Goal: Information Seeking & Learning: Learn about a topic

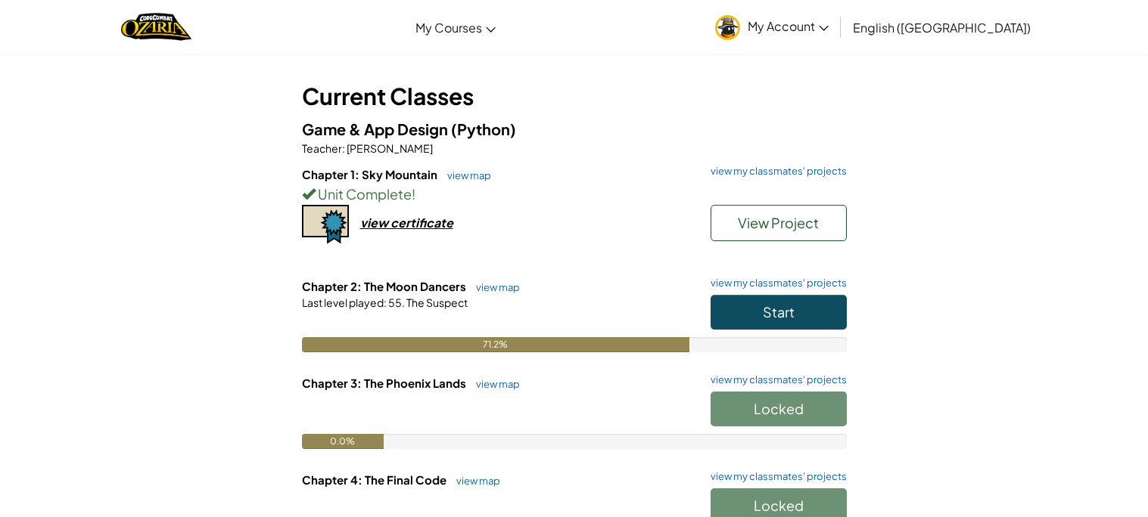
scroll to position [74, 0]
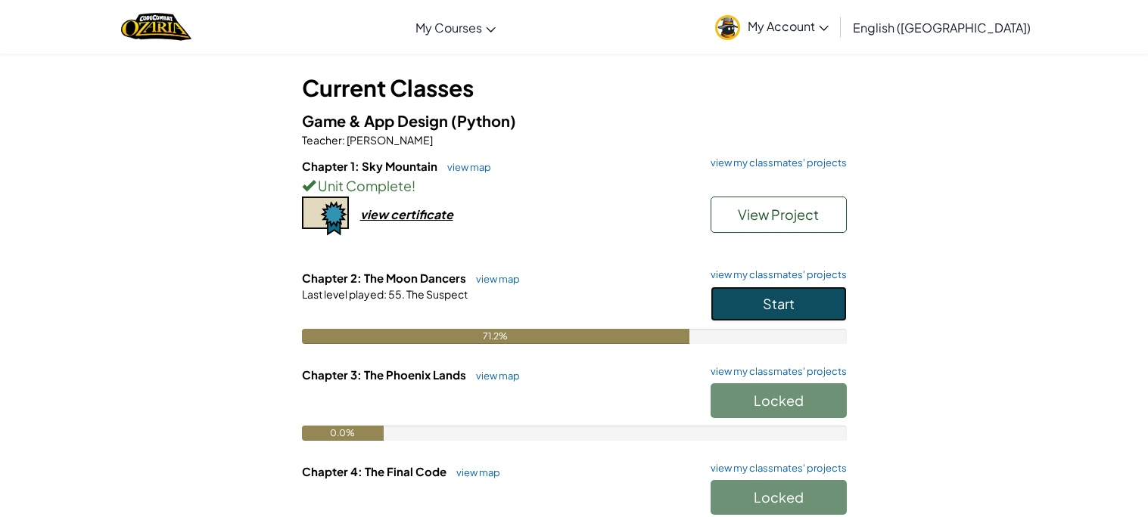
click at [773, 312] on button "Start" at bounding box center [778, 304] width 136 height 35
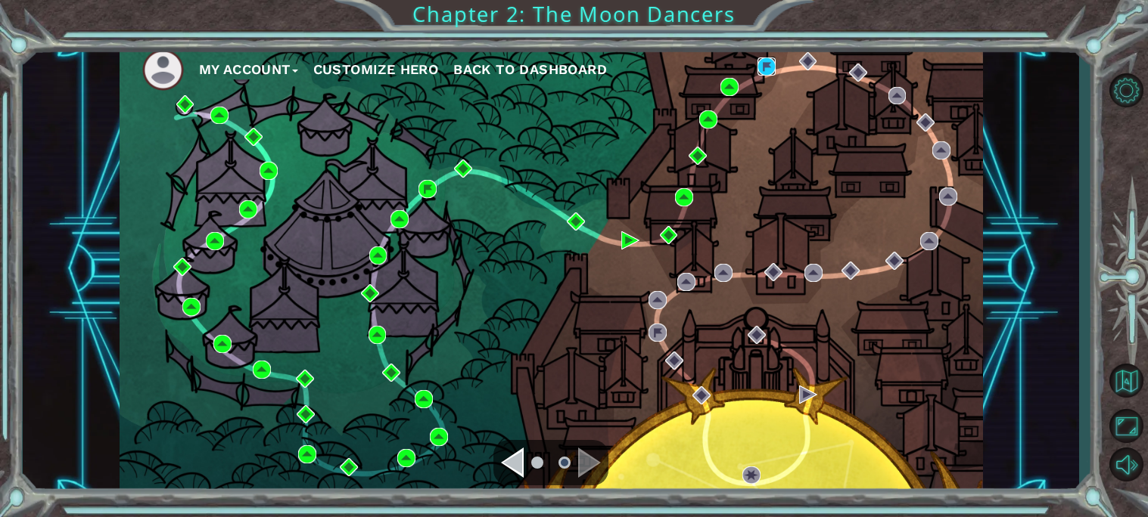
click at [763, 72] on img at bounding box center [766, 66] width 18 height 18
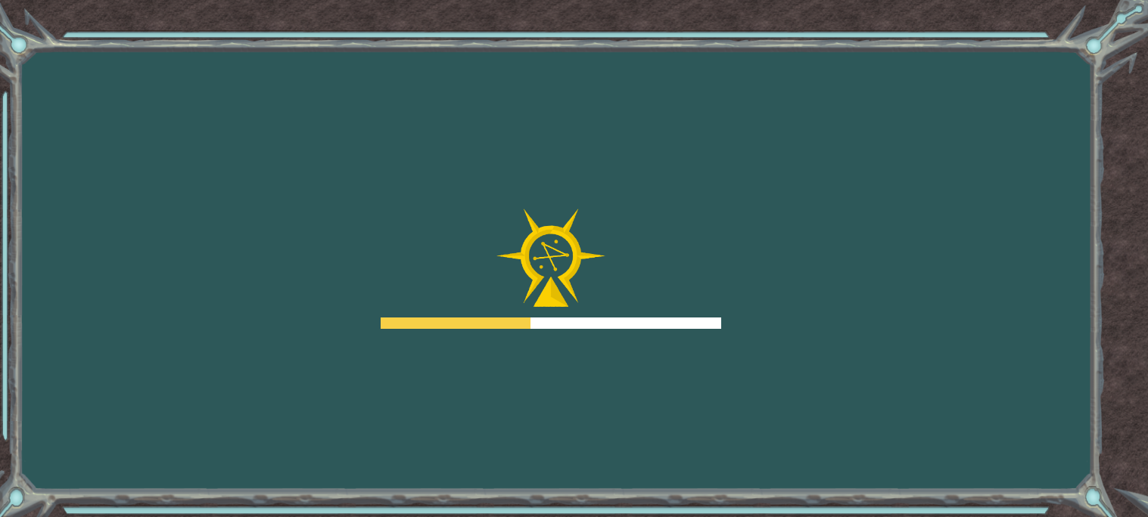
click at [632, 172] on div "Goals Error loading from server. Try refreshing the page. You'll need to join a…" at bounding box center [574, 258] width 1148 height 517
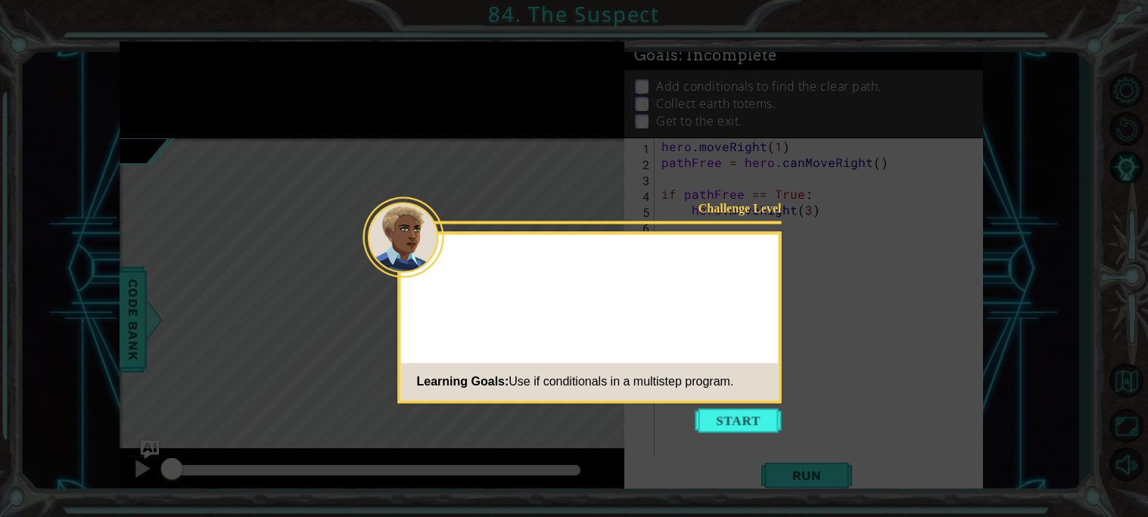
click at [744, 445] on icon at bounding box center [574, 258] width 1148 height 517
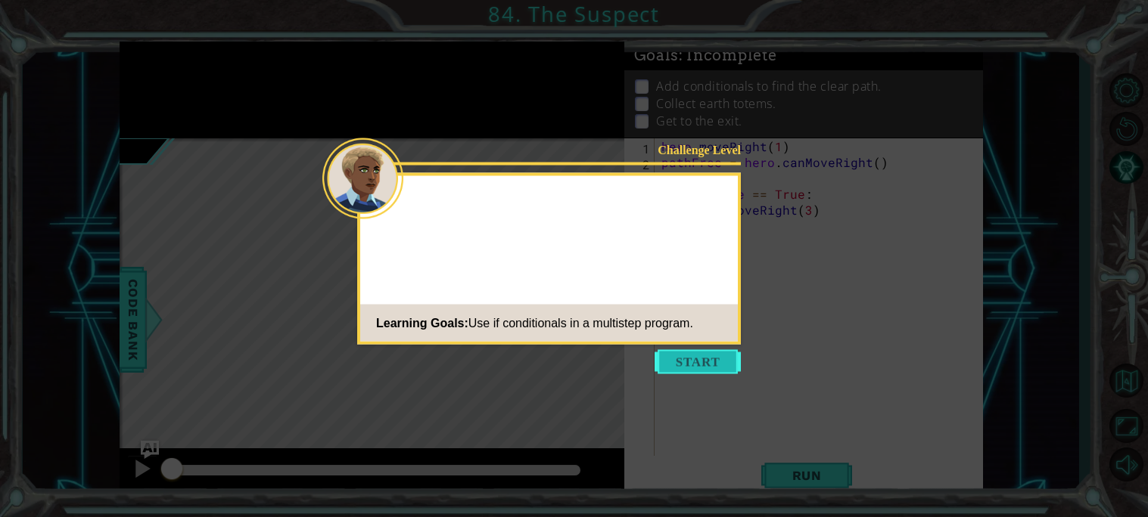
click at [673, 351] on button "Start" at bounding box center [697, 362] width 86 height 24
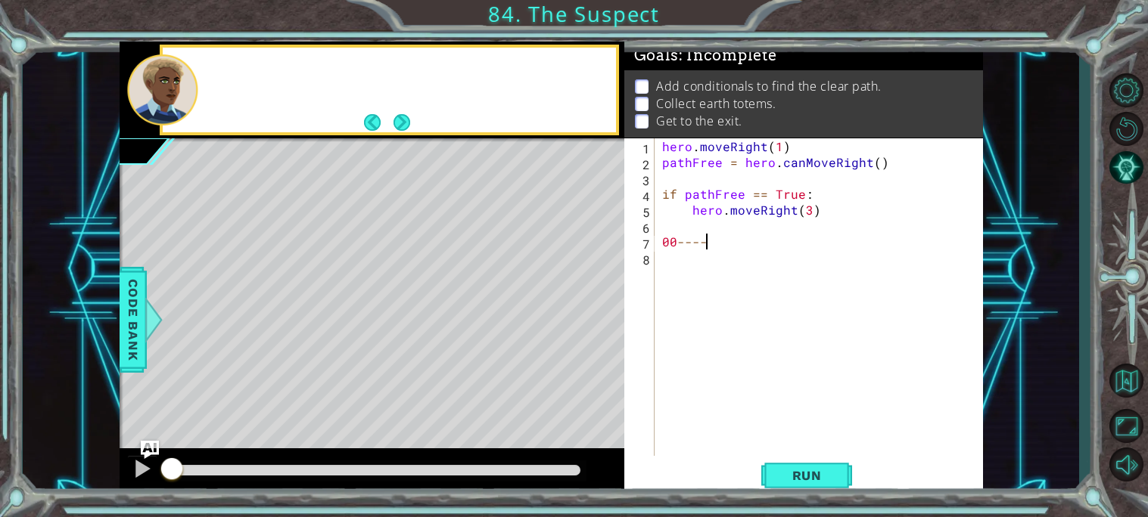
scroll to position [0, 2]
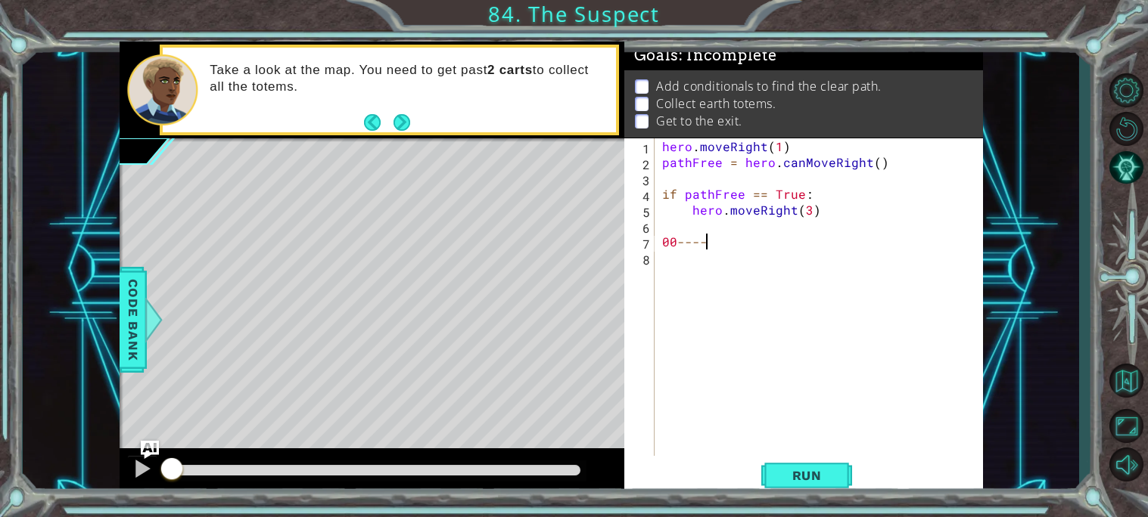
click at [741, 241] on div "hero . moveRight ( 1 ) pathFree = hero . canMoveRight ( ) if pathFree == True :…" at bounding box center [823, 313] width 328 height 350
type textarea "0"
click at [680, 214] on div "hero . moveRight ( 1 ) pathFree = hero . canMoveRight ( ) if pathFree == True :…" at bounding box center [823, 313] width 328 height 350
type textarea "hero.moveRight(3)"
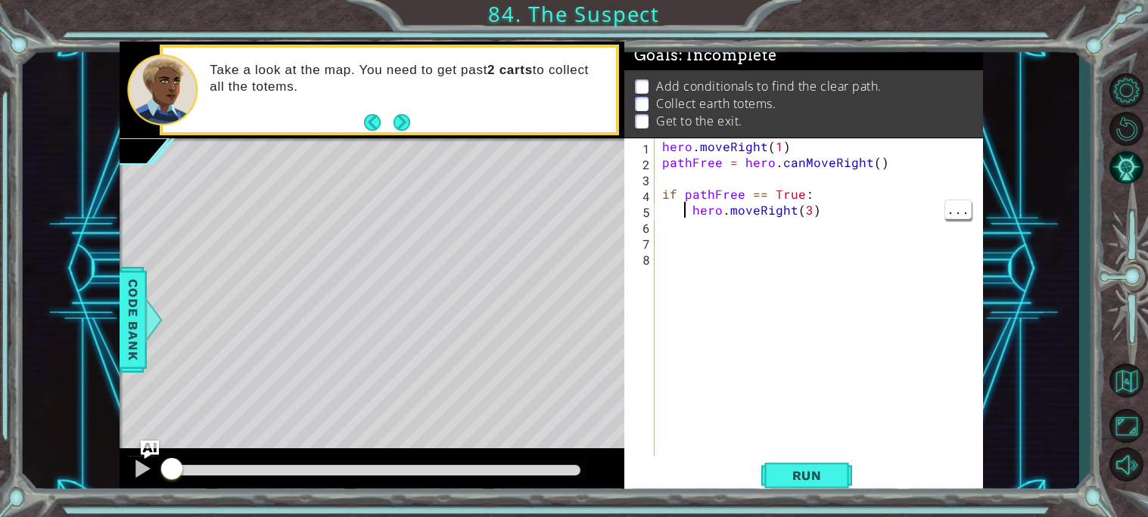
click at [698, 232] on div "hero . moveRight ( 1 ) pathFree = hero . canMoveRight ( ) if pathFree == True :…" at bounding box center [823, 313] width 328 height 350
click at [832, 440] on div "hero . moveRight ( 1 ) pathFree = hero . canMoveRight ( ) if pathFree == True :…" at bounding box center [823, 313] width 328 height 350
click at [787, 479] on span "Run" at bounding box center [807, 475] width 60 height 15
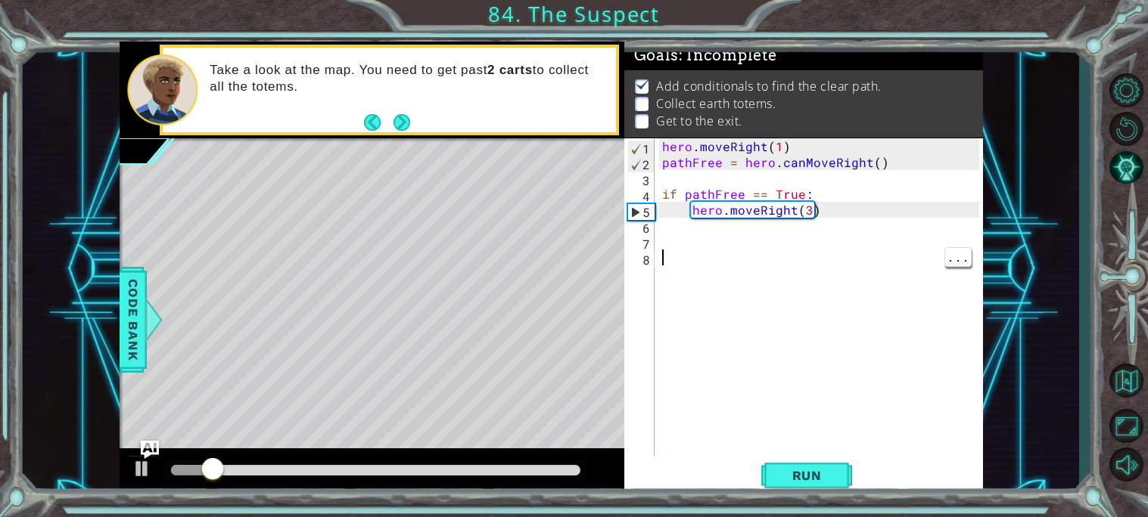
click at [713, 244] on div "hero . moveRight ( 1 ) pathFree = hero . canMoveRight ( ) if pathFree == True :…" at bounding box center [823, 313] width 328 height 350
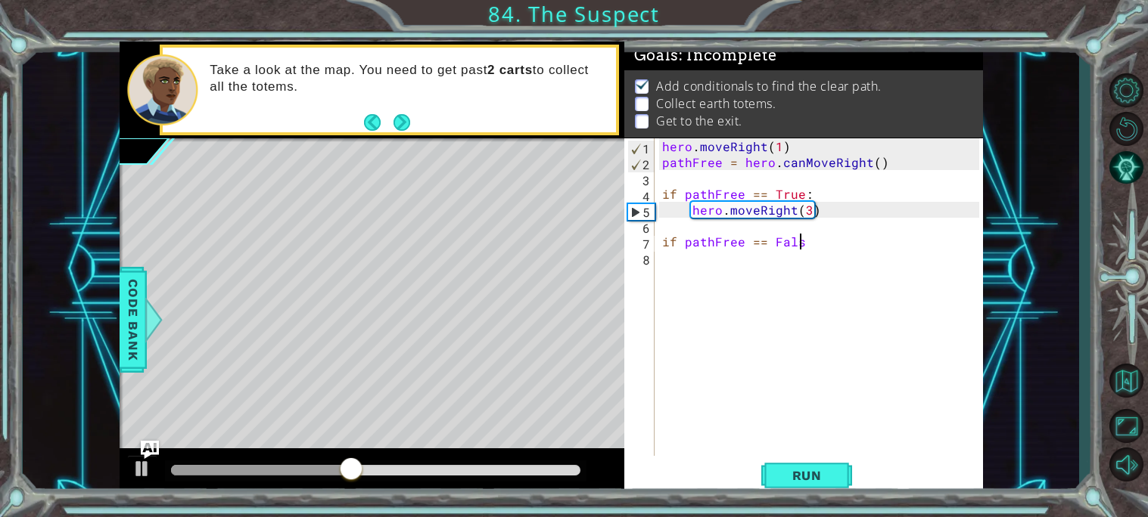
scroll to position [0, 8]
type textarea "if pathFree == False:"
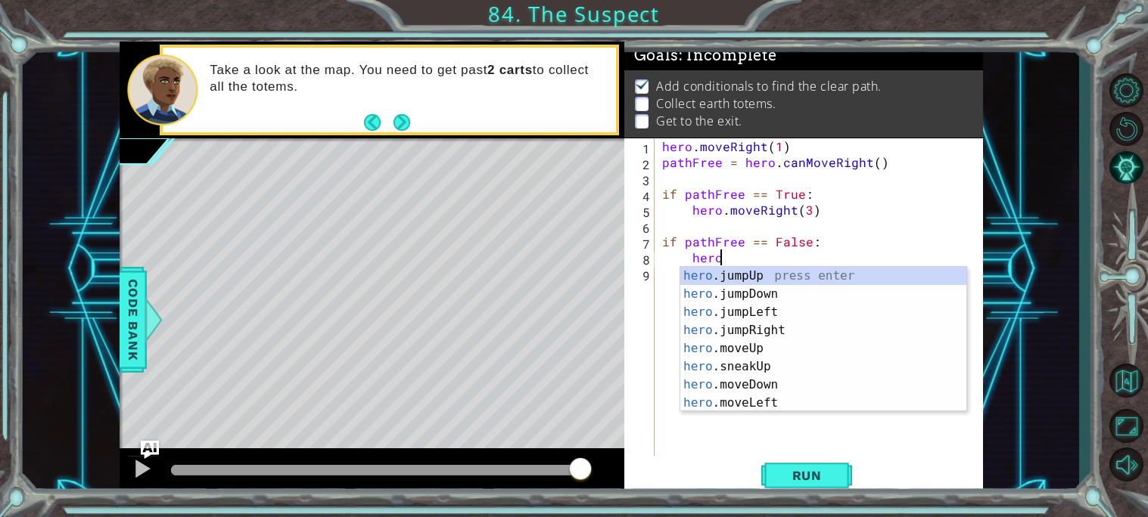
scroll to position [0, 2]
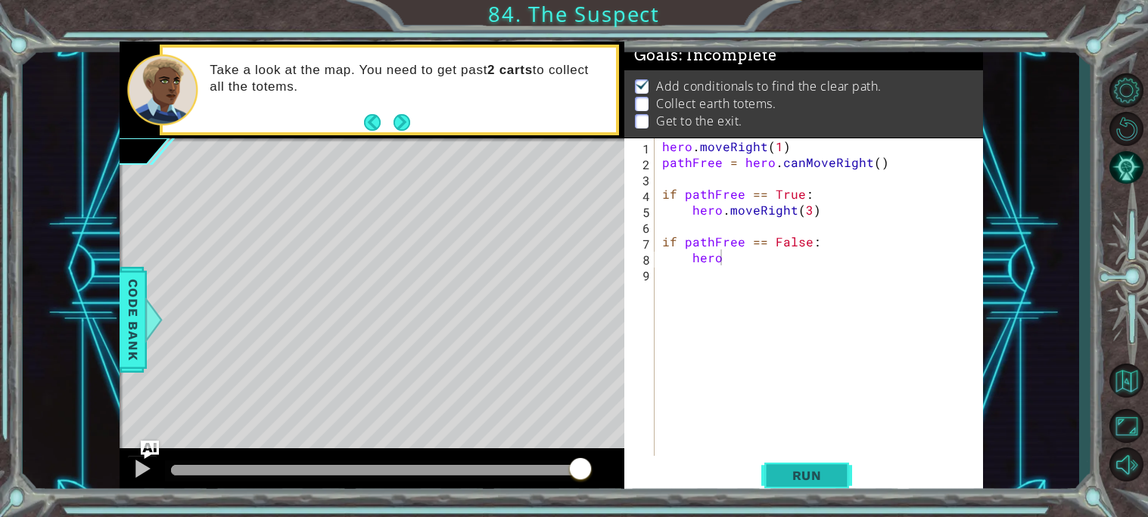
click at [806, 492] on button "Run" at bounding box center [806, 476] width 91 height 36
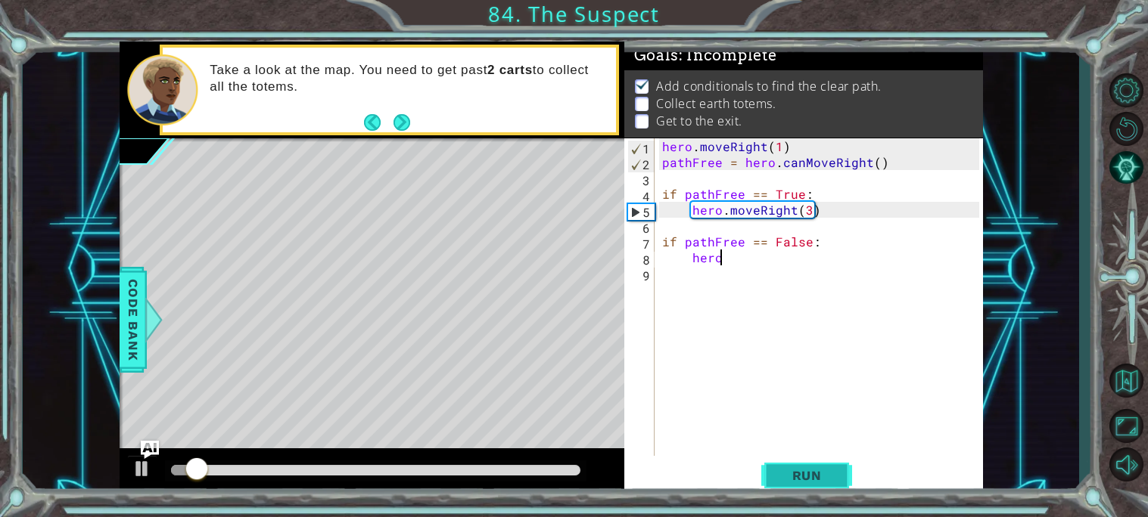
click at [804, 477] on span "Run" at bounding box center [807, 475] width 60 height 15
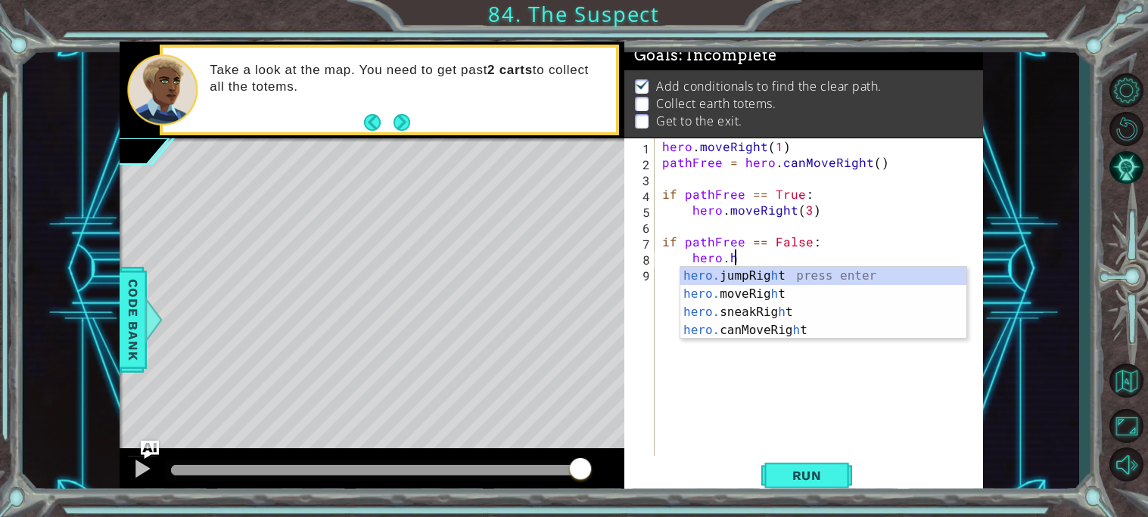
scroll to position [0, 3]
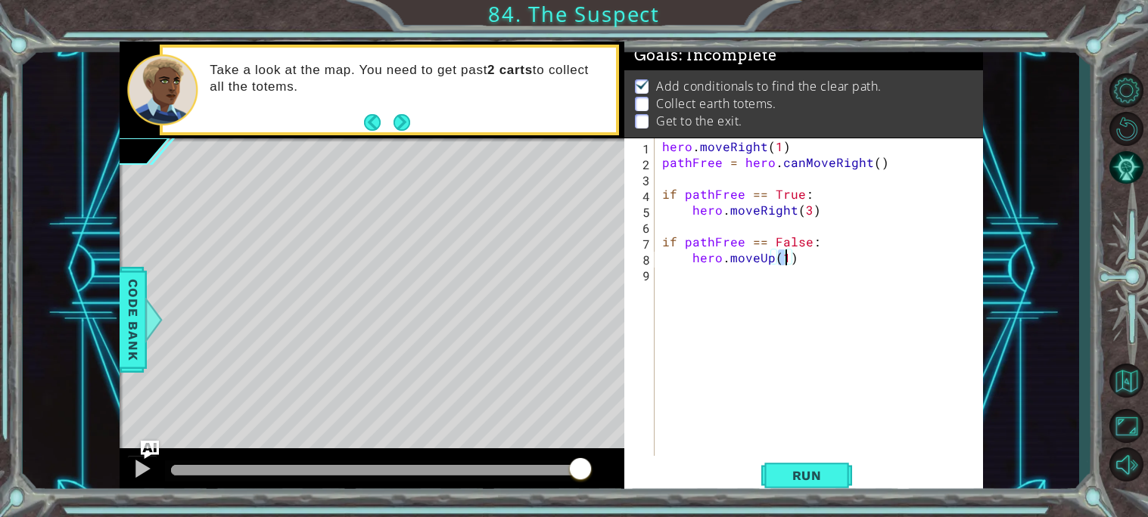
type textarea "hero.moveUp(2)"
click at [746, 300] on div "hero . moveRight ( 1 ) pathFree = hero . canMoveRight ( ) if pathFree == True :…" at bounding box center [823, 313] width 328 height 350
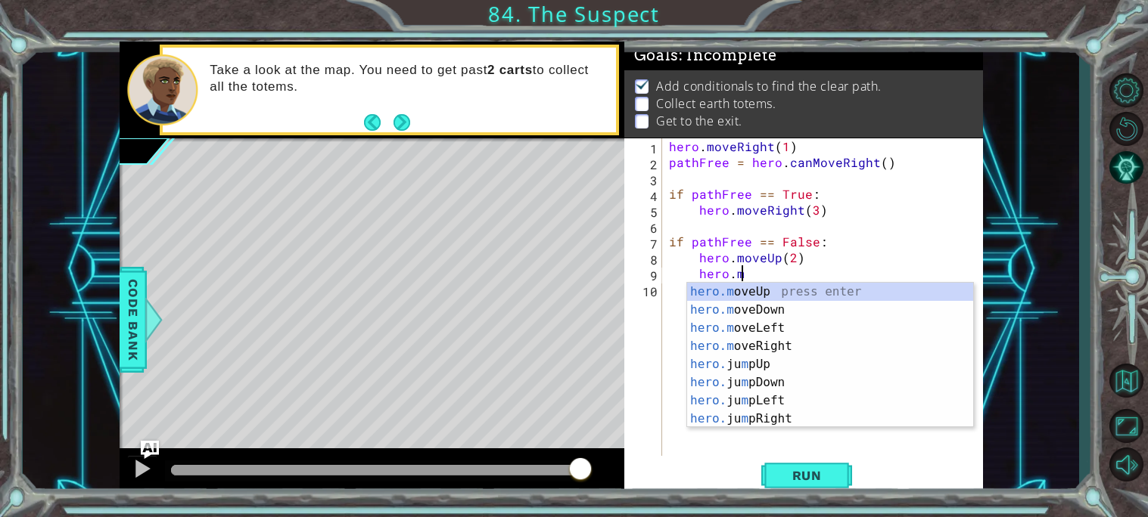
scroll to position [0, 4]
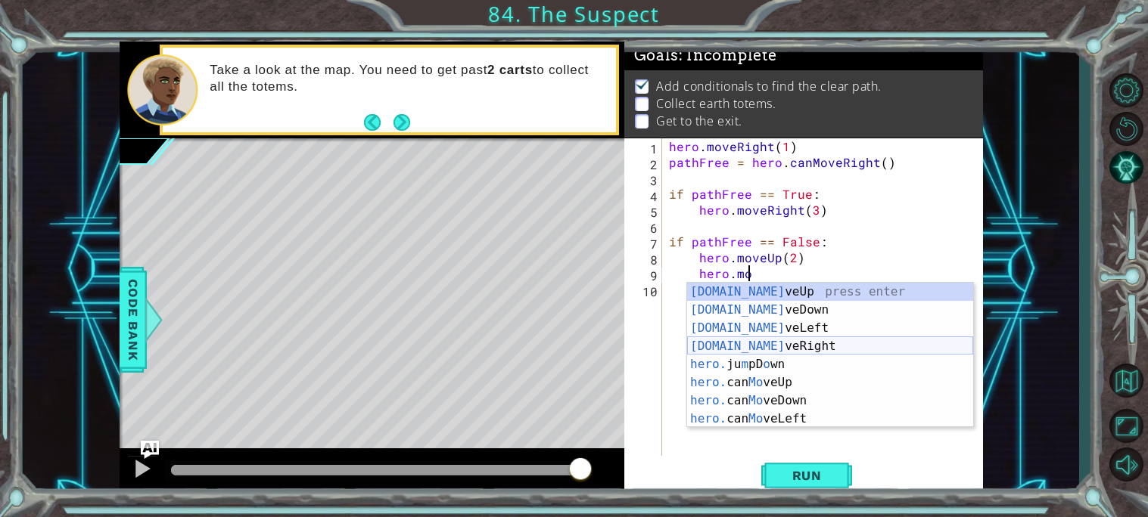
click at [732, 342] on div "[DOMAIN_NAME] veUp press enter [DOMAIN_NAME] veDown press enter [DOMAIN_NAME] v…" at bounding box center [830, 374] width 286 height 182
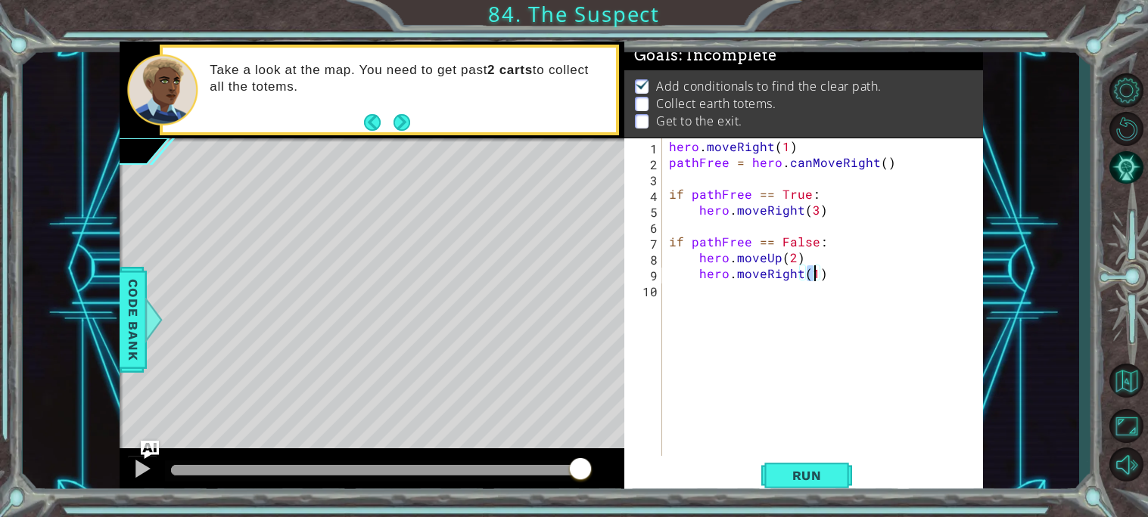
type textarea "hero.moveRight(3)"
click at [829, 470] on span "Run" at bounding box center [807, 475] width 60 height 15
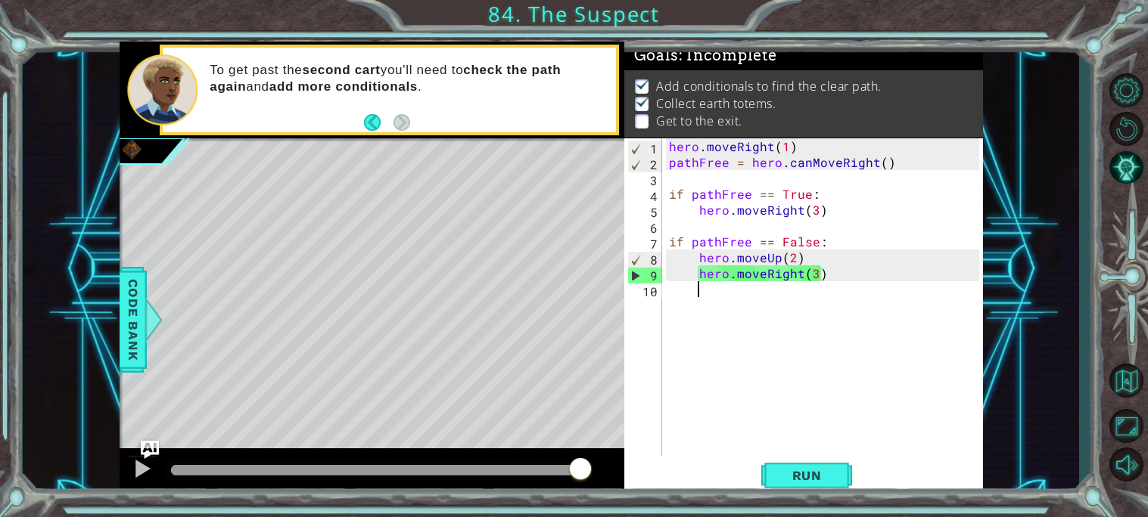
click at [823, 262] on div "hero . moveRight ( 1 ) pathFree = hero . canMoveRight ( ) if pathFree == True :…" at bounding box center [826, 313] width 321 height 350
type textarea "hero.moveRight(5)"
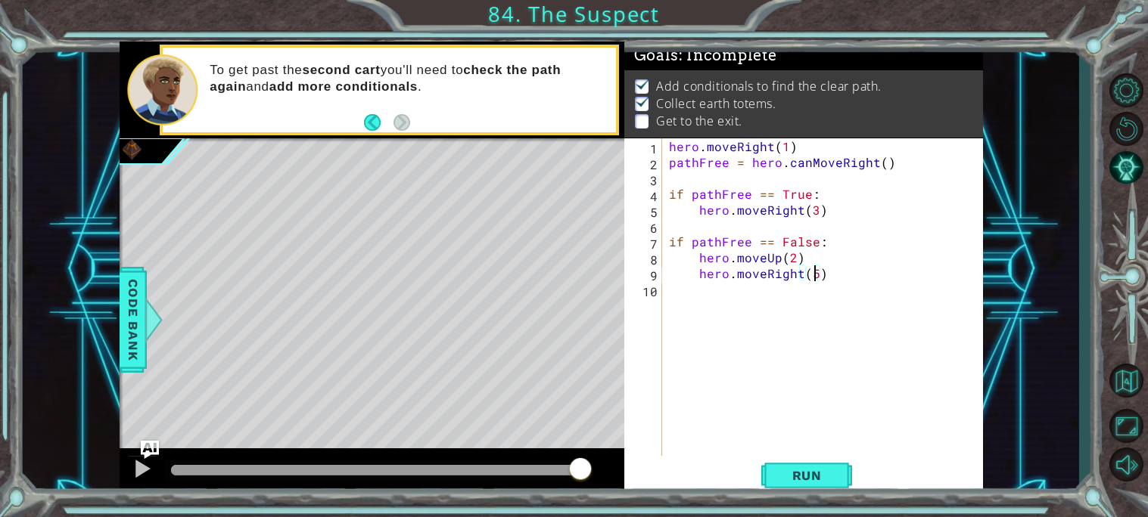
scroll to position [0, 8]
click at [703, 293] on div "hero . moveRight ( 1 ) pathFree = hero . canMoveRight ( ) if pathFree == True :…" at bounding box center [826, 313] width 321 height 350
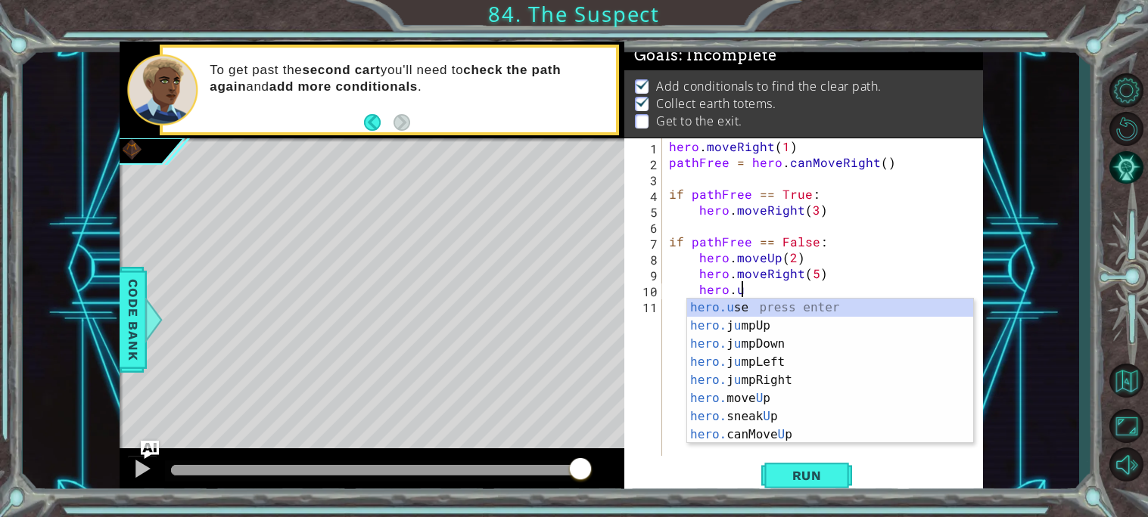
scroll to position [0, 4]
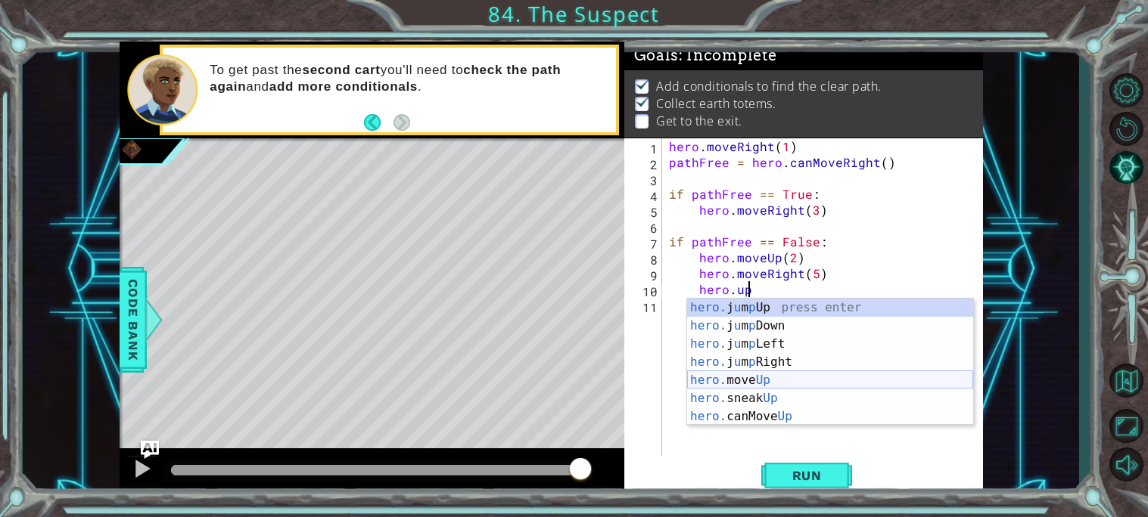
click at [720, 373] on div "hero. j u m p Up press enter hero. j u m p Down press enter hero. j u m p Left …" at bounding box center [830, 380] width 286 height 163
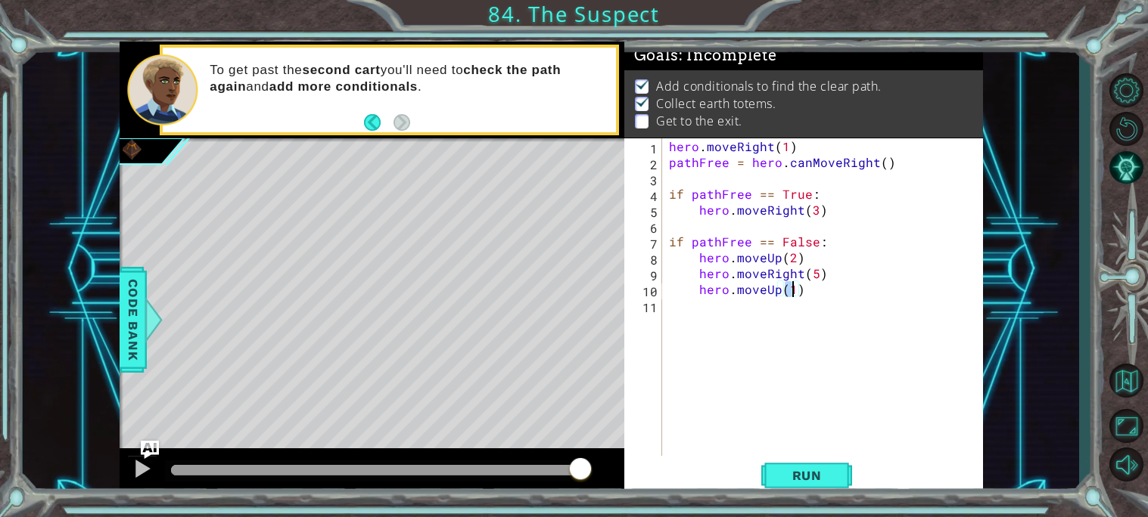
type textarea "hero.moveUp(2)"
click at [719, 304] on div "hero . moveRight ( 1 ) pathFree = hero . canMoveRight ( ) if pathFree == True :…" at bounding box center [826, 313] width 321 height 350
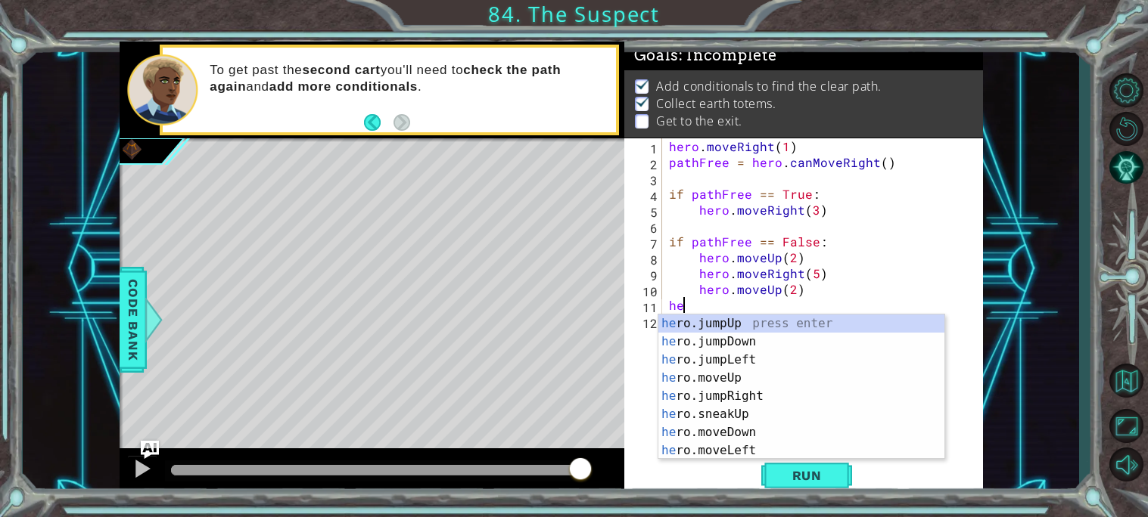
type textarea "h"
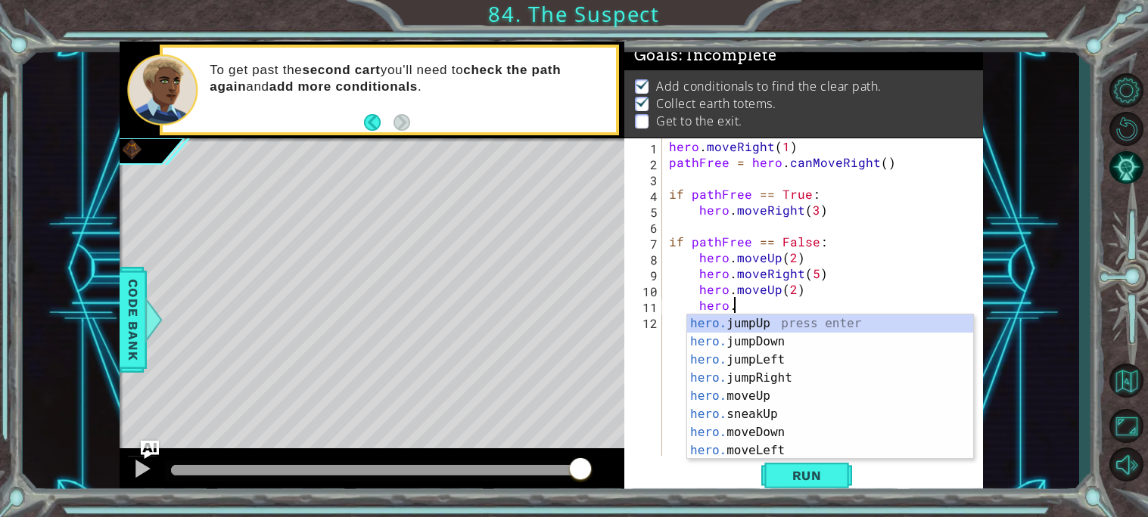
scroll to position [0, 3]
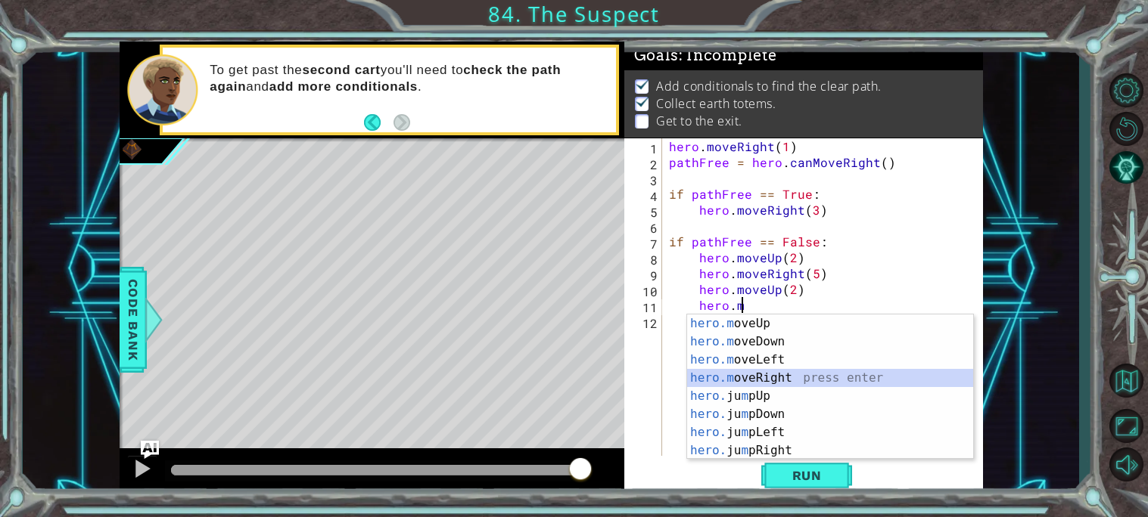
click at [743, 371] on div "hero.m oveUp press enter hero.m oveDown press enter hero.m oveLeft press enter …" at bounding box center [830, 406] width 286 height 182
type textarea "hero.moveRight(1)"
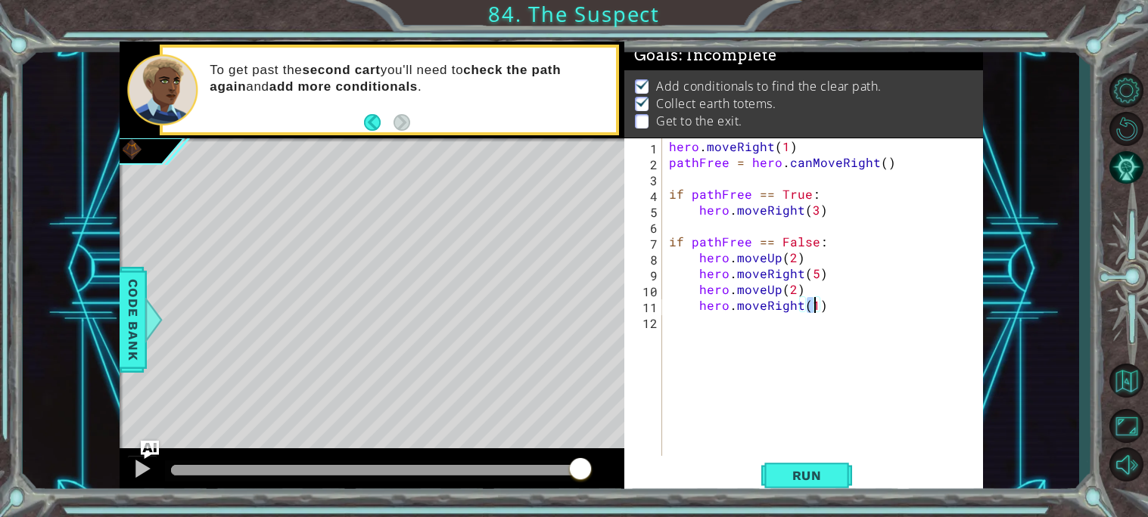
click at [710, 327] on div "hero . moveRight ( 1 ) pathFree = hero . canMoveRight ( ) if pathFree == True :…" at bounding box center [826, 313] width 321 height 350
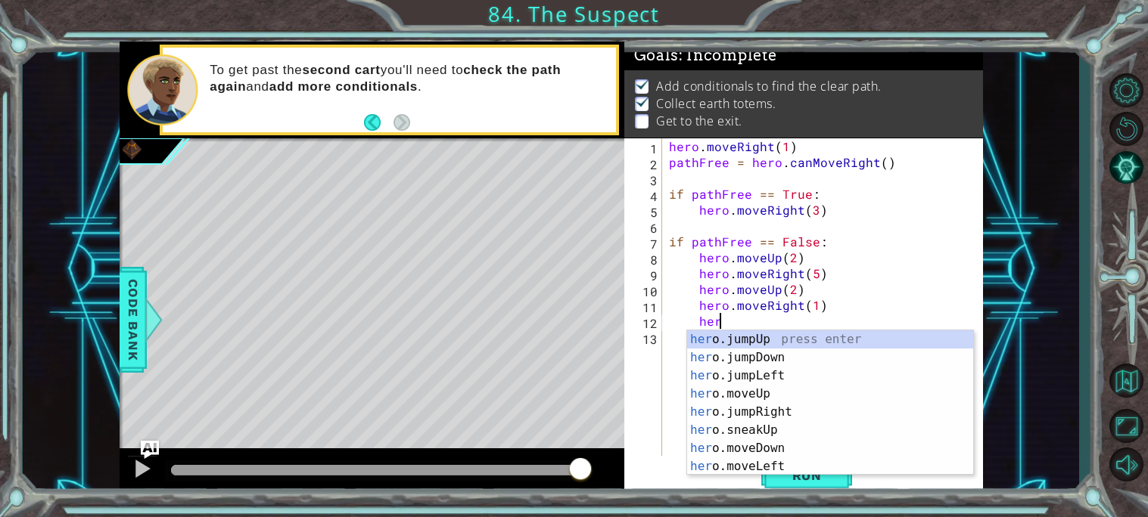
scroll to position [0, 2]
click at [701, 418] on div "hero .jumpUp press enter hero .jumpDown press enter hero .jumpLeft press enter …" at bounding box center [830, 422] width 286 height 182
type textarea "hero.moveUp(1)"
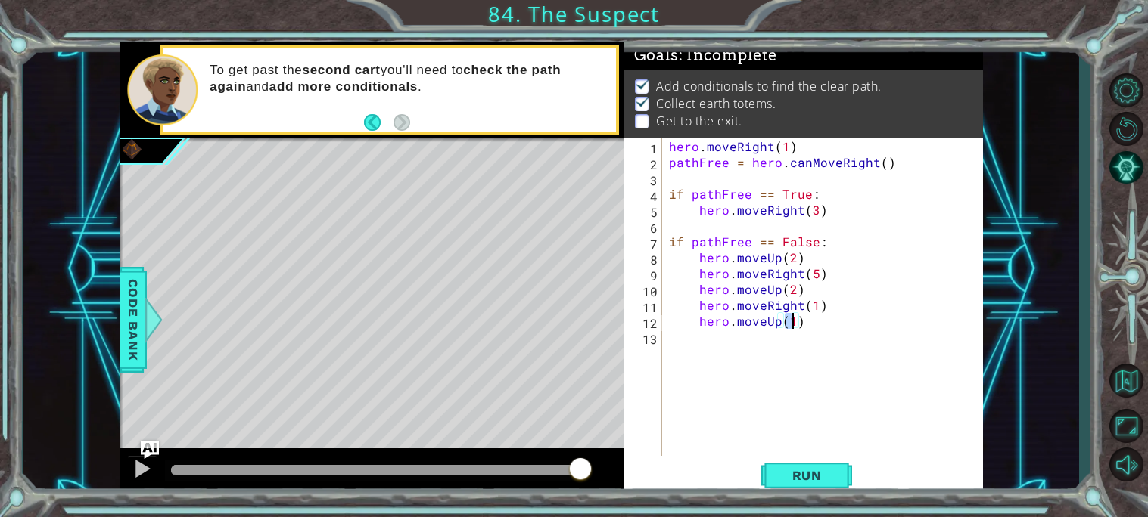
click at [739, 350] on div "hero . moveRight ( 1 ) pathFree = hero . canMoveRight ( ) if pathFree == True :…" at bounding box center [826, 313] width 321 height 350
click at [801, 490] on button "Run" at bounding box center [806, 476] width 91 height 36
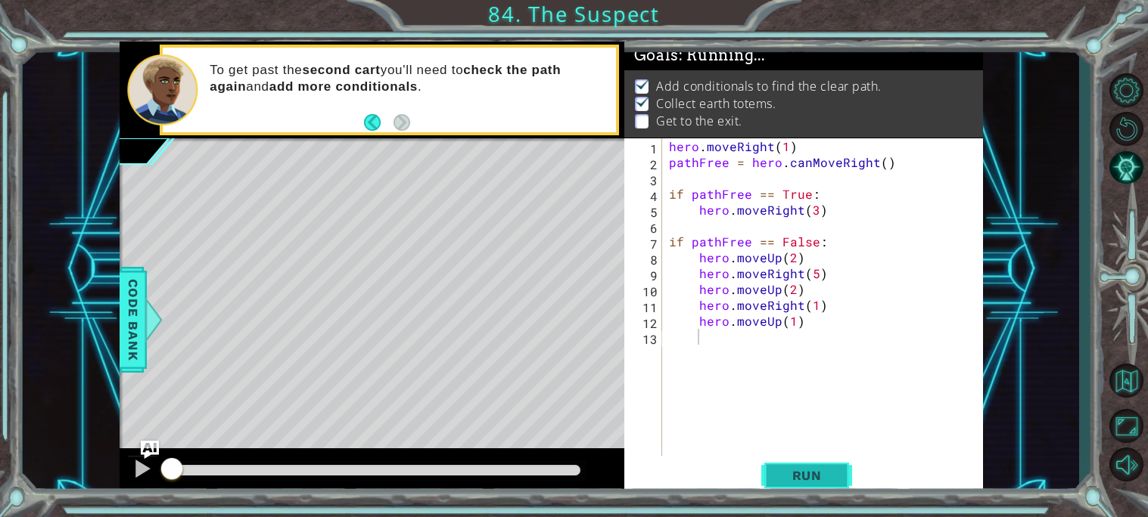
click at [794, 478] on span "Run" at bounding box center [807, 475] width 60 height 15
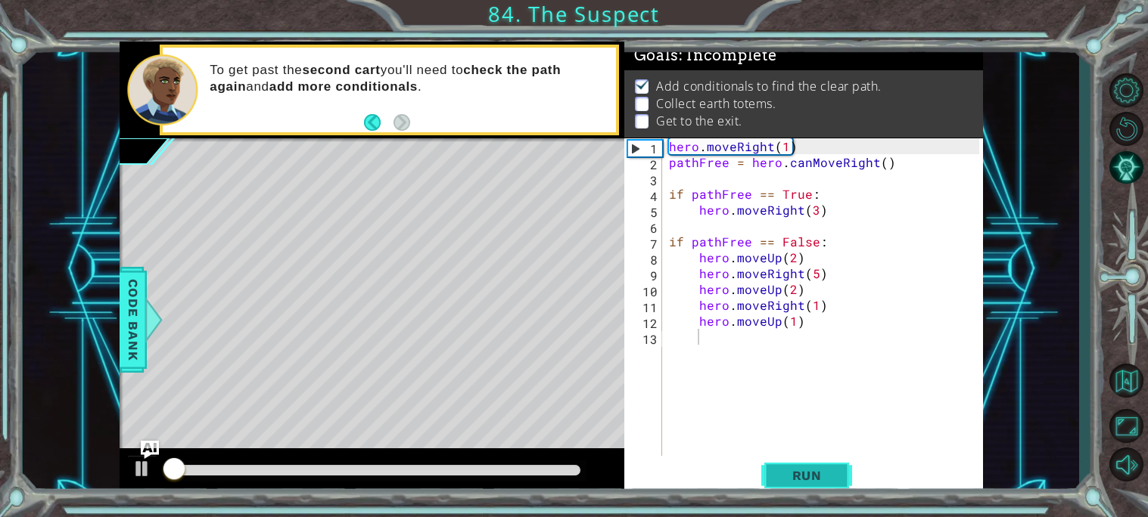
click at [806, 486] on button "Run" at bounding box center [806, 476] width 91 height 36
click at [812, 484] on button "Run" at bounding box center [806, 476] width 91 height 36
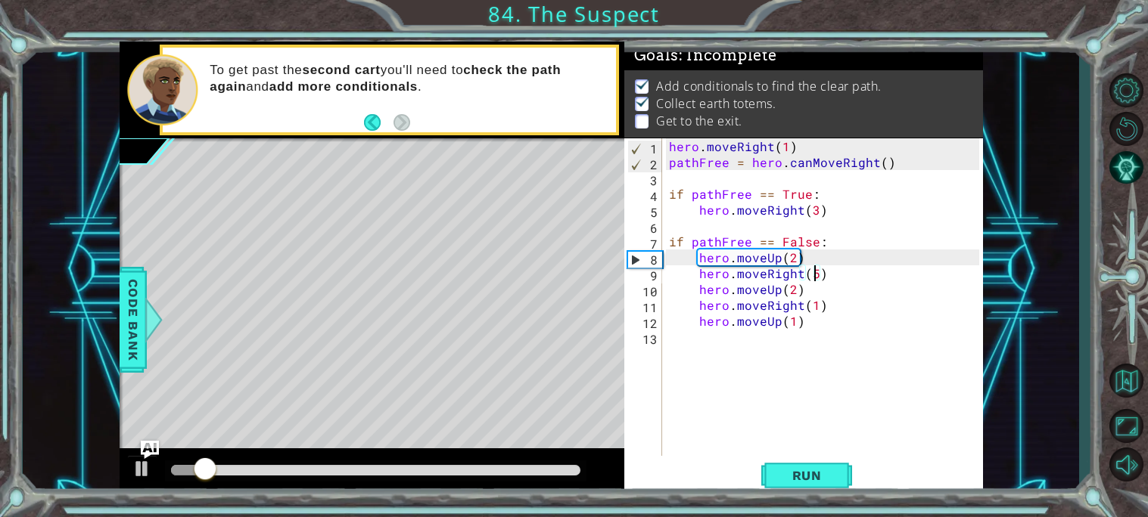
click at [811, 273] on div "hero . moveRight ( 1 ) pathFree = hero . canMoveRight ( ) if pathFree == True :…" at bounding box center [826, 313] width 321 height 350
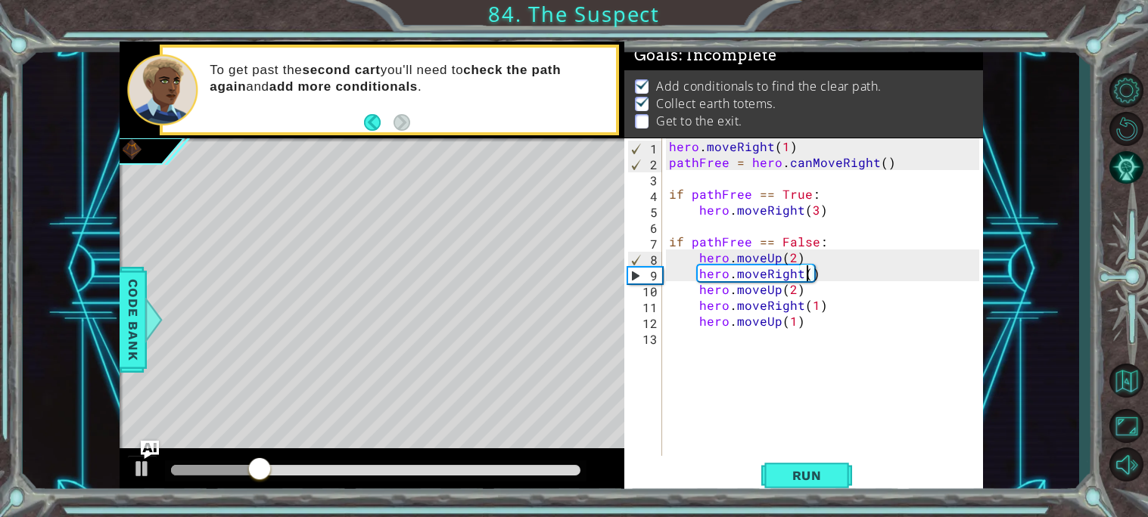
scroll to position [0, 8]
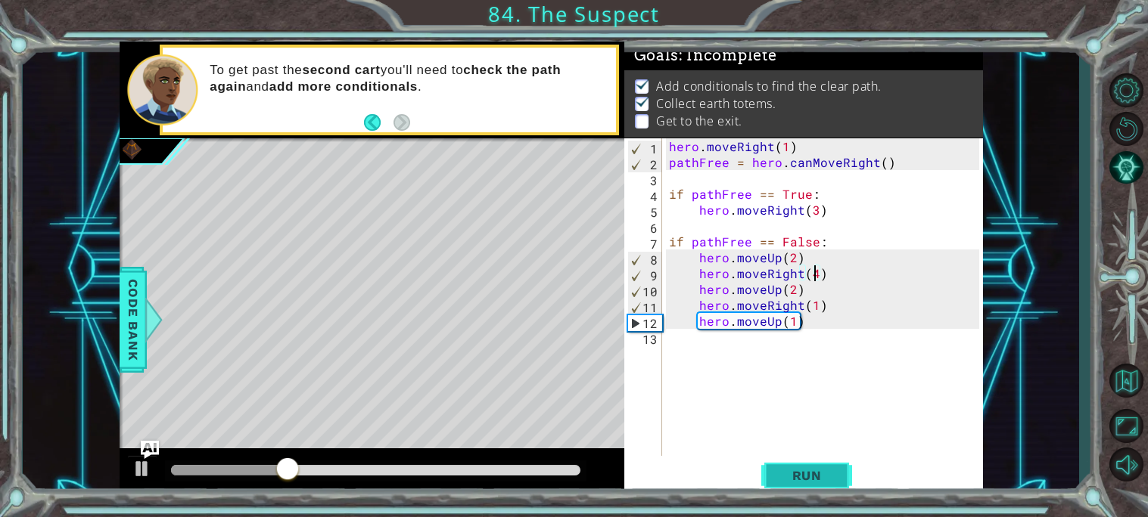
type textarea "hero.moveRight(4)"
click at [776, 464] on button "Run" at bounding box center [806, 476] width 91 height 36
click at [791, 484] on button "Run" at bounding box center [806, 476] width 91 height 36
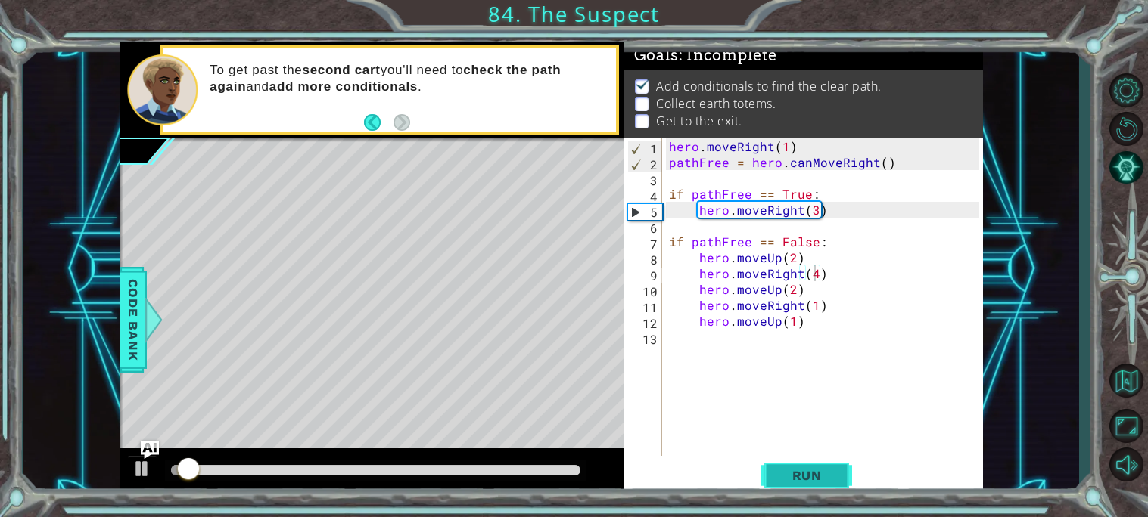
click at [785, 481] on span "Run" at bounding box center [807, 475] width 60 height 15
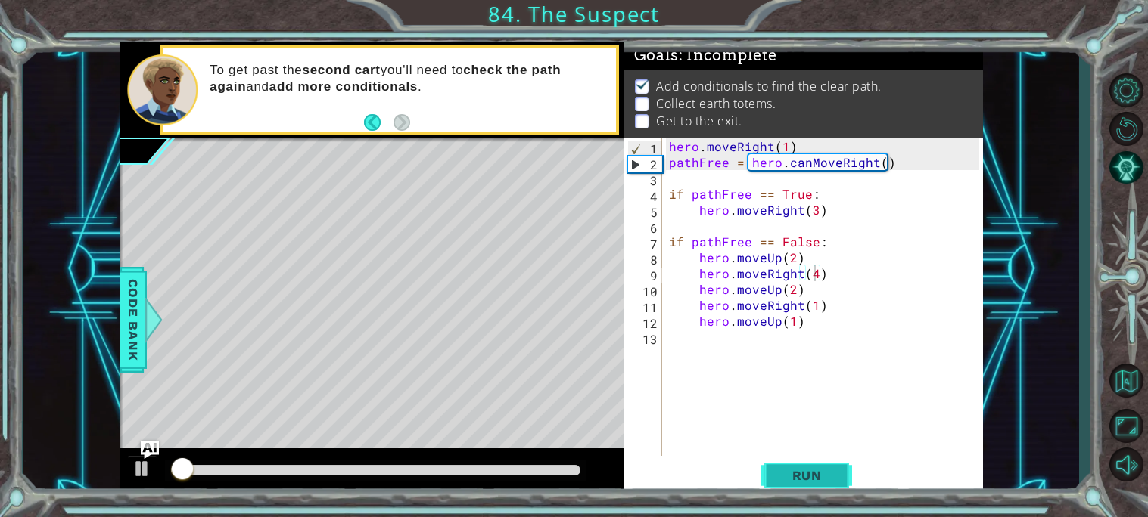
click at [783, 479] on span "Run" at bounding box center [807, 475] width 60 height 15
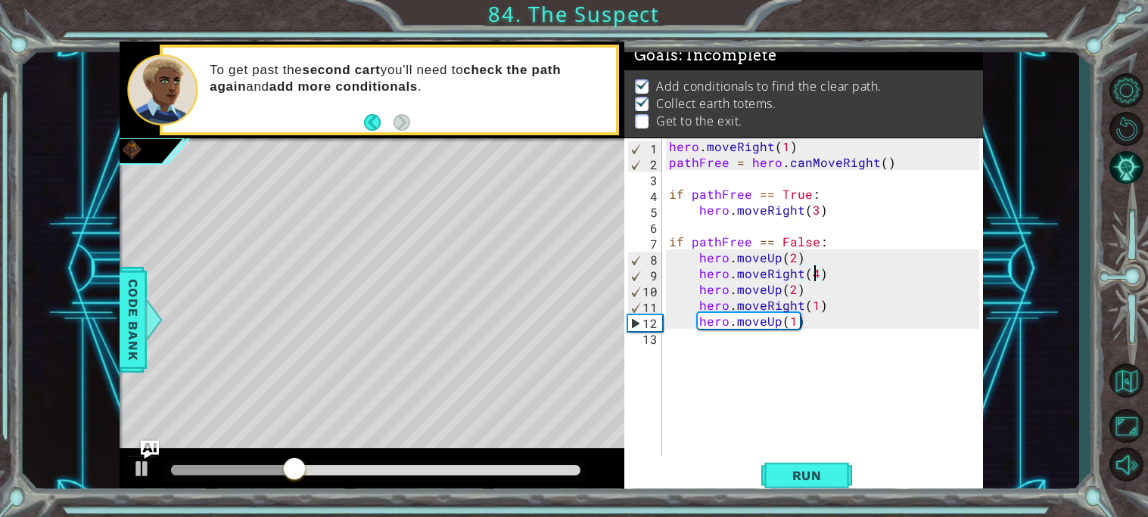
click at [769, 410] on div "hero . moveRight ( 1 ) pathFree = hero . canMoveRight ( ) if pathFree == True :…" at bounding box center [826, 313] width 321 height 350
click at [773, 484] on button "Run" at bounding box center [806, 476] width 91 height 36
type textarea "hero.moveUp(1)"
click at [826, 331] on div "hero . moveRight ( 1 ) pathFree = hero . canMoveRight ( ) if pathFree == True :…" at bounding box center [826, 313] width 321 height 350
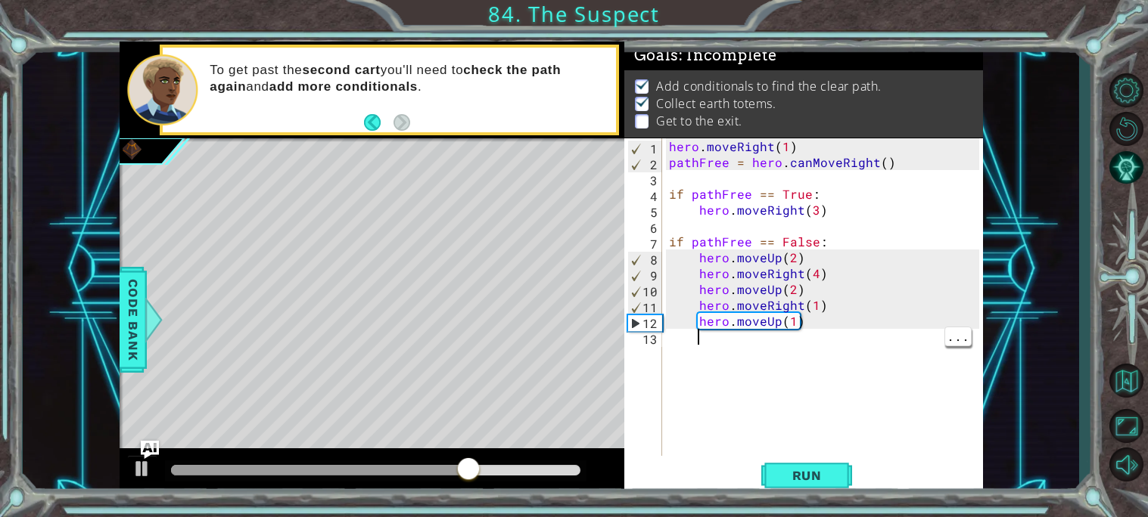
click at [847, 315] on div "hero . moveRight ( 1 ) pathFree = hero . canMoveRight ( ) if pathFree == True :…" at bounding box center [826, 313] width 321 height 350
type textarea "hero.moveUp(1)"
click at [845, 317] on div "hero . moveRight ( 1 ) pathFree = hero . canMoveRight ( ) if pathFree == True :…" at bounding box center [826, 313] width 321 height 350
click at [825, 322] on div "hero . moveRight ( 1 ) pathFree = hero . canMoveRight ( ) if pathFree == True :…" at bounding box center [826, 313] width 321 height 350
click at [801, 329] on div "hero . moveRight ( 1 ) pathFree = hero . canMoveRight ( ) if pathFree == True :…" at bounding box center [826, 313] width 321 height 350
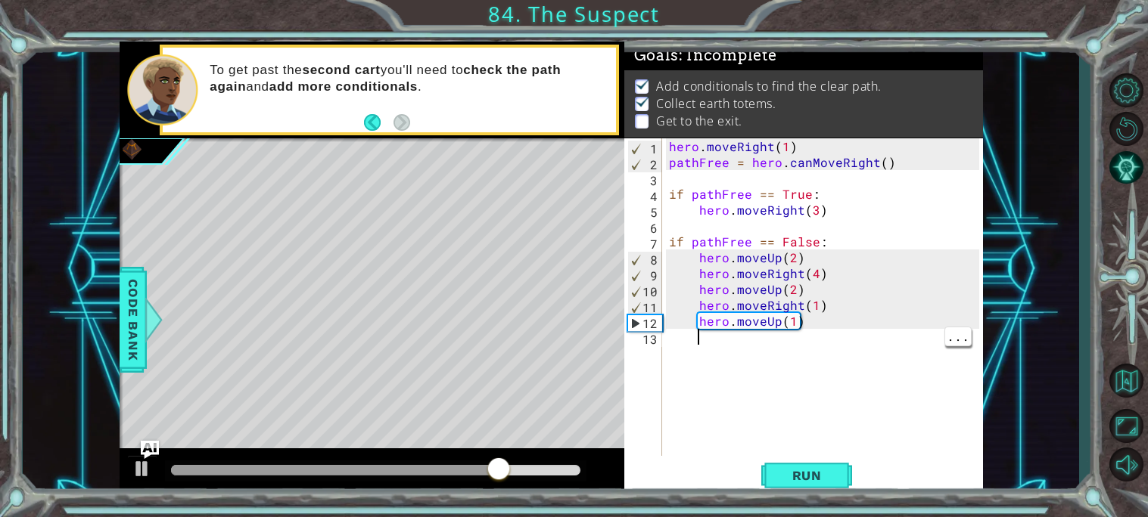
click at [811, 314] on div "hero . moveRight ( 1 ) pathFree = hero . canMoveRight ( ) if pathFree == True :…" at bounding box center [826, 313] width 321 height 350
click at [802, 322] on div "hero . moveRight ( 1 ) pathFree = hero . canMoveRight ( ) if pathFree == True :…" at bounding box center [826, 313] width 321 height 350
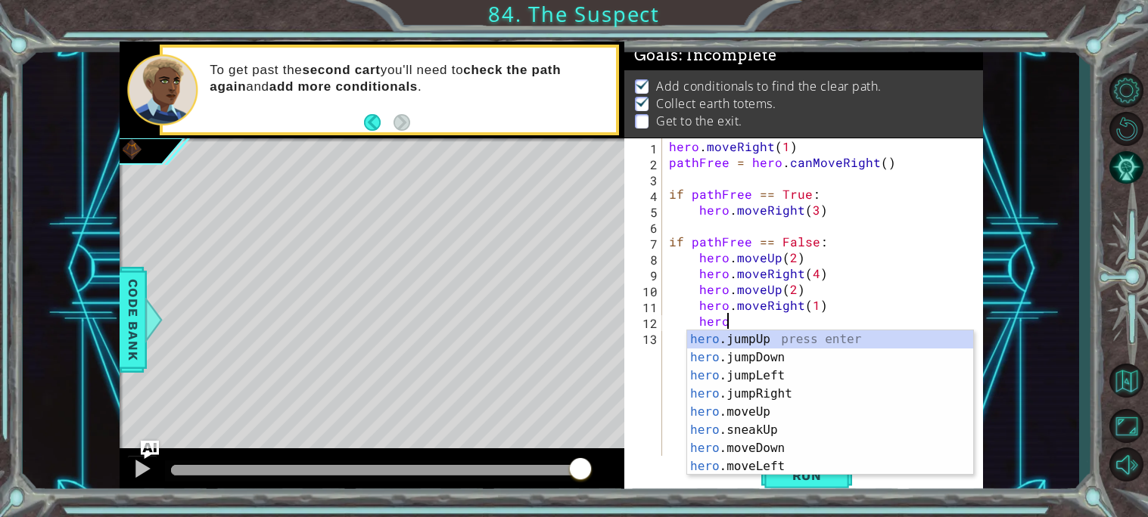
type textarea "h"
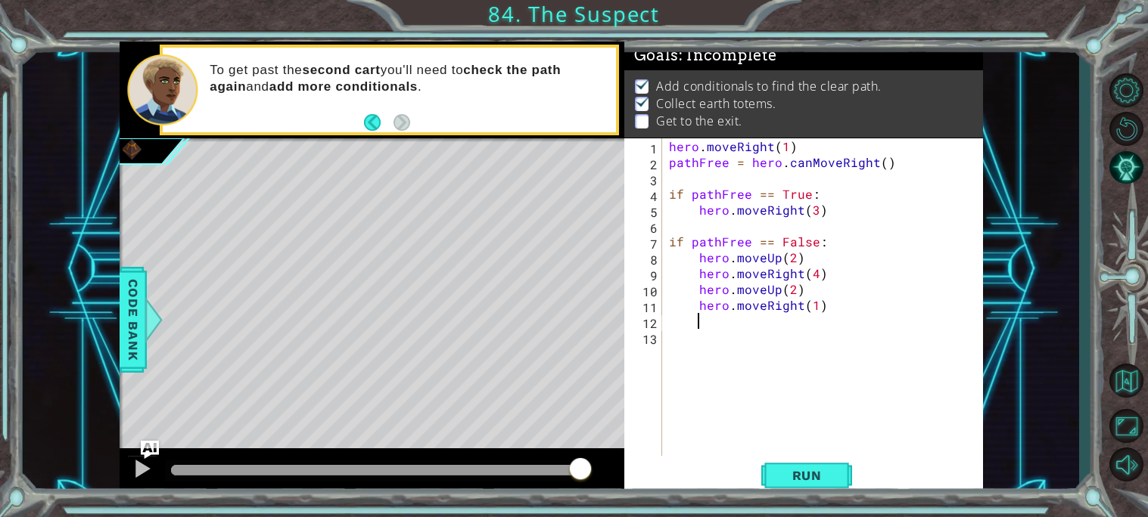
scroll to position [0, 0]
click at [819, 452] on div "hero . moveRight ( 1 ) pathFree = hero . canMoveRight ( ) if pathFree == True :…" at bounding box center [826, 313] width 321 height 350
click at [818, 462] on button "Run" at bounding box center [806, 476] width 91 height 36
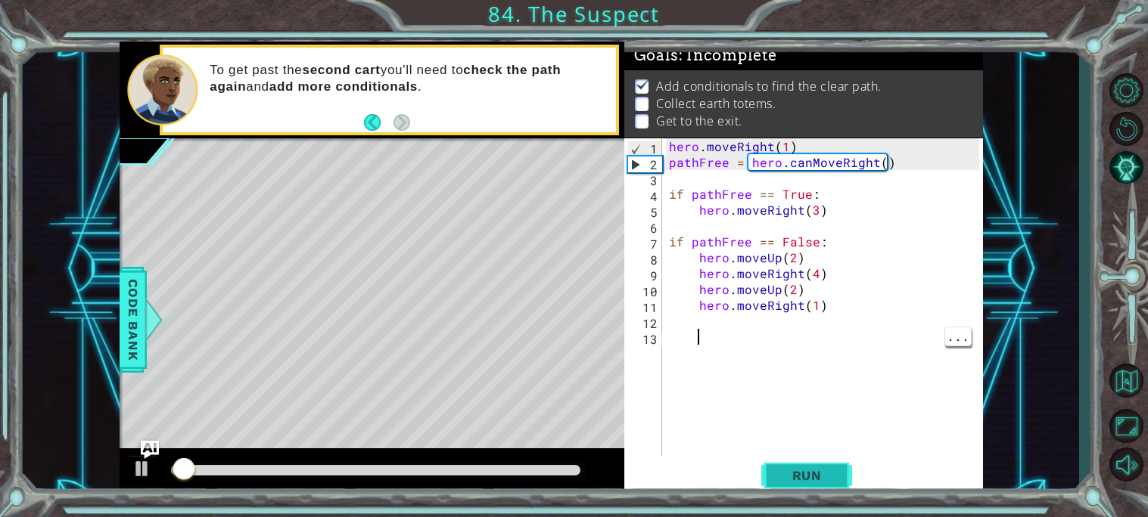
click at [852, 488] on button "Run" at bounding box center [806, 476] width 91 height 36
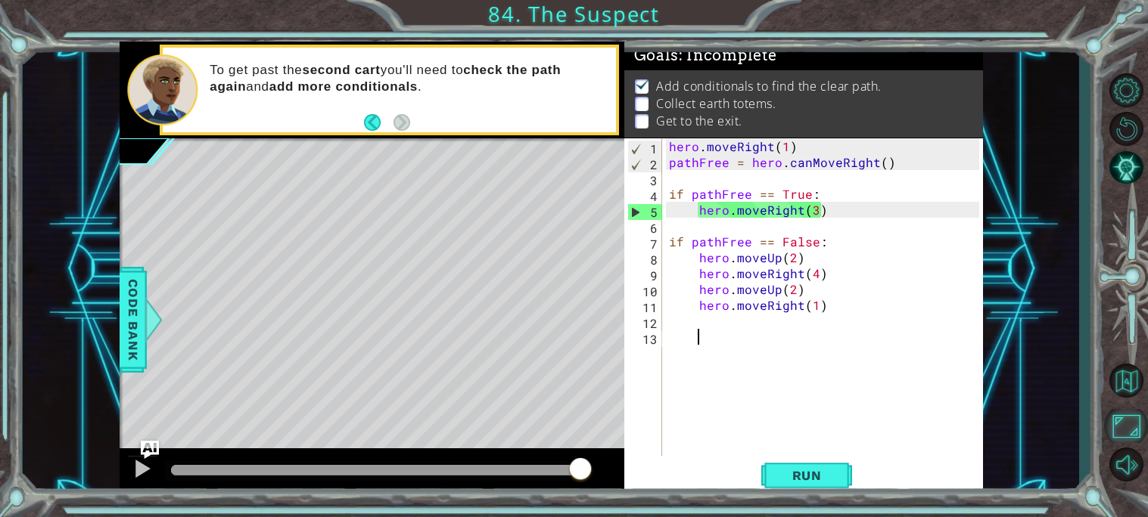
click at [1143, 421] on button "Maximize Browser" at bounding box center [1126, 426] width 44 height 34
click at [373, 125] on button "Back" at bounding box center [379, 122] width 30 height 17
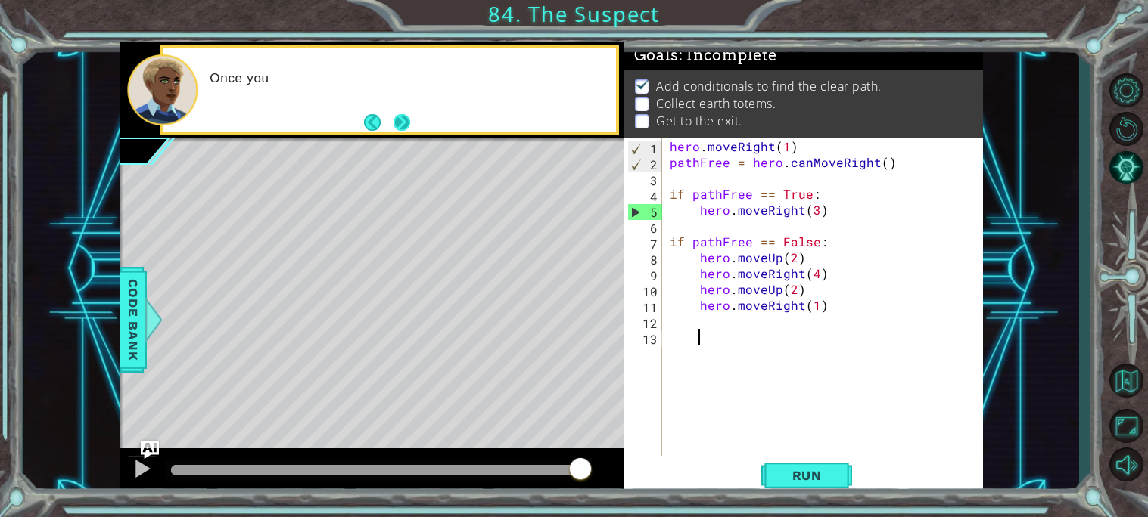
click at [404, 120] on button "Next" at bounding box center [401, 121] width 17 height 17
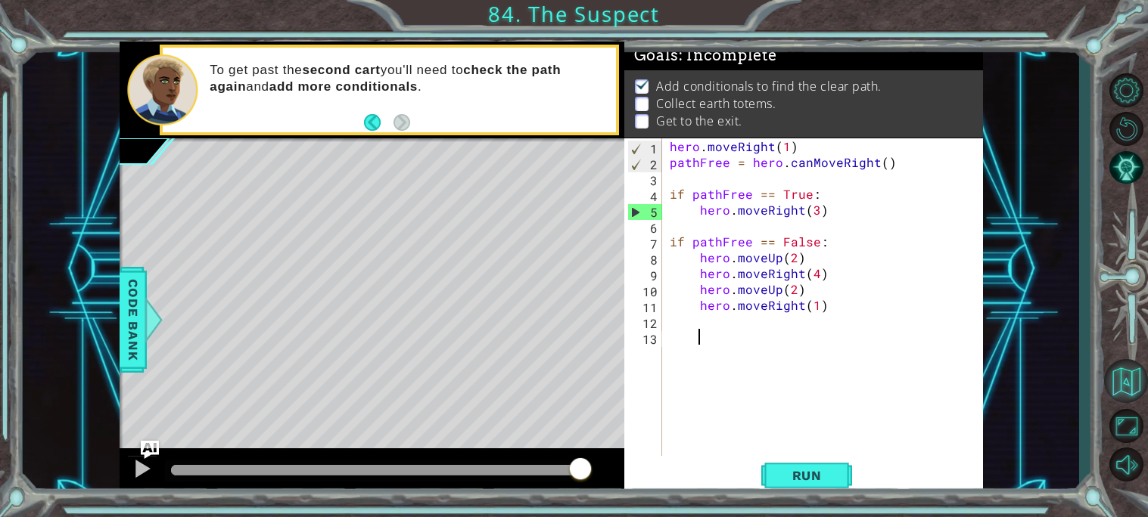
click at [1134, 381] on button "Back to Map" at bounding box center [1126, 381] width 44 height 44
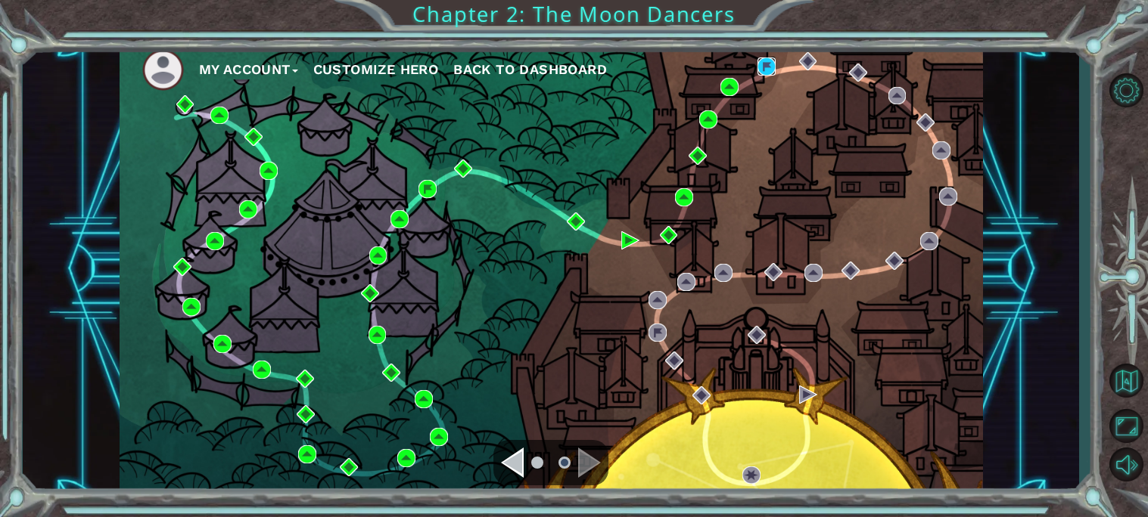
click at [763, 71] on img at bounding box center [766, 66] width 18 height 18
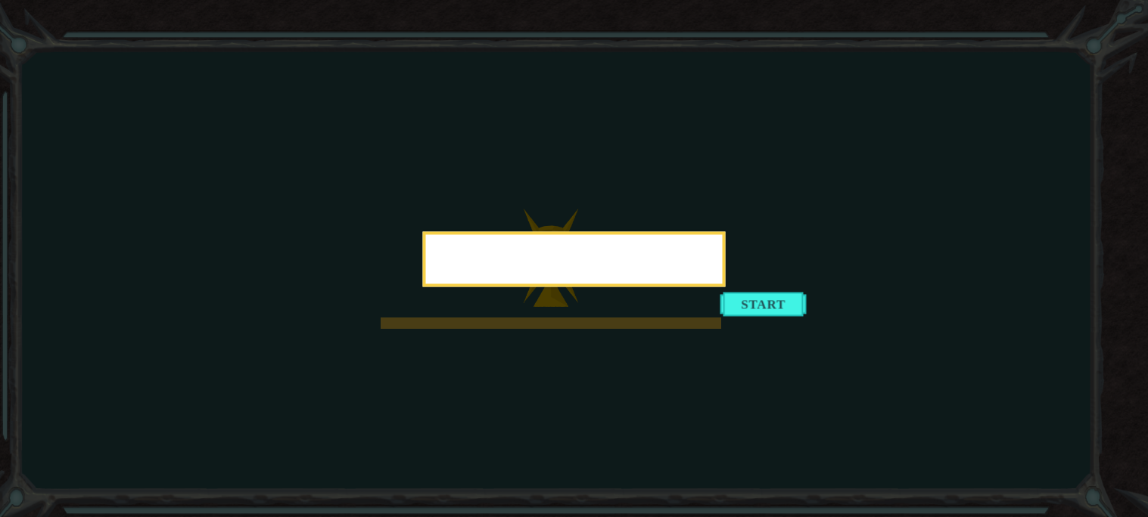
click at [726, 287] on div at bounding box center [574, 258] width 303 height 55
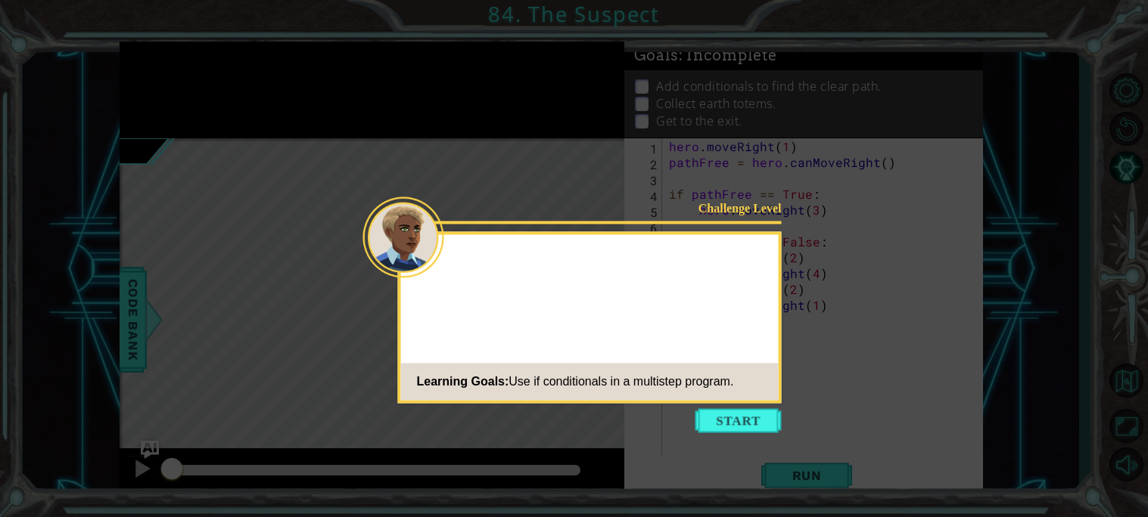
click at [735, 441] on icon at bounding box center [574, 258] width 1148 height 517
click at [727, 421] on button "Start" at bounding box center [738, 421] width 86 height 24
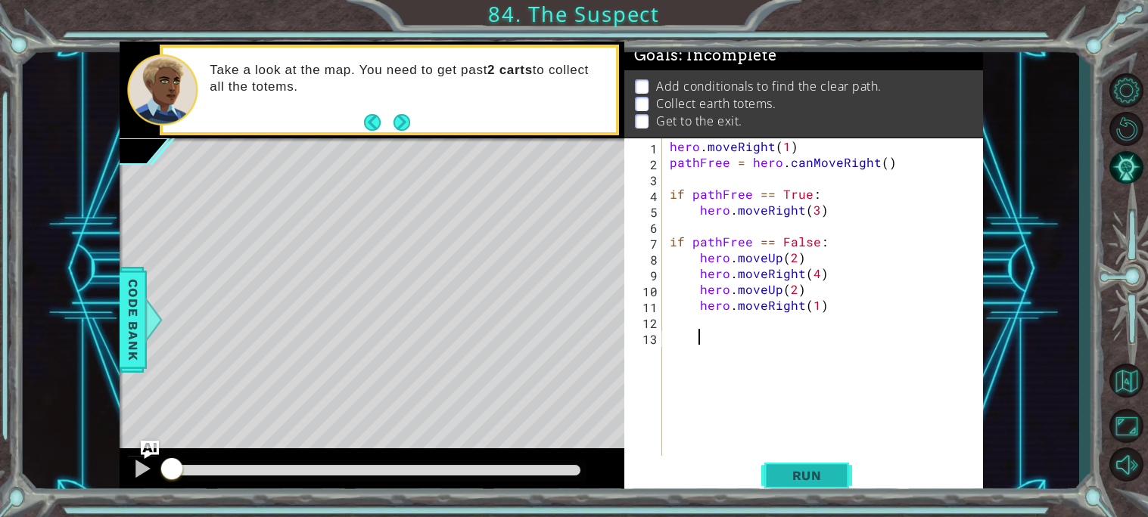
click at [812, 483] on span "Run" at bounding box center [807, 475] width 60 height 15
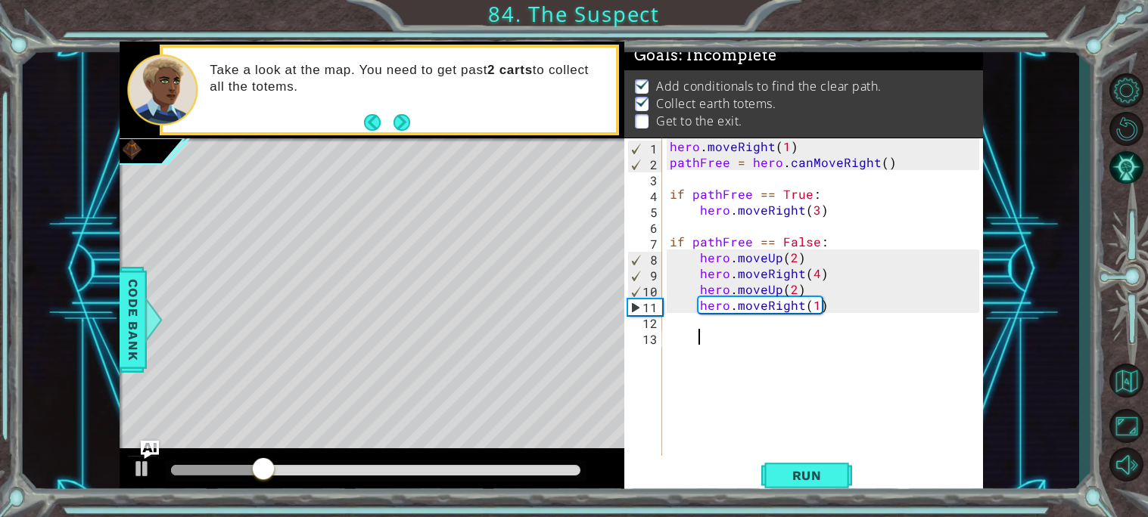
click at [811, 269] on div "hero . moveRight ( 1 ) pathFree = hero . canMoveRight ( ) if pathFree == True :…" at bounding box center [826, 313] width 320 height 350
type textarea "hero.moveRight(3)"
click at [808, 496] on div "hero.moveRight(3) 1 2 3 4 5 6 7 8 9 10 11 12 13 hero . moveRight ( 1 ) pathFree…" at bounding box center [803, 317] width 359 height 359
click at [823, 480] on span "Run" at bounding box center [807, 475] width 60 height 15
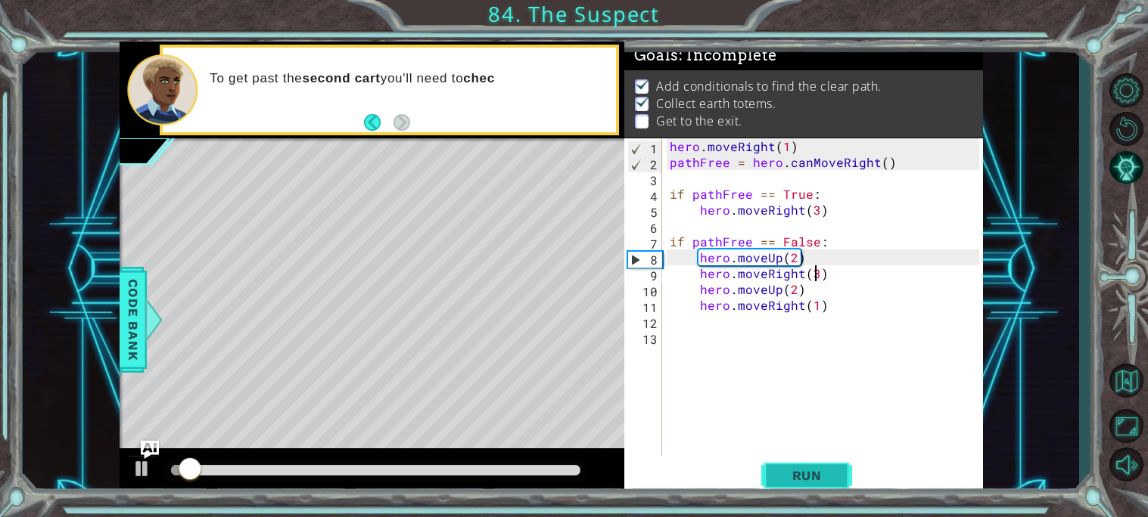
click at [815, 481] on span "Run" at bounding box center [807, 475] width 60 height 15
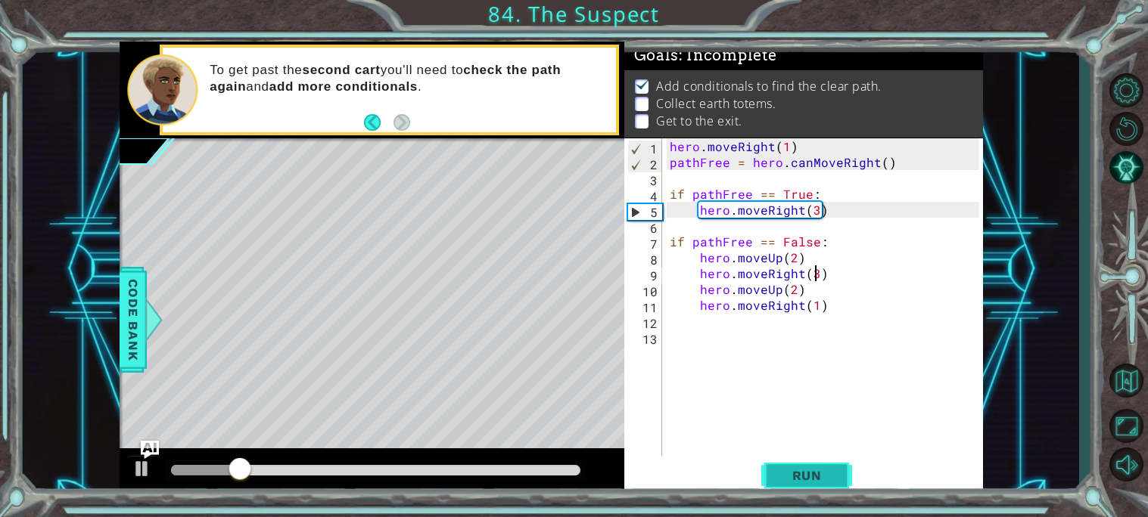
click at [840, 489] on button "Run" at bounding box center [806, 476] width 91 height 36
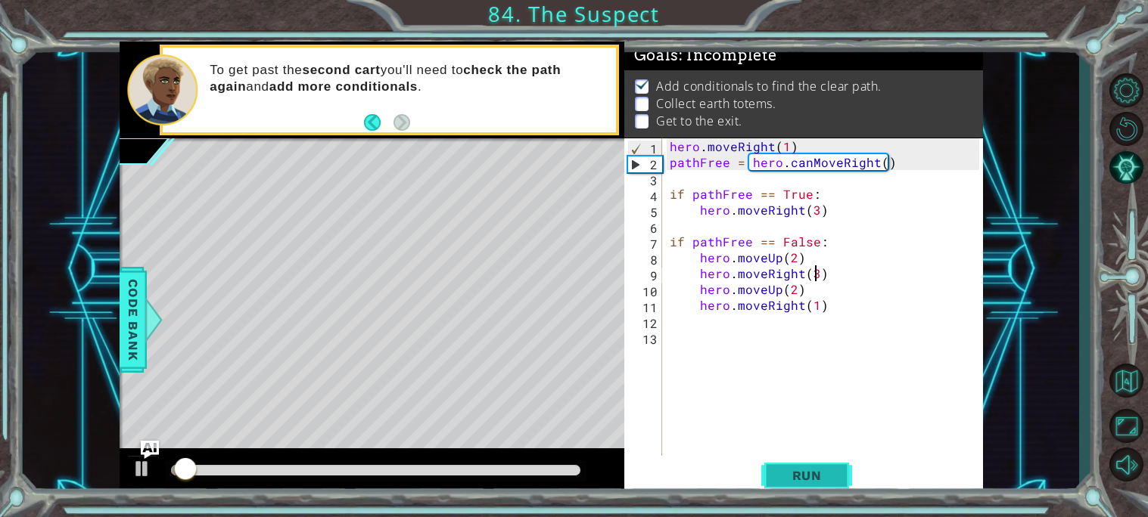
click at [777, 475] on span "Run" at bounding box center [807, 475] width 60 height 15
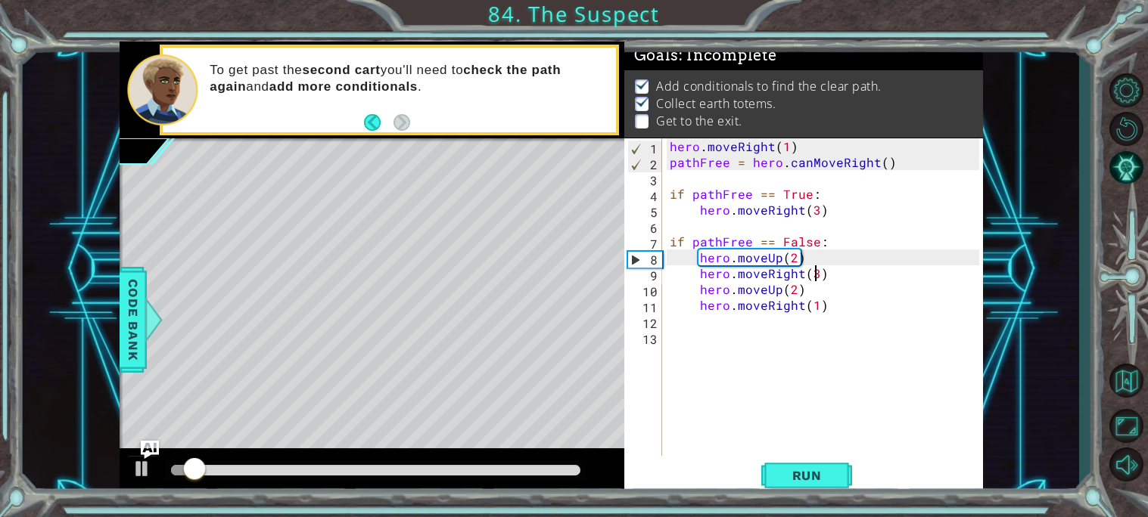
click at [771, 334] on div "hero . moveRight ( 1 ) pathFree = hero . canMoveRight ( ) if pathFree == True :…" at bounding box center [826, 313] width 320 height 350
click at [765, 334] on div "hero . moveRight ( 1 ) pathFree = hero . canMoveRight ( ) if pathFree == True :…" at bounding box center [826, 313] width 320 height 350
click at [812, 305] on div "hero . moveRight ( 1 ) pathFree = hero . canMoveRight ( ) if pathFree == True :…" at bounding box center [826, 313] width 320 height 350
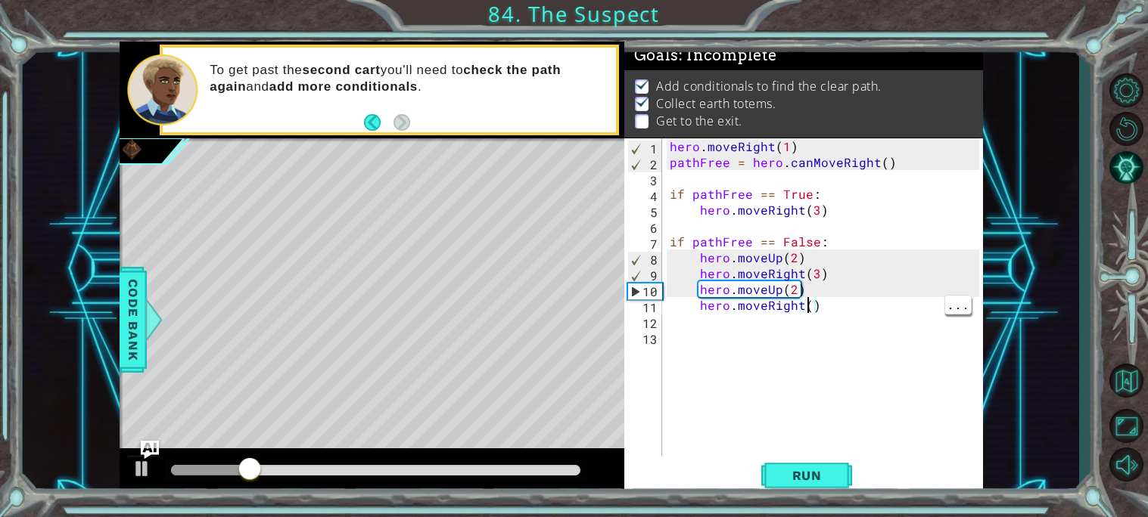
type textarea "hero.moveRight(3)"
click at [727, 337] on div "hero . moveRight ( 1 ) pathFree = hero . canMoveRight ( ) if pathFree == True :…" at bounding box center [826, 313] width 320 height 350
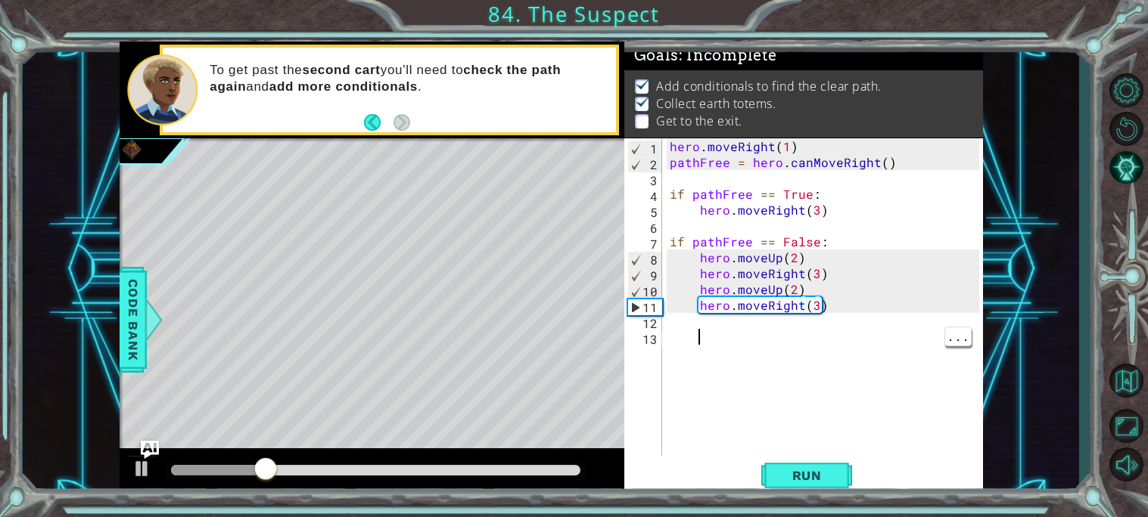
scroll to position [0, 1]
click at [725, 320] on div "hero . moveRight ( 1 ) pathFree = hero . canMoveRight ( ) if pathFree == True :…" at bounding box center [826, 313] width 320 height 350
click at [721, 329] on div "hero . moveRight ( 1 ) pathFree = hero . canMoveRight ( ) if pathFree == True :…" at bounding box center [826, 313] width 320 height 350
click at [667, 317] on div "hero . moveRight ( 1 ) pathFree = hero . canMoveRight ( ) if pathFree == True :…" at bounding box center [826, 313] width 320 height 350
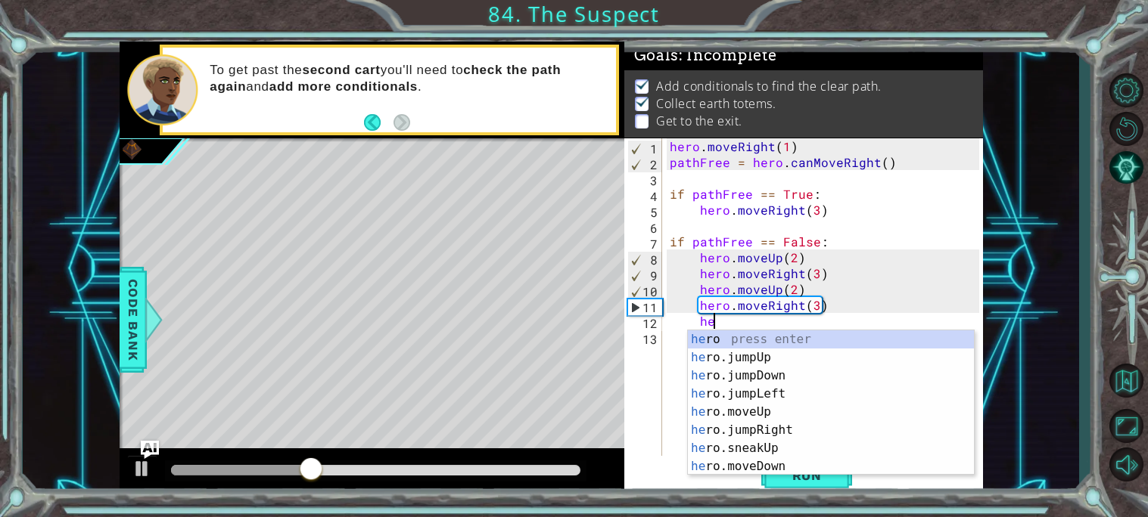
scroll to position [0, 2]
click at [755, 409] on div "her o press enter her o.jumpUp press enter her o.jumpDown press enter her o.jum…" at bounding box center [831, 422] width 286 height 182
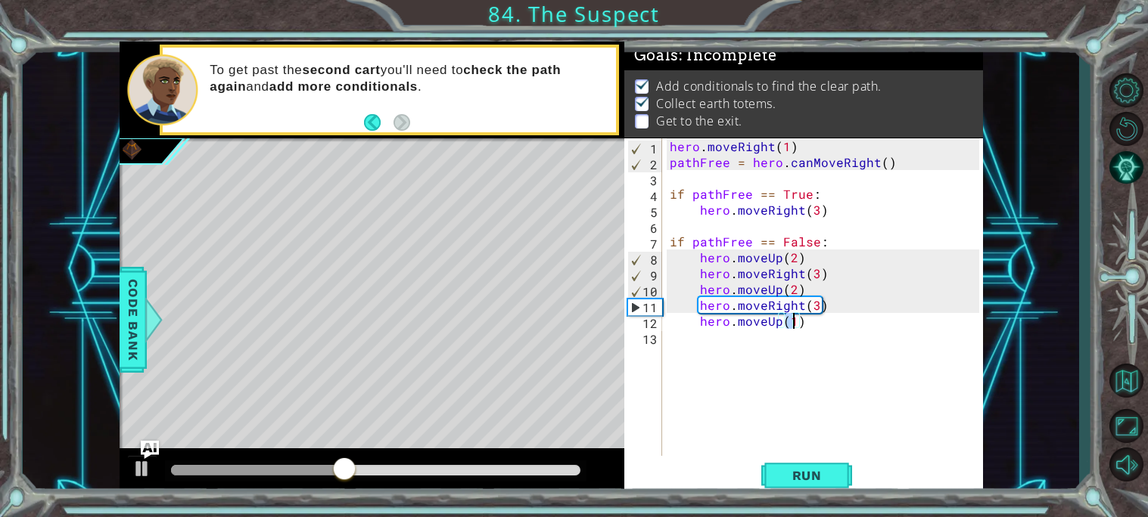
scroll to position [0, 7]
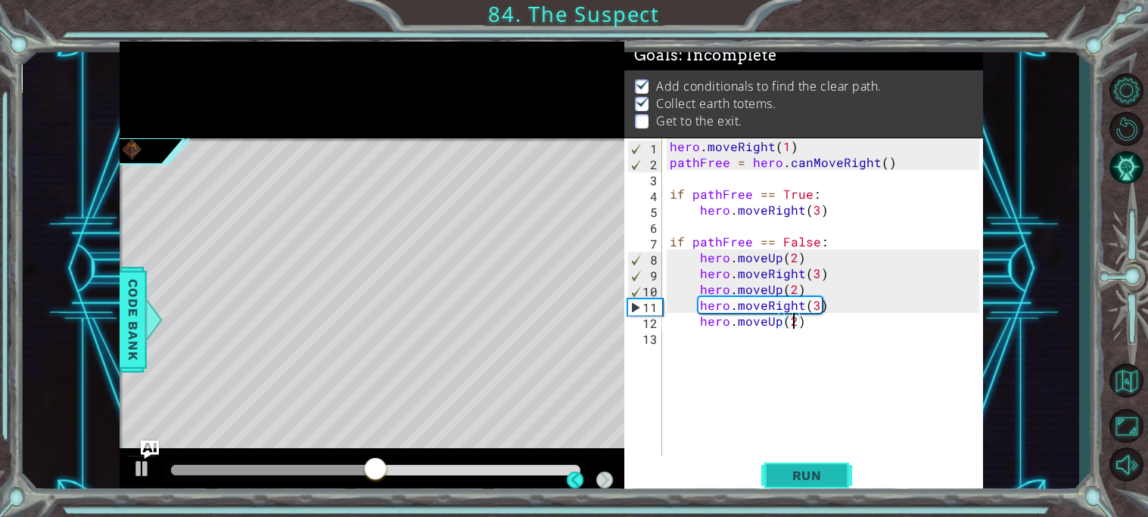
type textarea "hero.moveUp(2)"
click at [803, 489] on button "Run" at bounding box center [806, 476] width 91 height 36
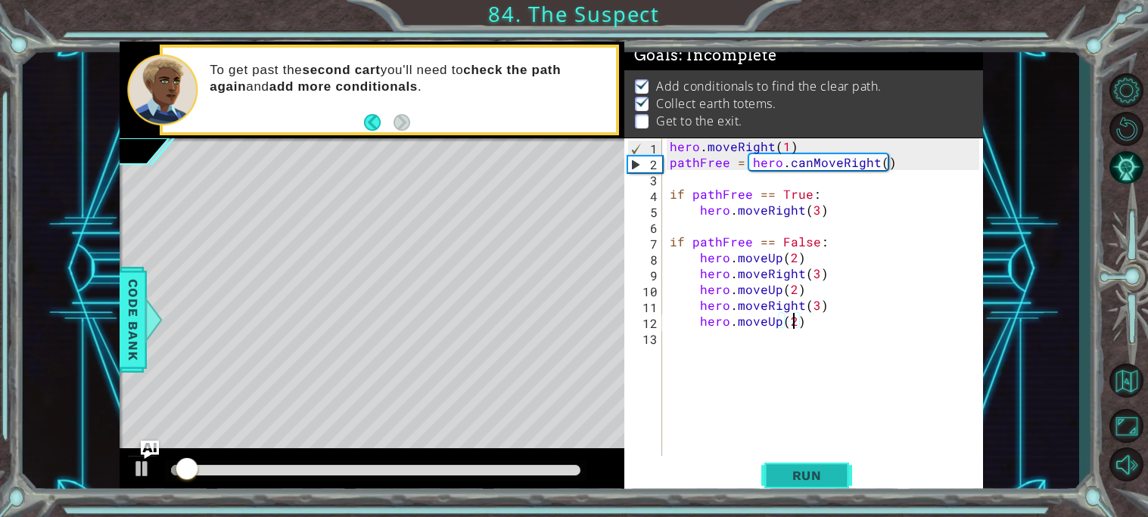
click at [837, 477] on button "Run" at bounding box center [806, 476] width 91 height 36
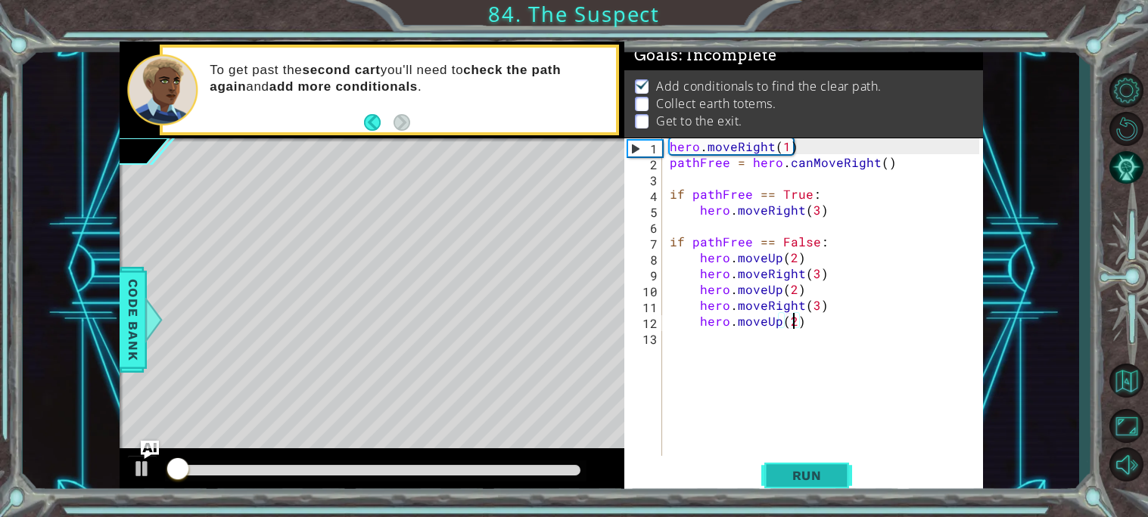
click at [806, 481] on span "Run" at bounding box center [807, 475] width 60 height 15
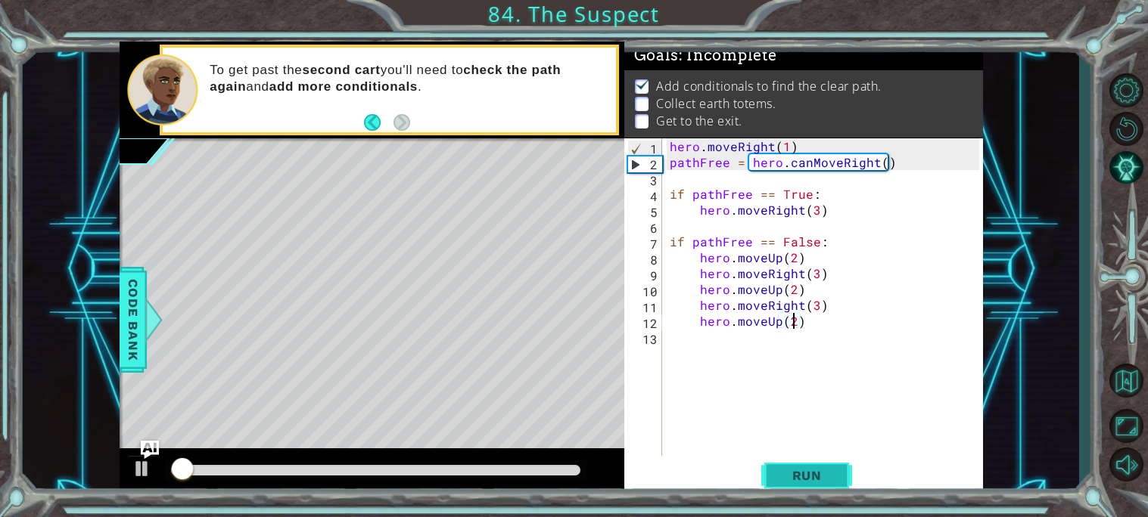
click at [810, 474] on span "Run" at bounding box center [807, 475] width 60 height 15
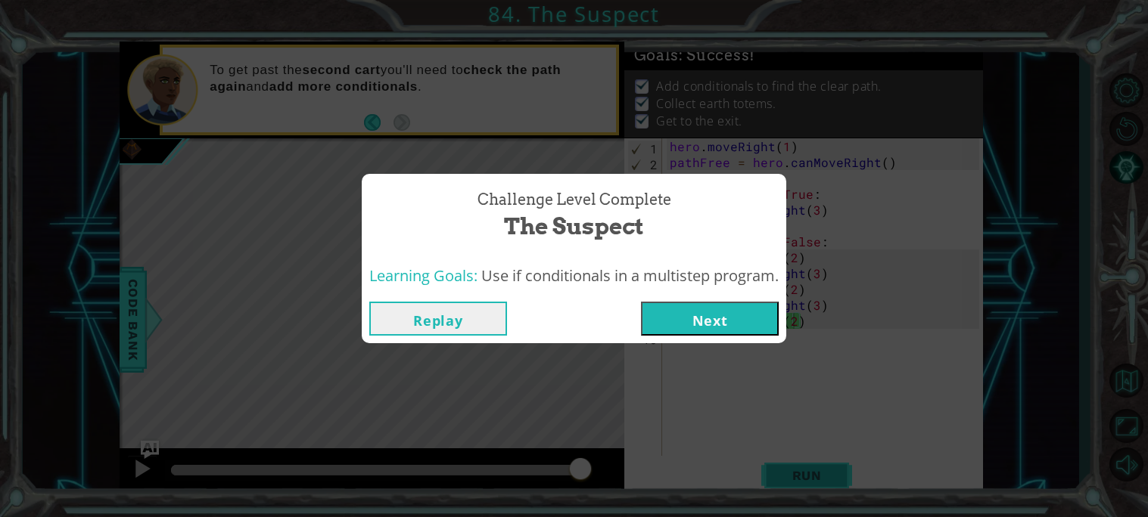
click at [718, 322] on button "Next" at bounding box center [710, 319] width 138 height 34
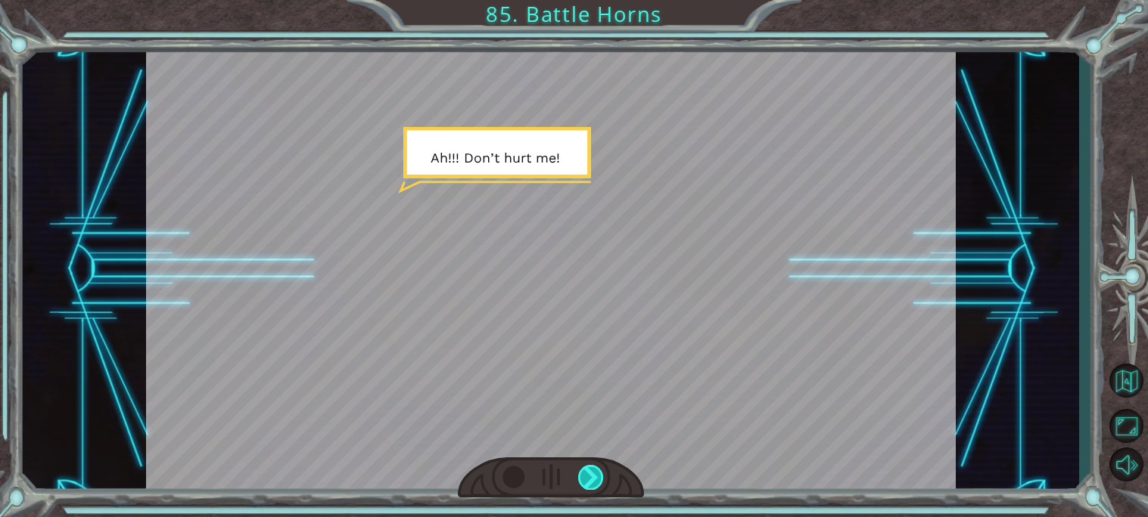
click at [598, 476] on div at bounding box center [591, 477] width 26 height 25
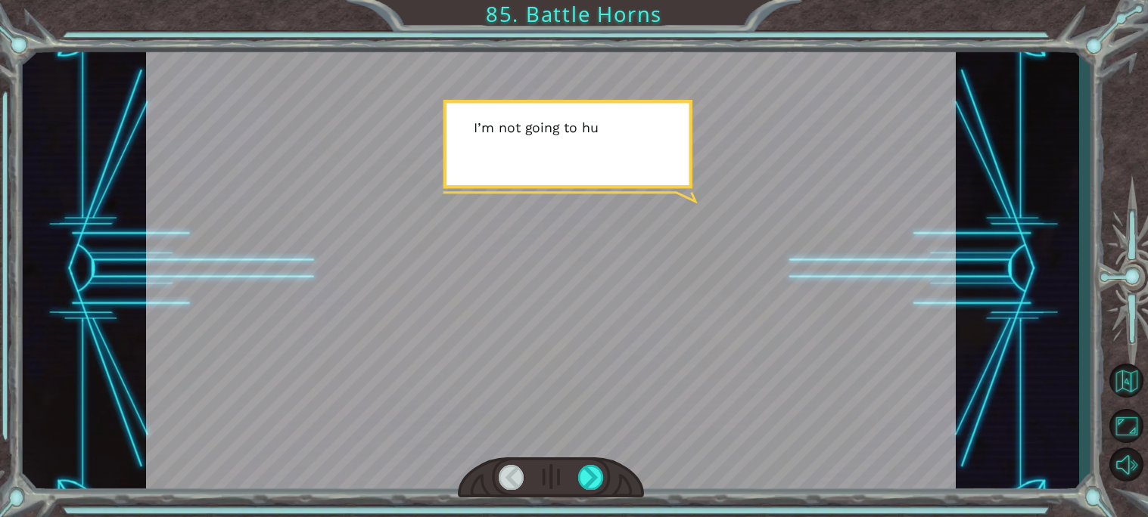
click at [614, 434] on div at bounding box center [551, 269] width 810 height 455
click at [619, 458] on div at bounding box center [551, 478] width 186 height 41
click at [618, 477] on div at bounding box center [551, 478] width 186 height 41
click at [586, 491] on div at bounding box center [551, 478] width 186 height 41
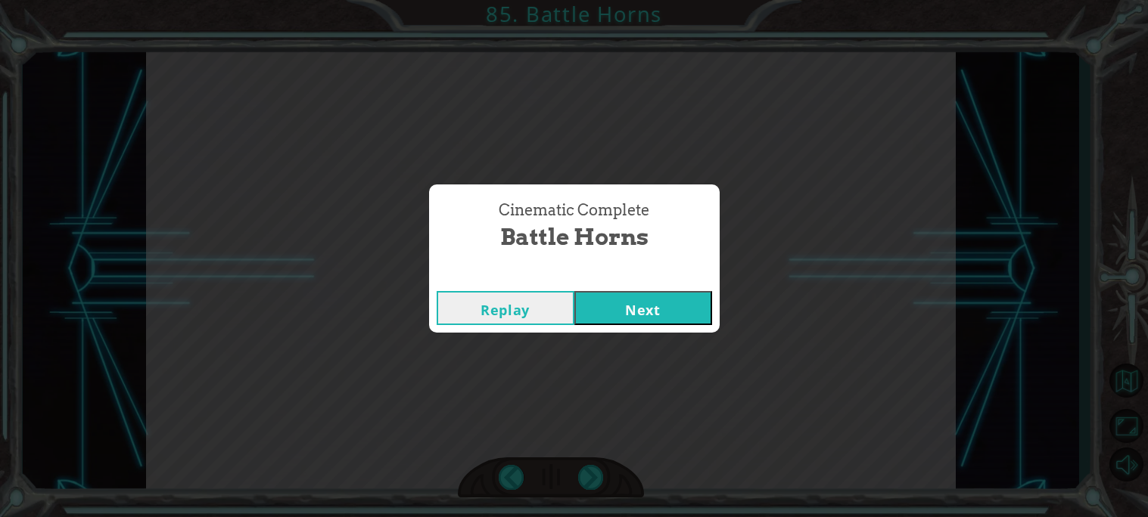
click at [682, 318] on button "Next" at bounding box center [643, 308] width 138 height 34
click at [644, 334] on div "Cinematic Complete Choice Choices Replay Next" at bounding box center [574, 258] width 1148 height 517
click at [639, 324] on button "Next" at bounding box center [643, 308] width 138 height 34
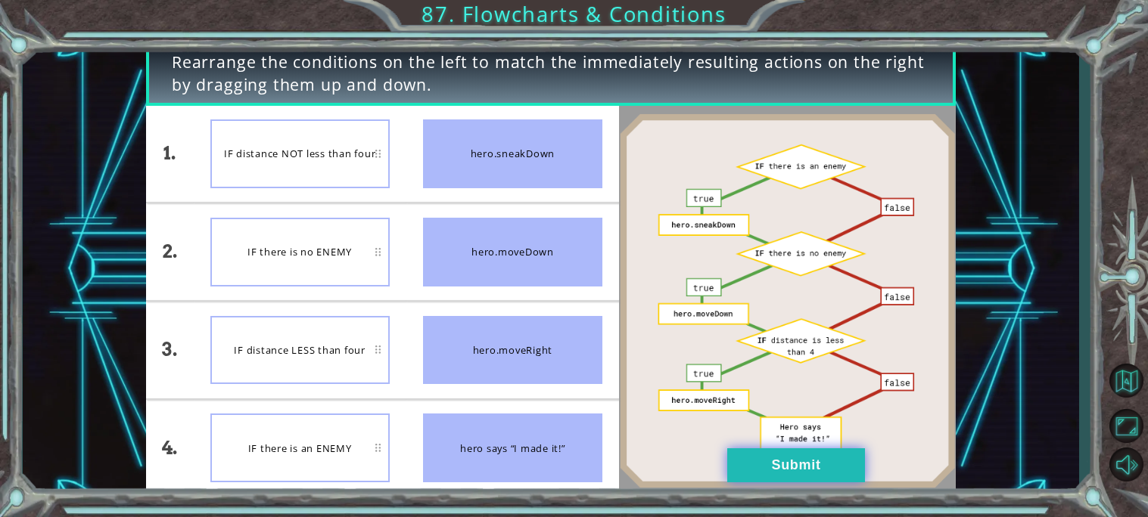
click at [732, 461] on button "Submit" at bounding box center [796, 466] width 138 height 34
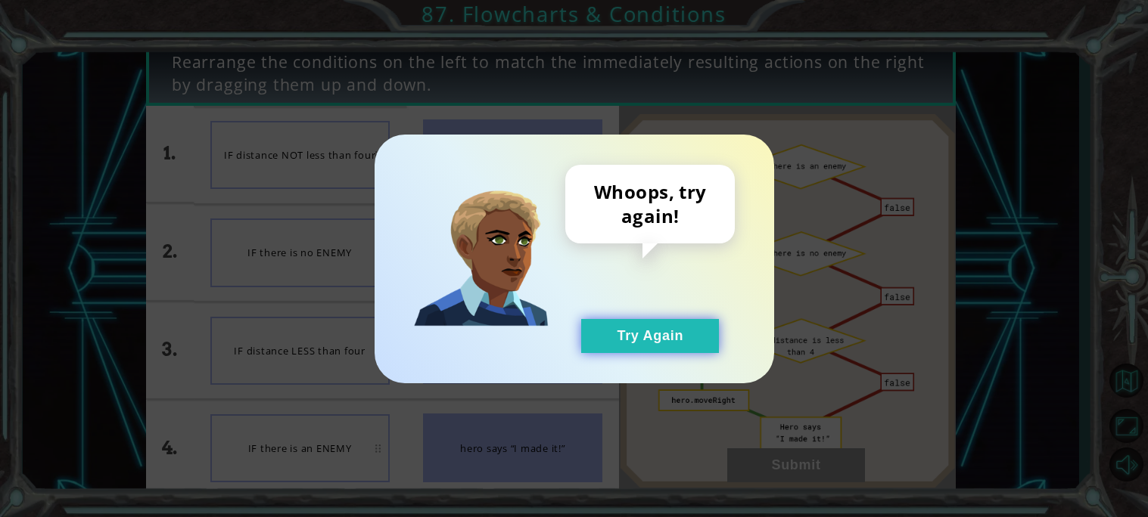
click at [640, 323] on button "Try Again" at bounding box center [650, 336] width 138 height 34
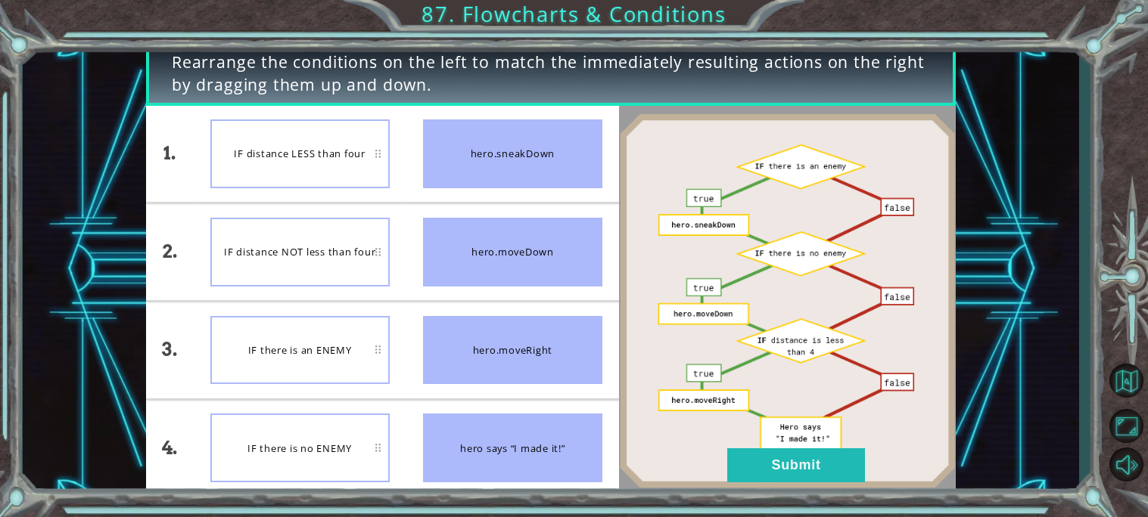
click at [751, 484] on img at bounding box center [787, 301] width 337 height 376
click at [749, 452] on button "Submit" at bounding box center [796, 466] width 138 height 34
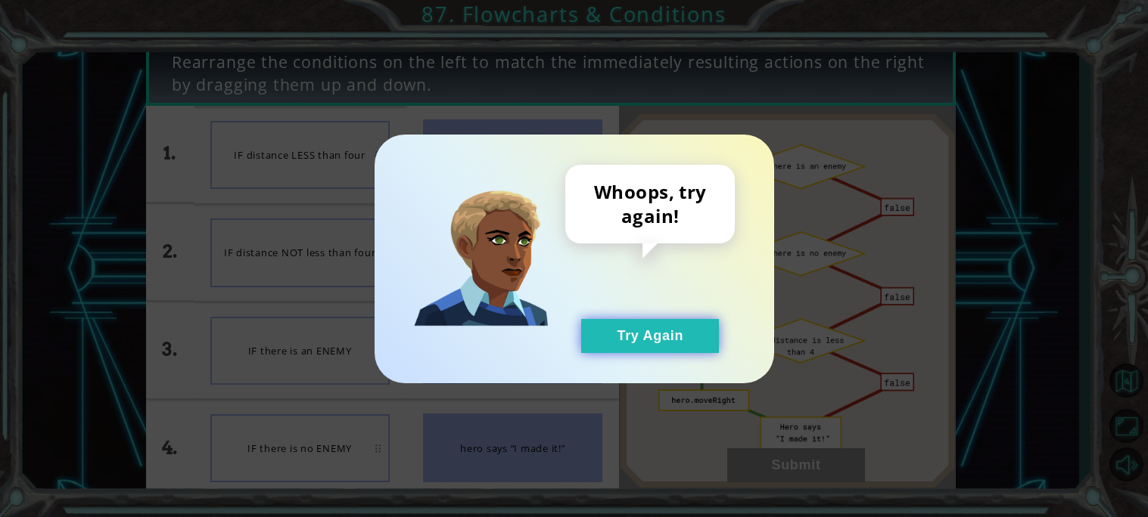
click at [637, 337] on button "Try Again" at bounding box center [650, 336] width 138 height 34
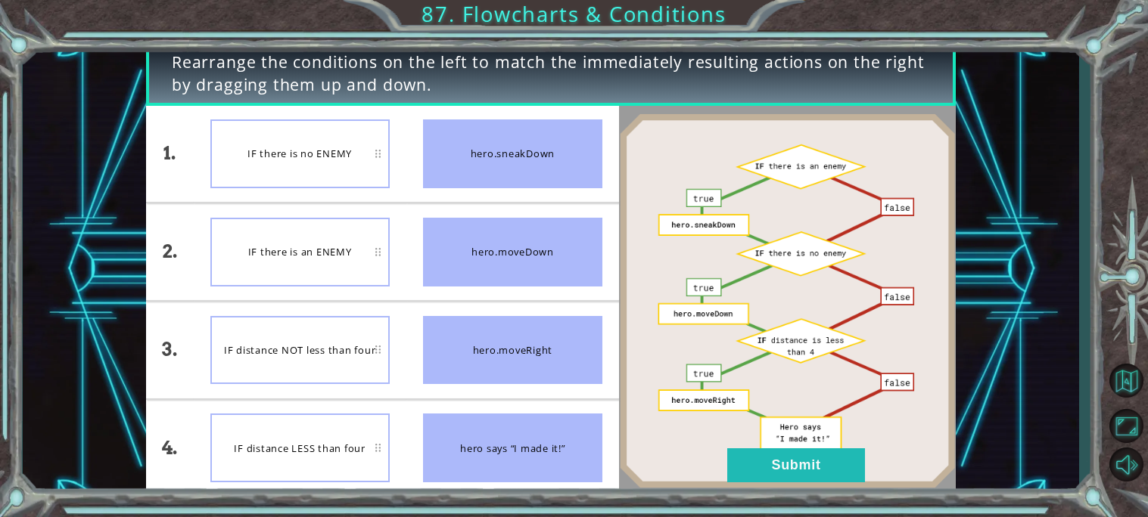
click at [505, 177] on div "hero.sneakDown" at bounding box center [512, 154] width 179 height 69
click at [808, 456] on button "Submit" at bounding box center [796, 466] width 138 height 34
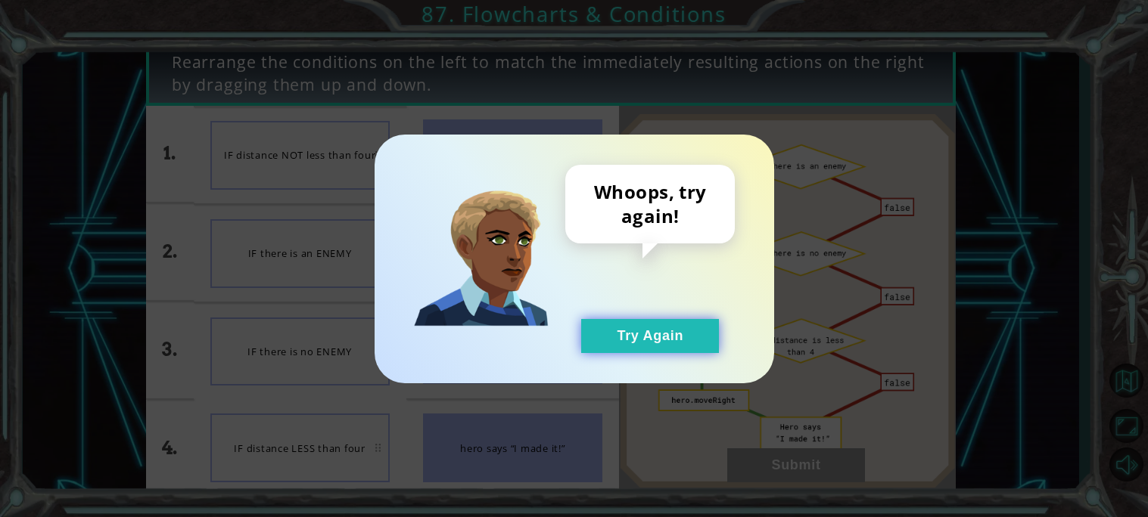
click at [650, 350] on button "Try Again" at bounding box center [650, 336] width 138 height 34
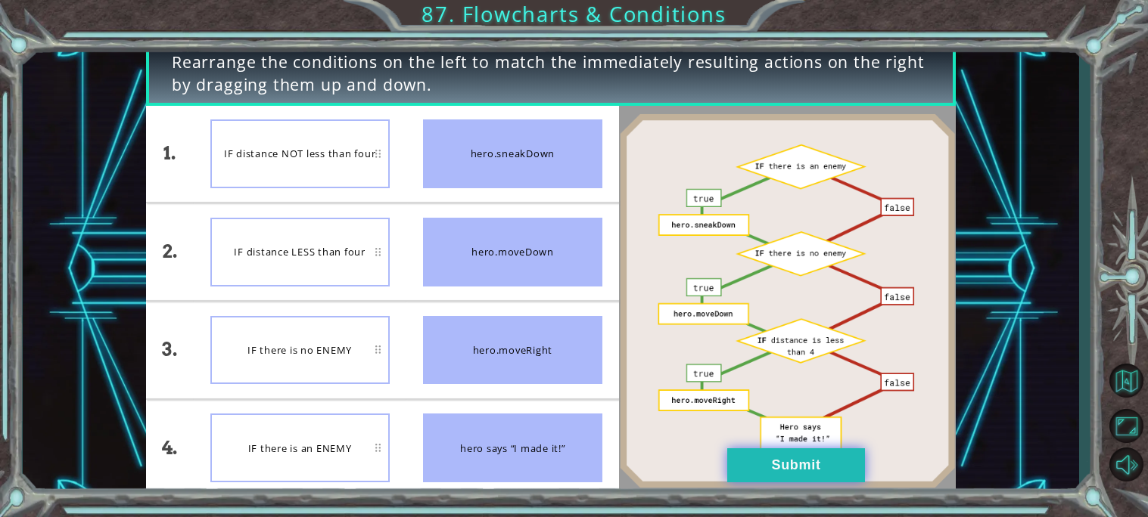
click at [788, 478] on button "Submit" at bounding box center [796, 466] width 138 height 34
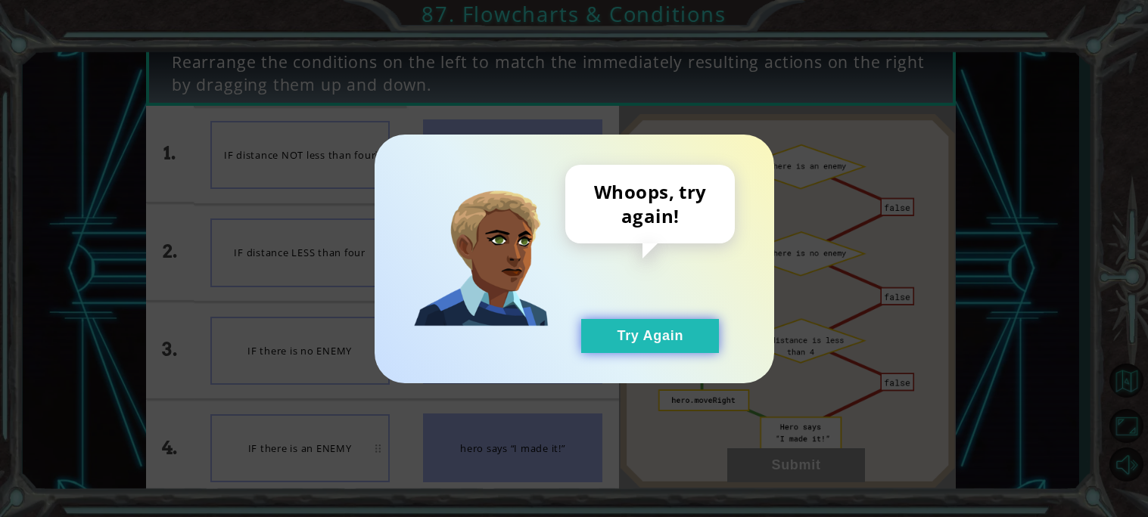
click at [671, 351] on button "Try Again" at bounding box center [650, 336] width 138 height 34
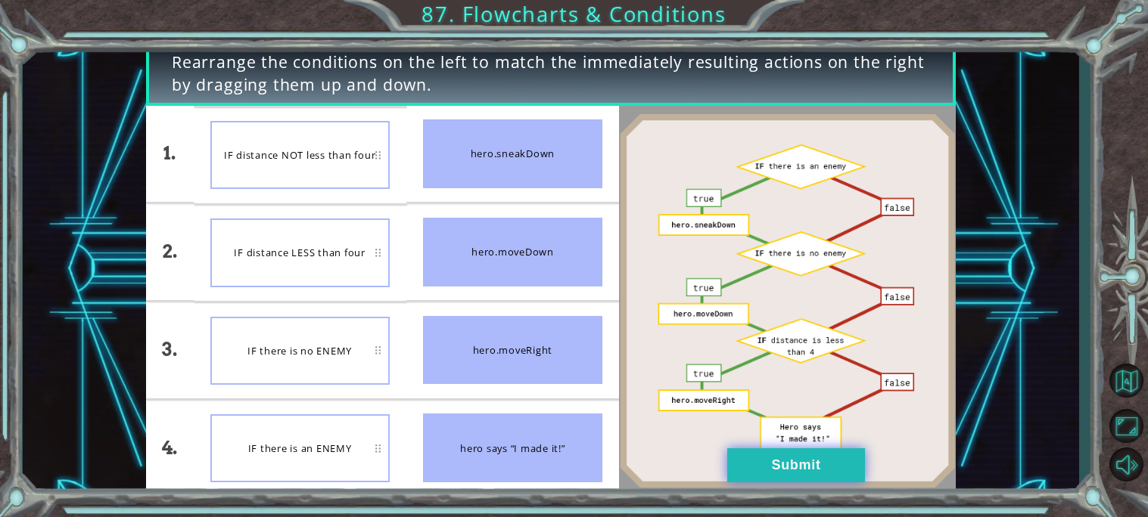
click at [766, 453] on button "Submit" at bounding box center [796, 466] width 138 height 34
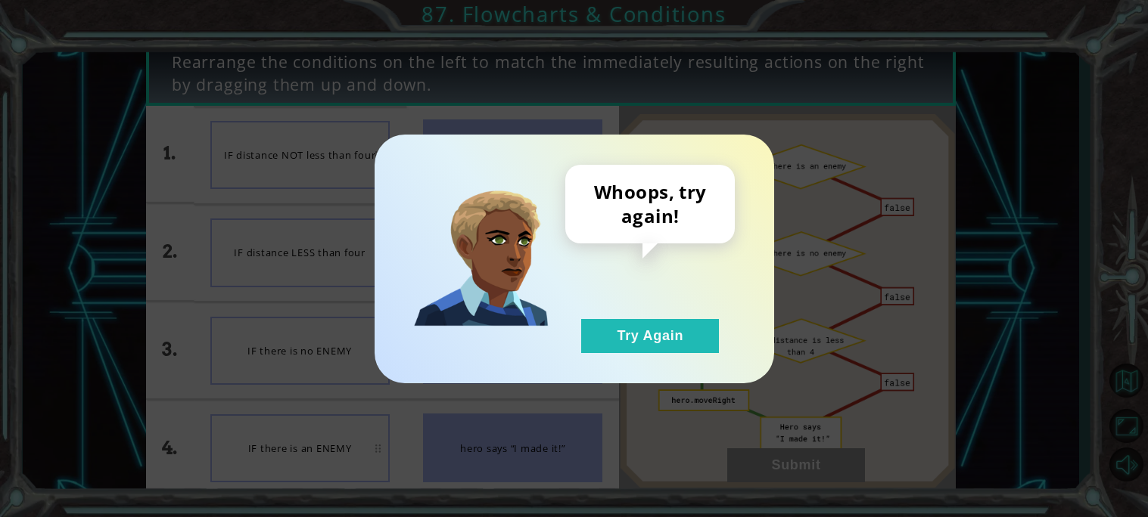
click at [651, 297] on div "Whoops, try again! Try Again" at bounding box center [649, 259] width 169 height 188
click at [670, 332] on button "Try Again" at bounding box center [650, 336] width 138 height 34
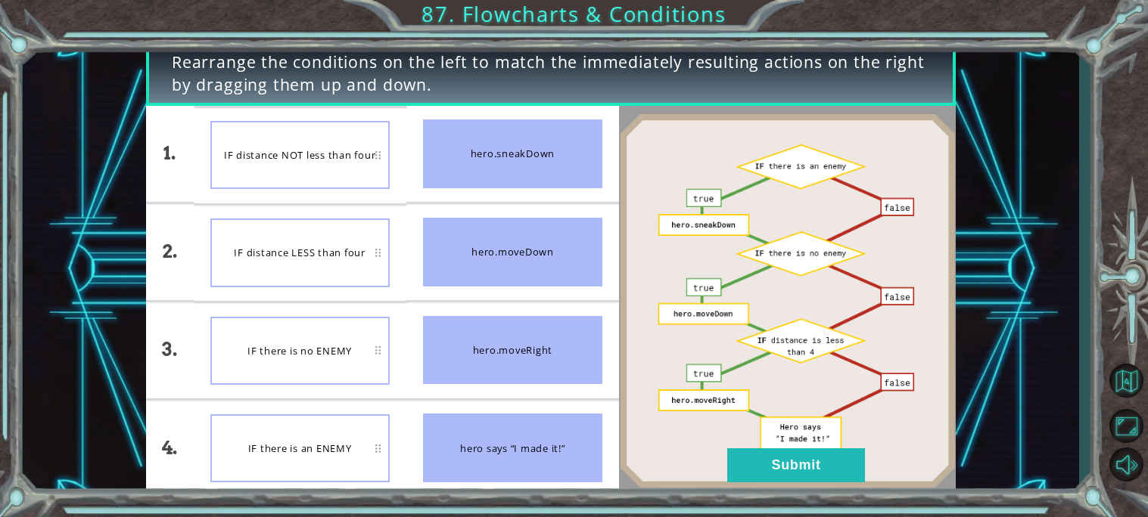
click at [770, 483] on img at bounding box center [787, 301] width 337 height 376
click at [768, 474] on button "Submit" at bounding box center [796, 466] width 138 height 34
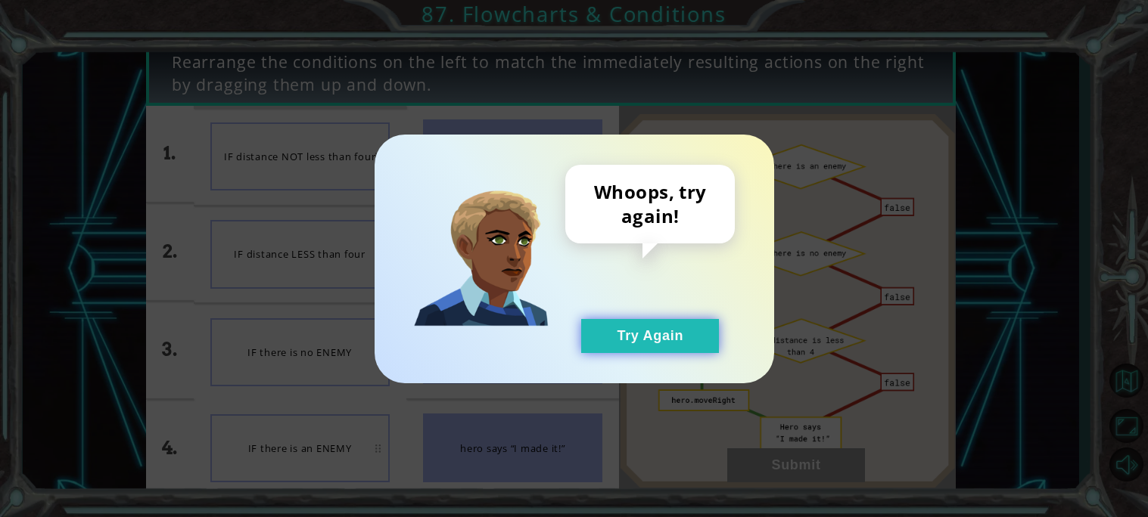
click at [688, 331] on button "Try Again" at bounding box center [650, 336] width 138 height 34
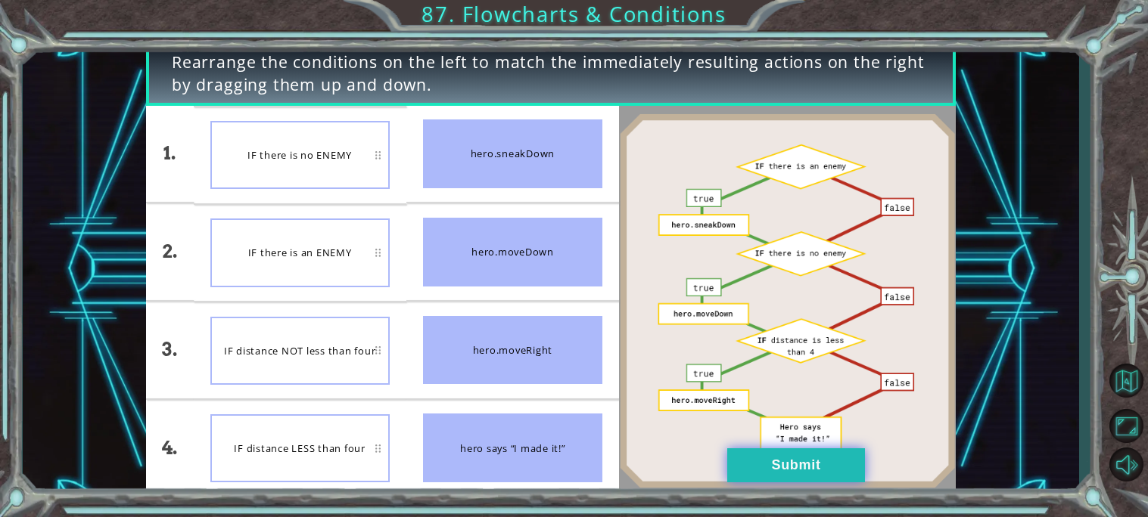
click at [760, 464] on button "Submit" at bounding box center [796, 466] width 138 height 34
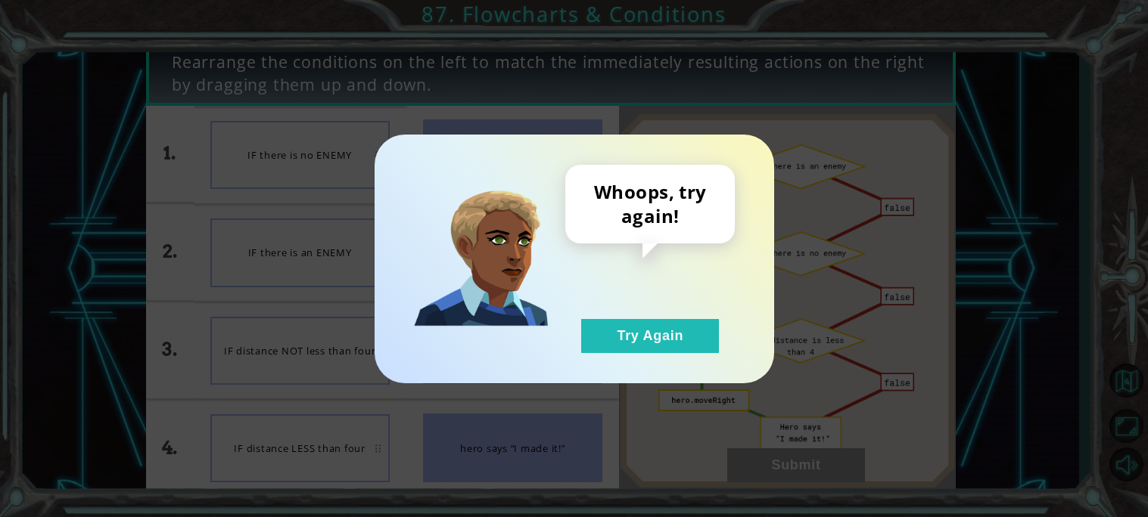
click at [760, 464] on div "Whoops, try again! Try Again" at bounding box center [574, 258] width 1148 height 517
click at [657, 320] on button "Try Again" at bounding box center [650, 336] width 138 height 34
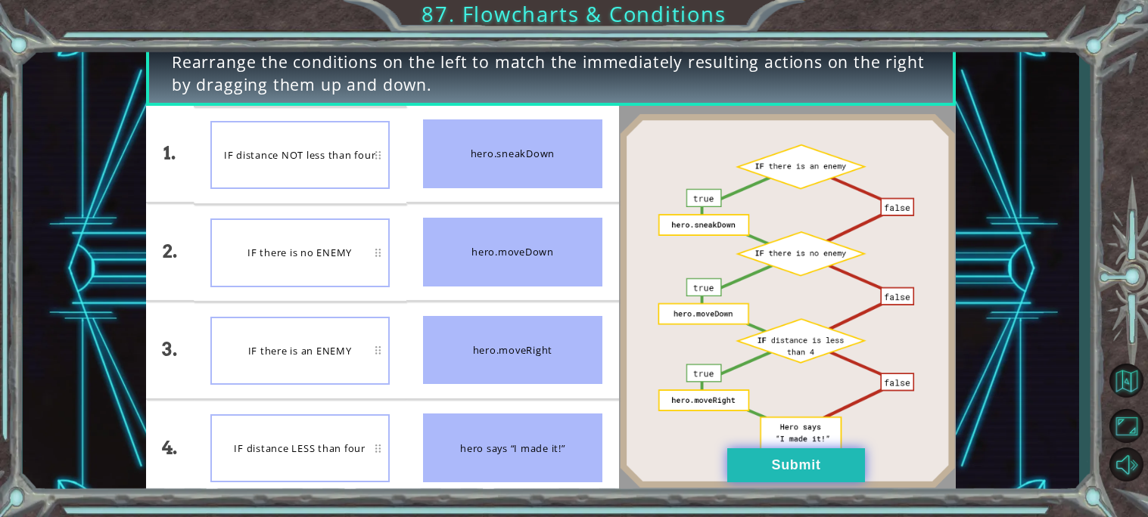
click at [758, 462] on button "Submit" at bounding box center [796, 466] width 138 height 34
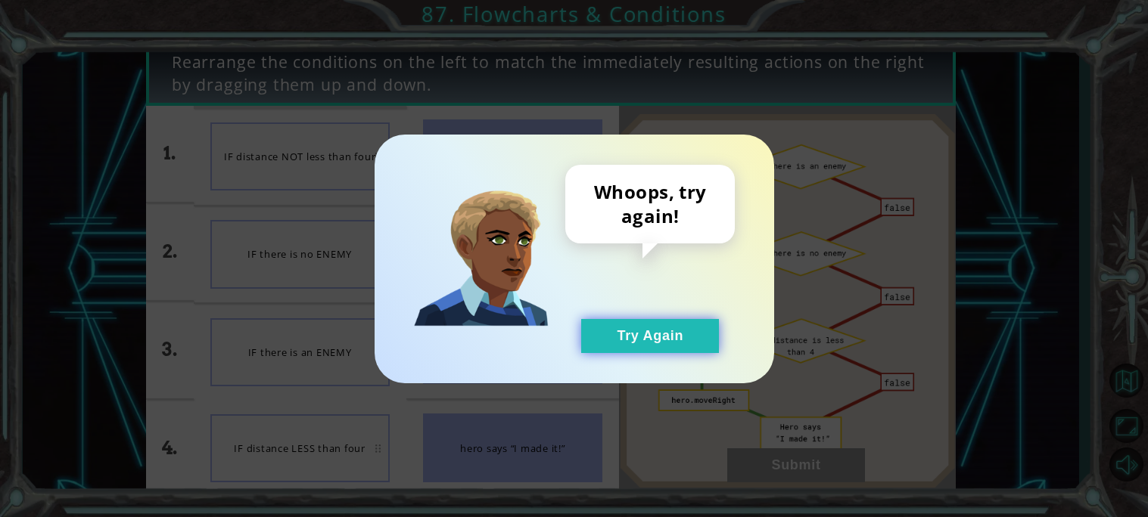
click at [677, 338] on button "Try Again" at bounding box center [650, 336] width 138 height 34
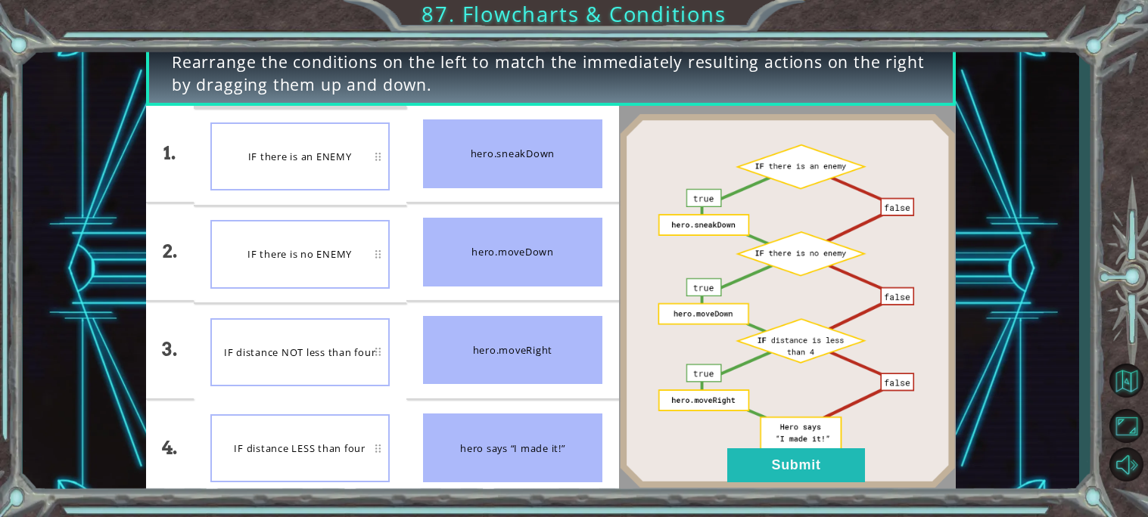
click at [349, 163] on div "IF there is an ENEMY" at bounding box center [299, 157] width 179 height 68
click at [841, 455] on button "Submit" at bounding box center [796, 466] width 138 height 34
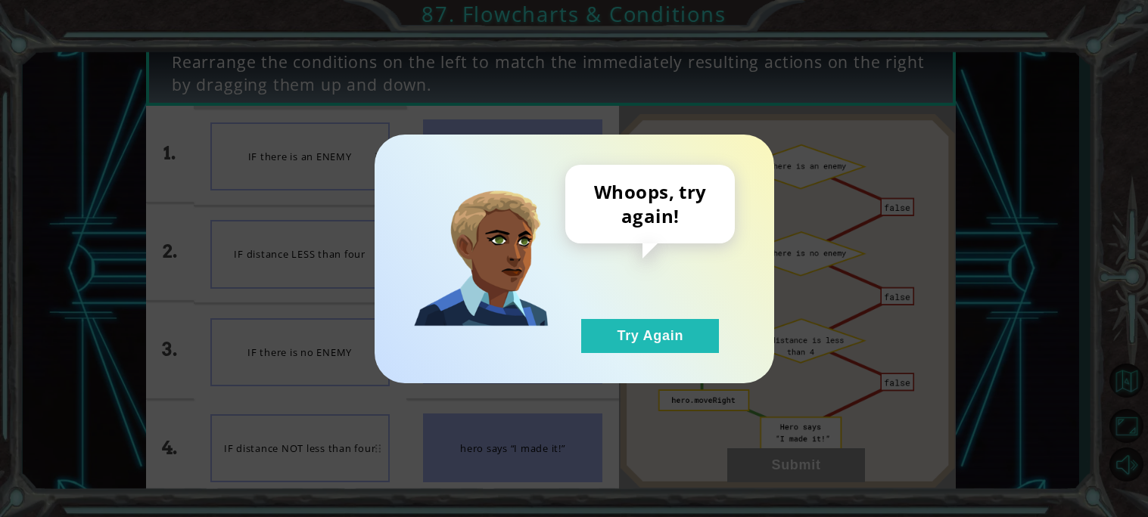
click at [653, 307] on div "Whoops, try again! Try Again" at bounding box center [649, 259] width 169 height 188
click at [663, 326] on button "Try Again" at bounding box center [650, 336] width 138 height 34
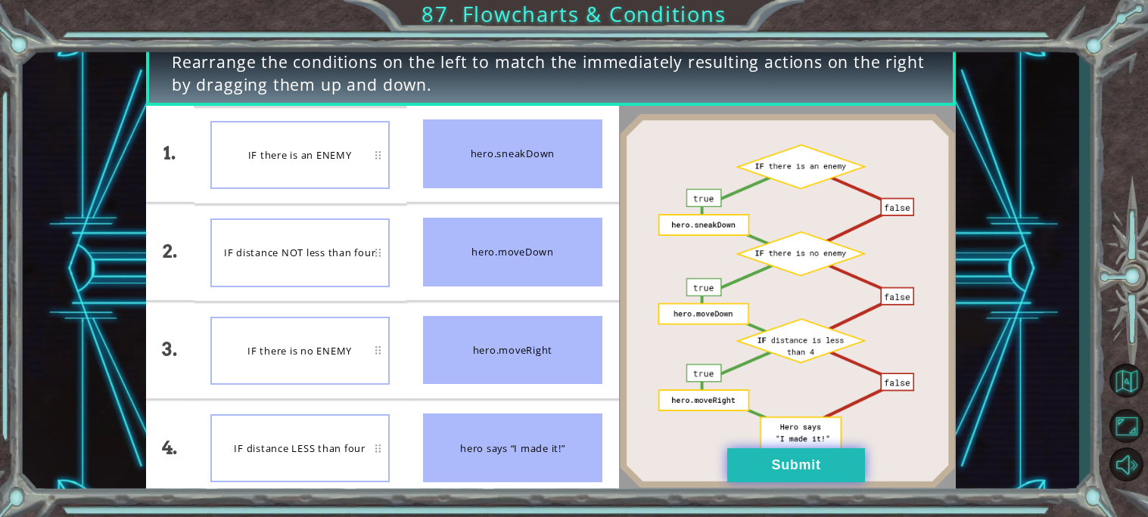
click at [772, 474] on button "Submit" at bounding box center [796, 466] width 138 height 34
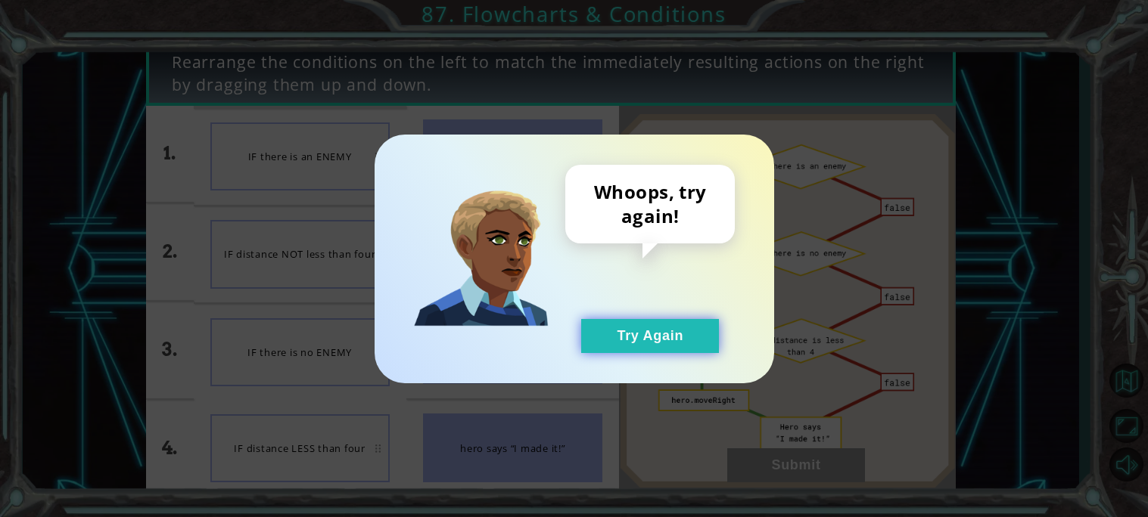
click at [670, 343] on button "Try Again" at bounding box center [650, 336] width 138 height 34
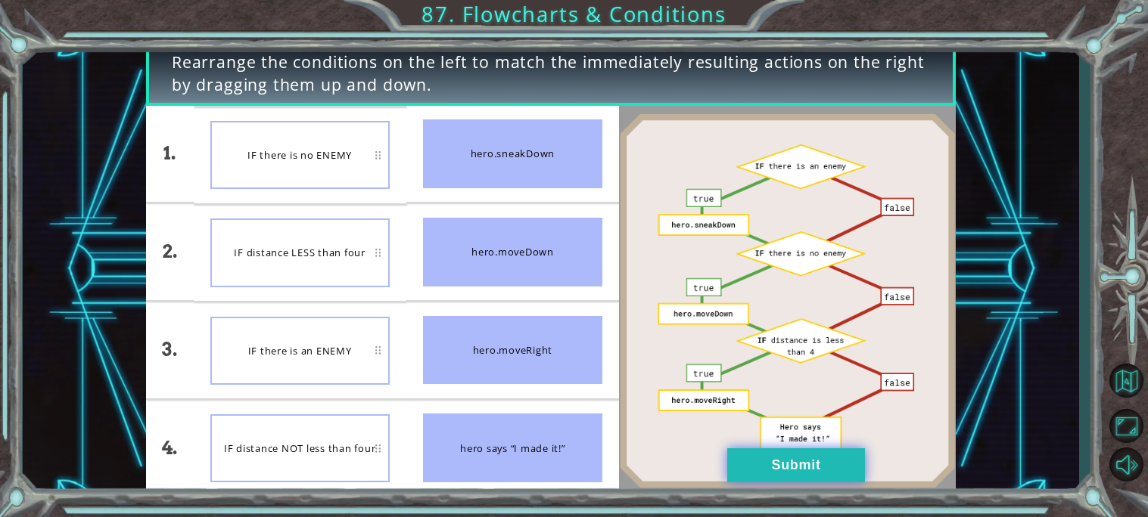
click at [744, 452] on button "Submit" at bounding box center [796, 466] width 138 height 34
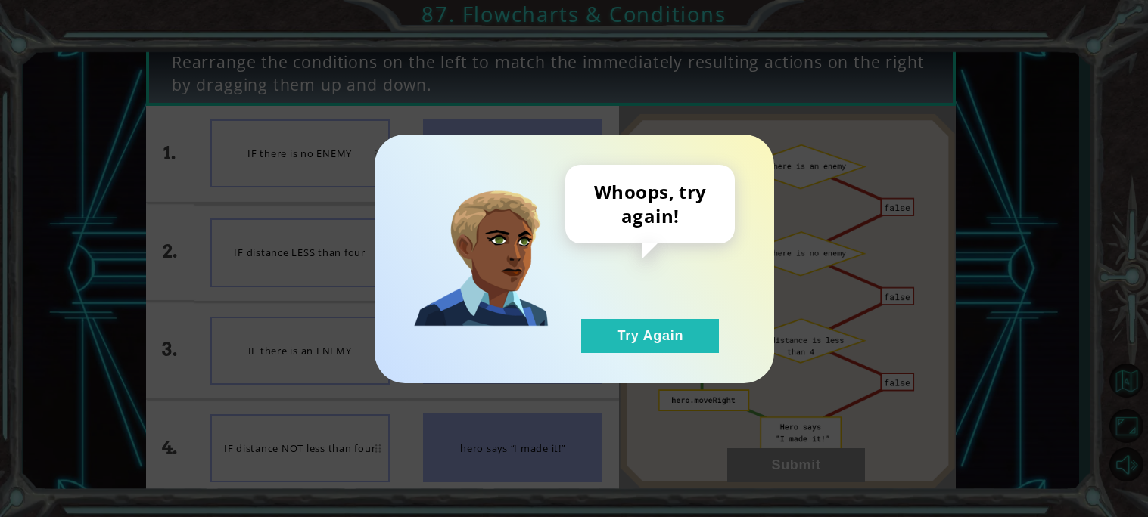
click at [639, 354] on div "Whoops, try again! Try Again" at bounding box center [573, 259] width 399 height 249
click at [635, 345] on button "Try Again" at bounding box center [650, 336] width 138 height 34
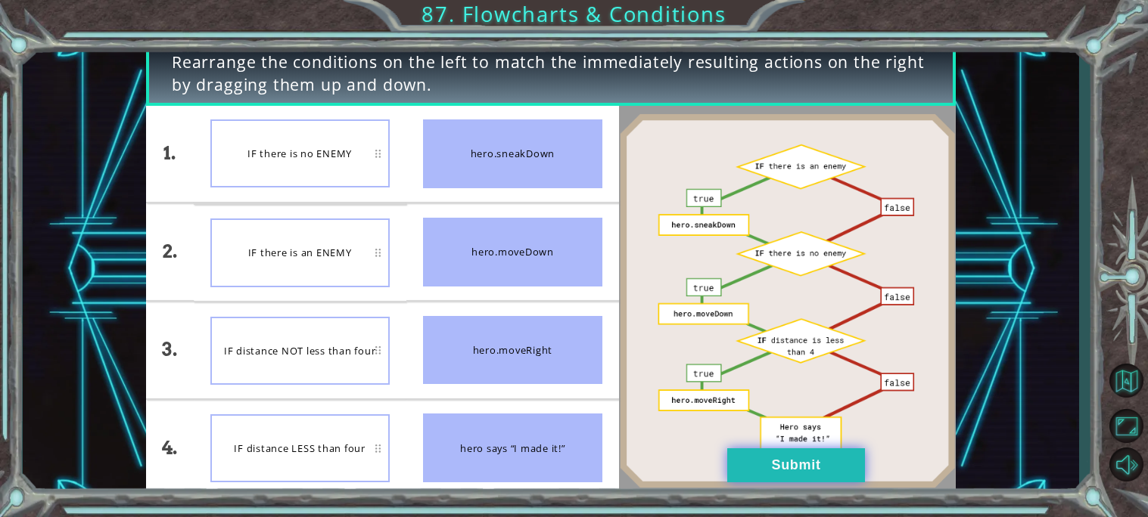
click at [824, 477] on button "Submit" at bounding box center [796, 466] width 138 height 34
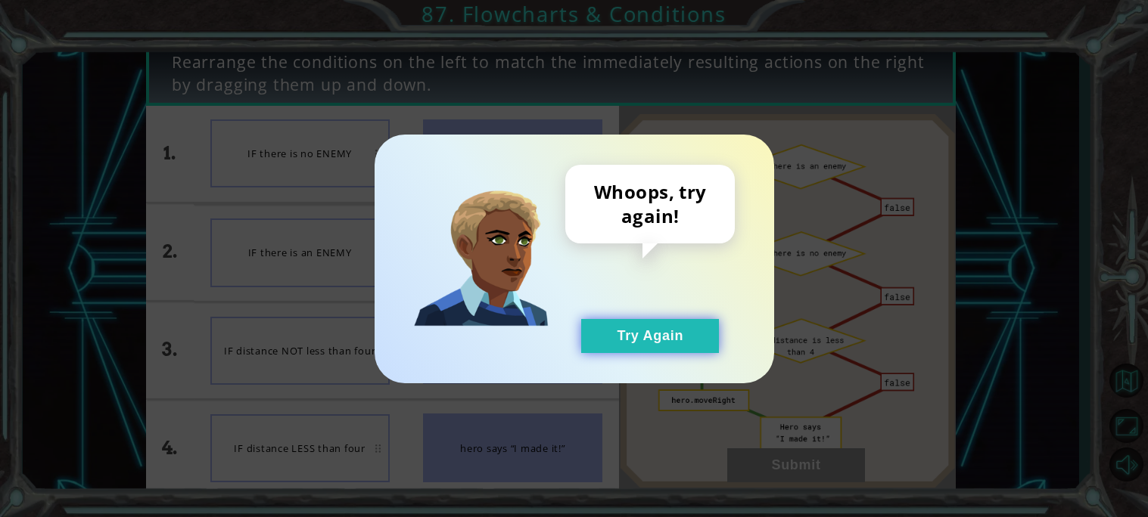
click at [623, 325] on button "Try Again" at bounding box center [650, 336] width 138 height 34
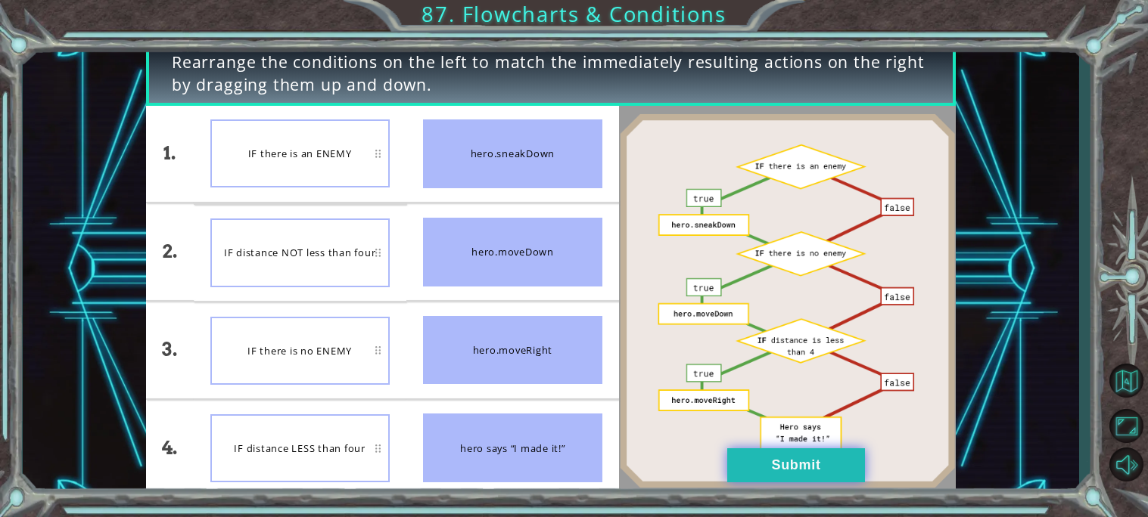
click at [831, 471] on button "Submit" at bounding box center [796, 466] width 138 height 34
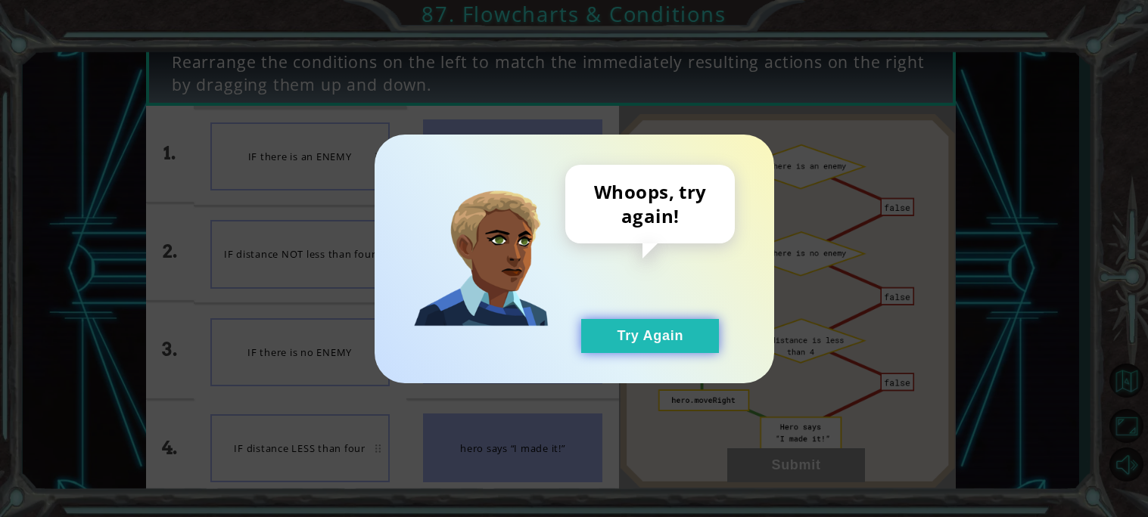
click at [685, 345] on button "Try Again" at bounding box center [650, 336] width 138 height 34
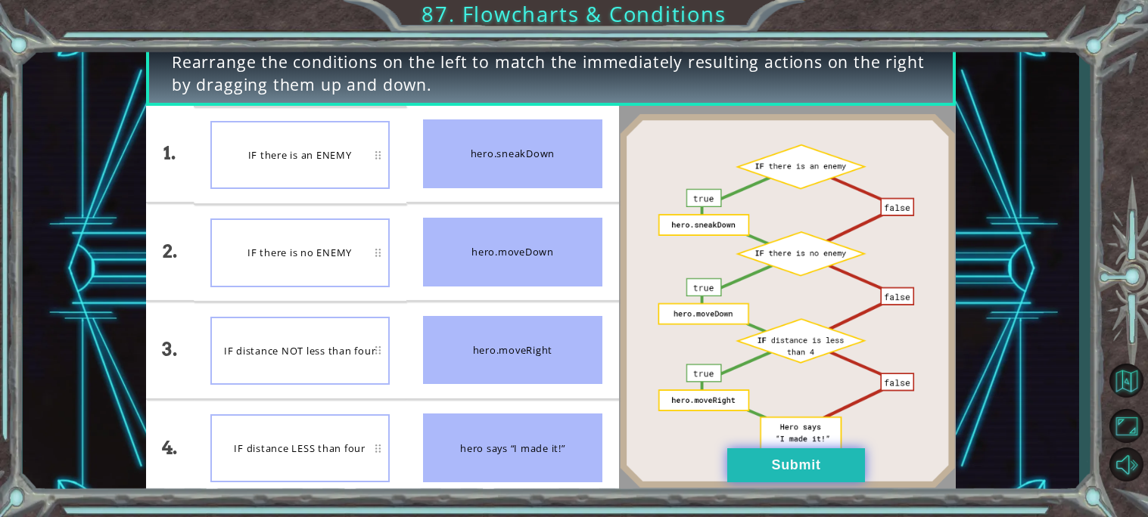
click at [757, 472] on button "Submit" at bounding box center [796, 466] width 138 height 34
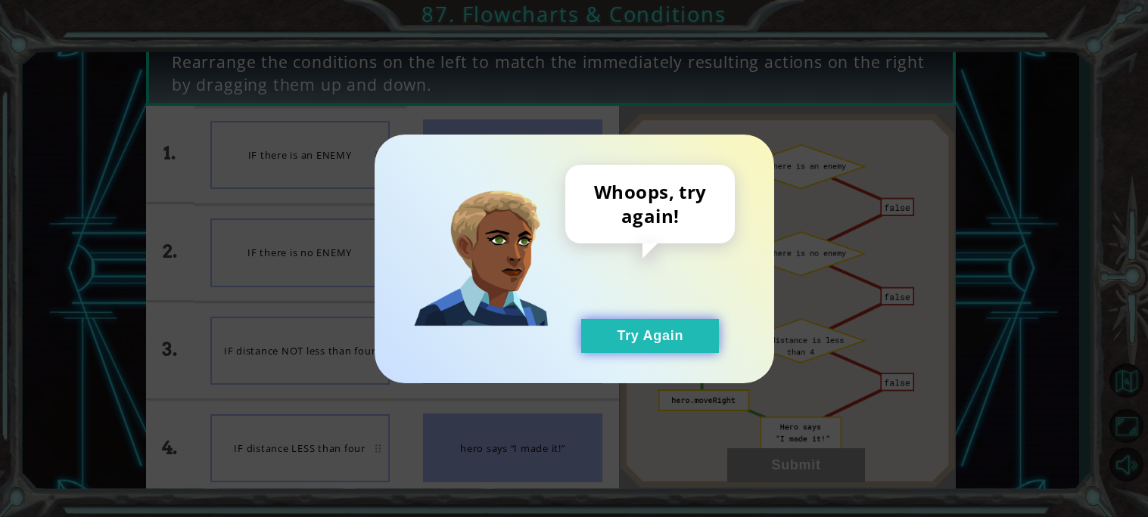
click at [620, 333] on button "Try Again" at bounding box center [650, 336] width 138 height 34
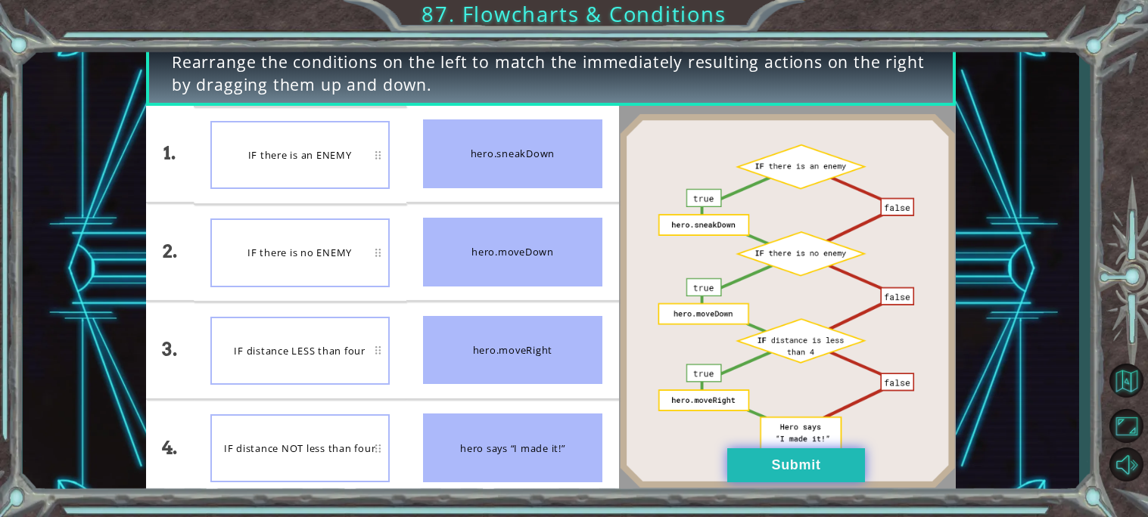
click at [783, 469] on button "Submit" at bounding box center [796, 466] width 138 height 34
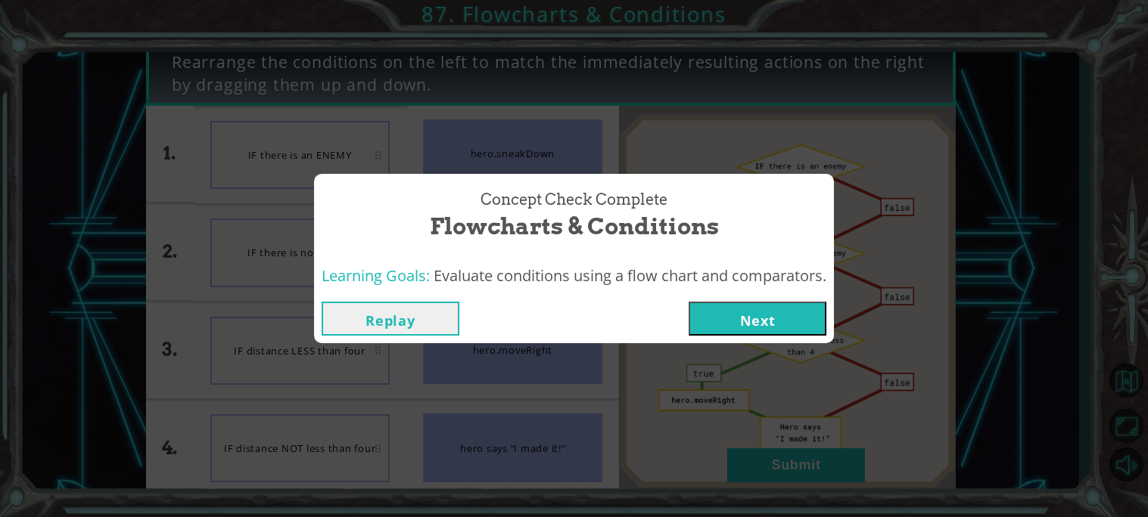
click at [713, 314] on button "Next" at bounding box center [757, 319] width 138 height 34
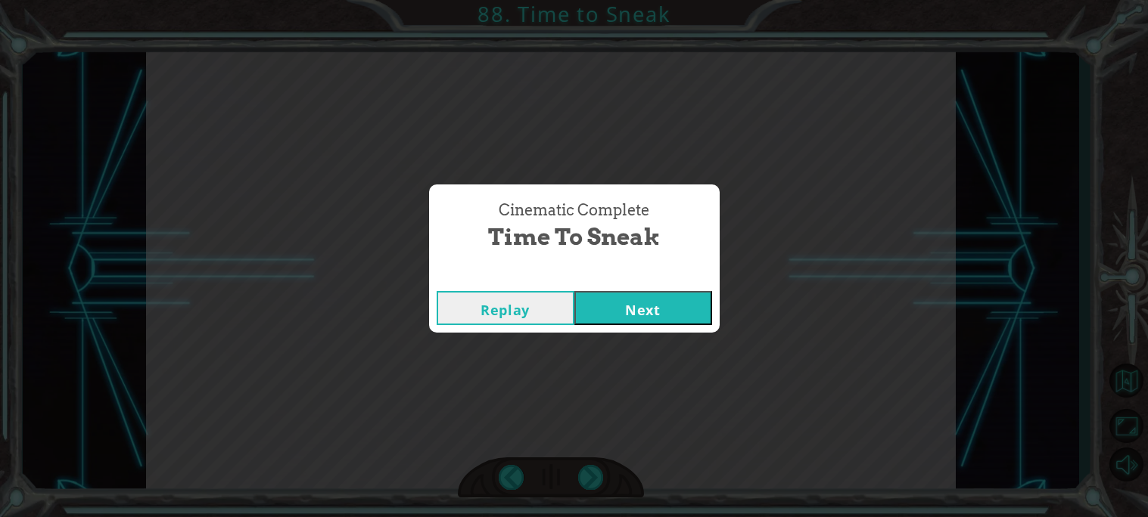
click at [663, 312] on button "Next" at bounding box center [643, 308] width 138 height 34
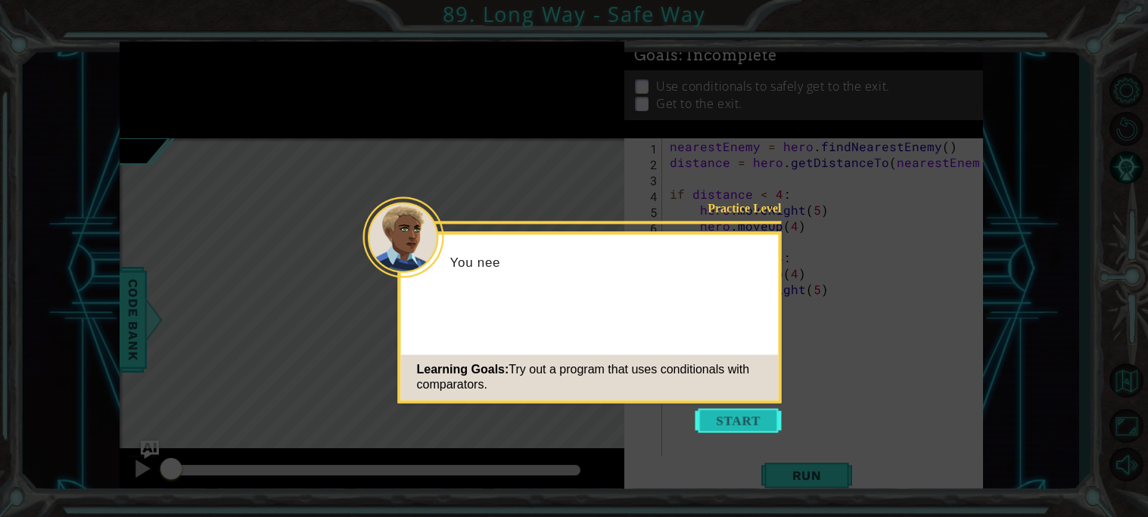
click at [741, 419] on button "Start" at bounding box center [738, 421] width 86 height 24
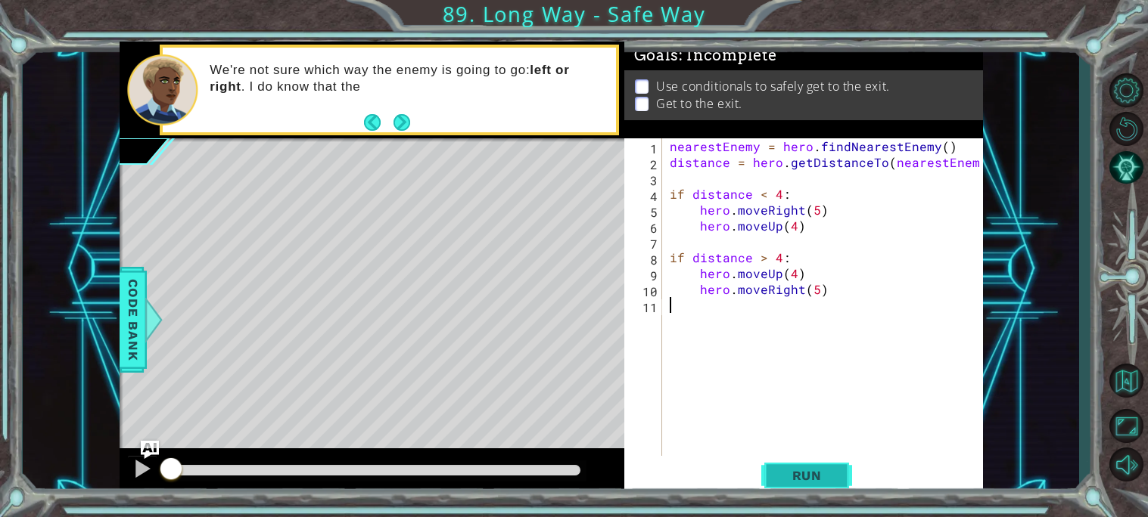
click at [782, 459] on button "Run" at bounding box center [806, 476] width 91 height 36
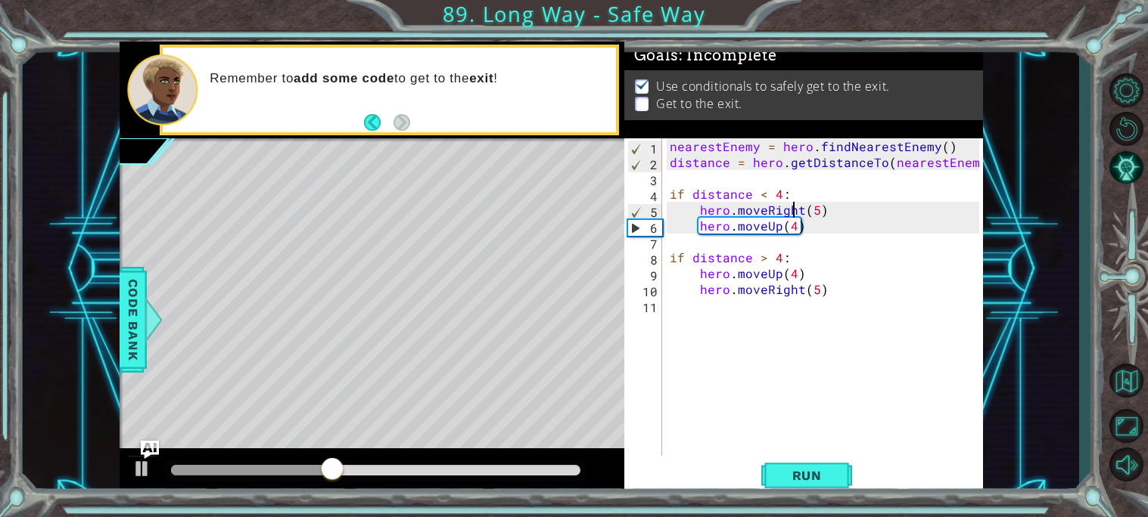
click at [793, 216] on div "nearestEnemy = hero . findNearestEnemy ( ) distance = hero . getDistanceTo ( ne…" at bounding box center [826, 313] width 320 height 350
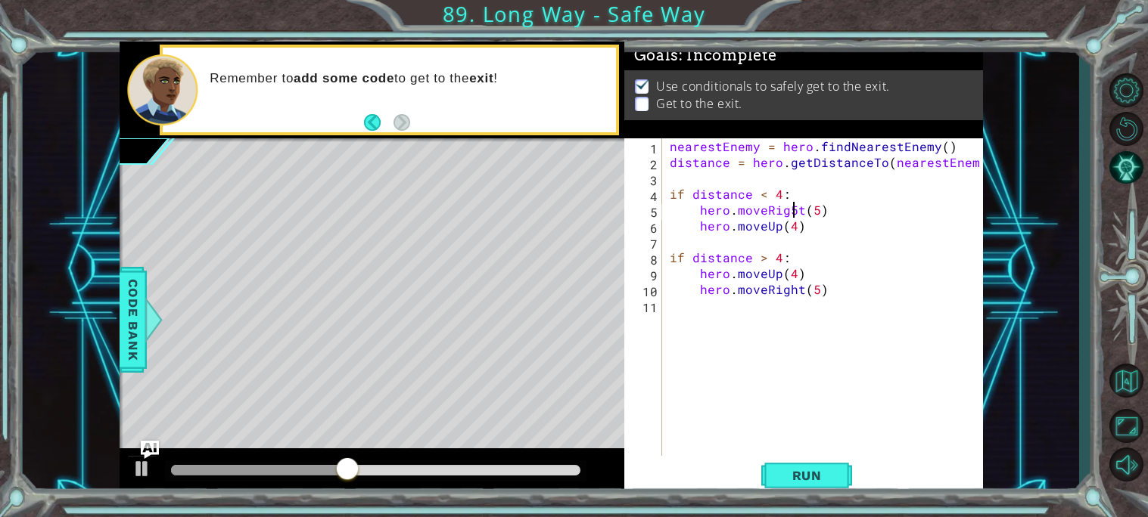
scroll to position [0, 8]
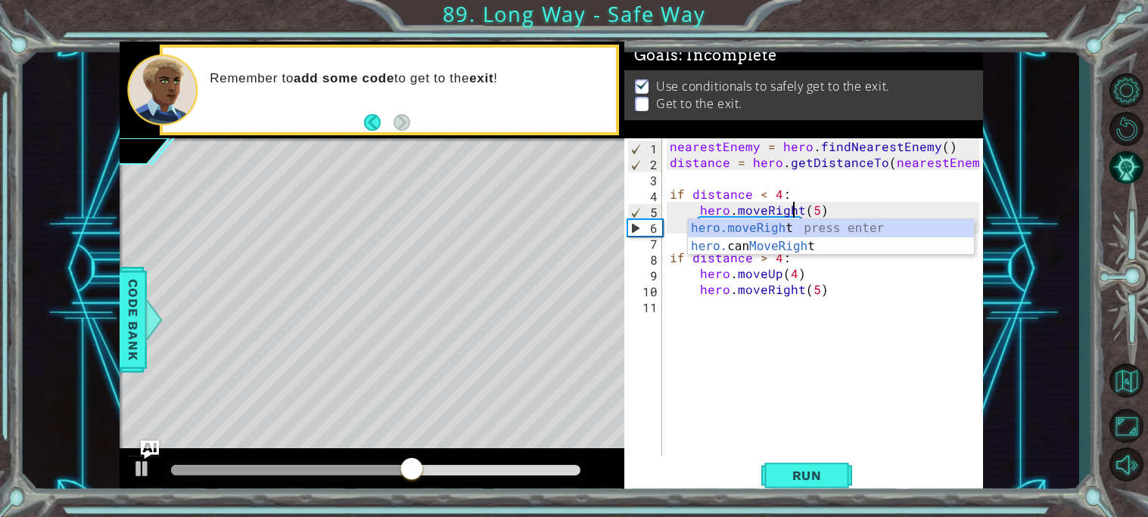
click at [1036, 332] on div "1 ההההההההההההההההההההההההההההההההההההההההההההההההההההההההההההההההההההההההההההה…" at bounding box center [551, 269] width 1056 height 455
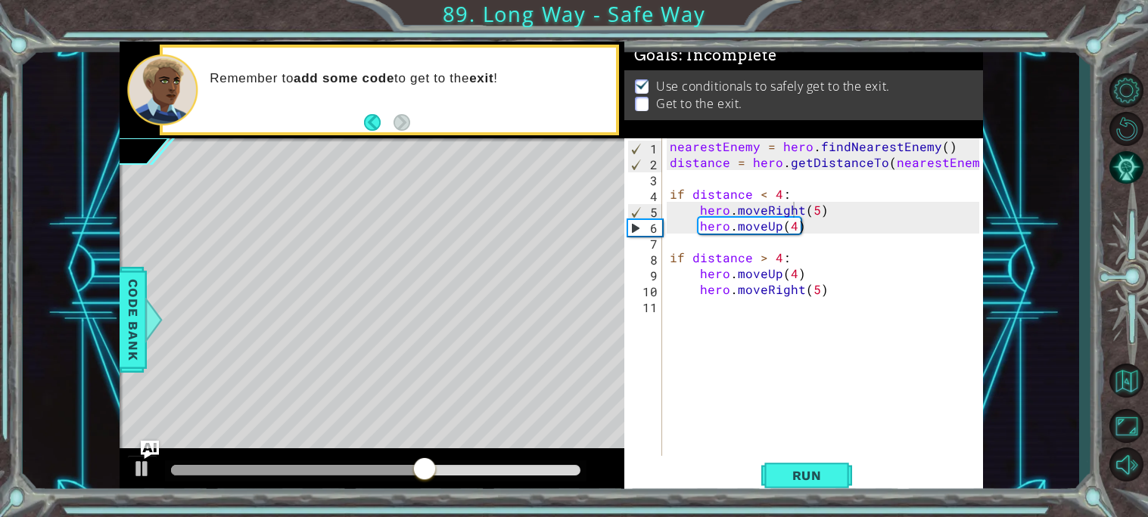
click at [793, 219] on div "nearestEnemy = hero . findNearestEnemy ( ) distance = hero . getDistanceTo ( ne…" at bounding box center [826, 313] width 320 height 350
type textarea "hero.moveUp(5)"
click at [773, 459] on button "Run" at bounding box center [806, 476] width 91 height 36
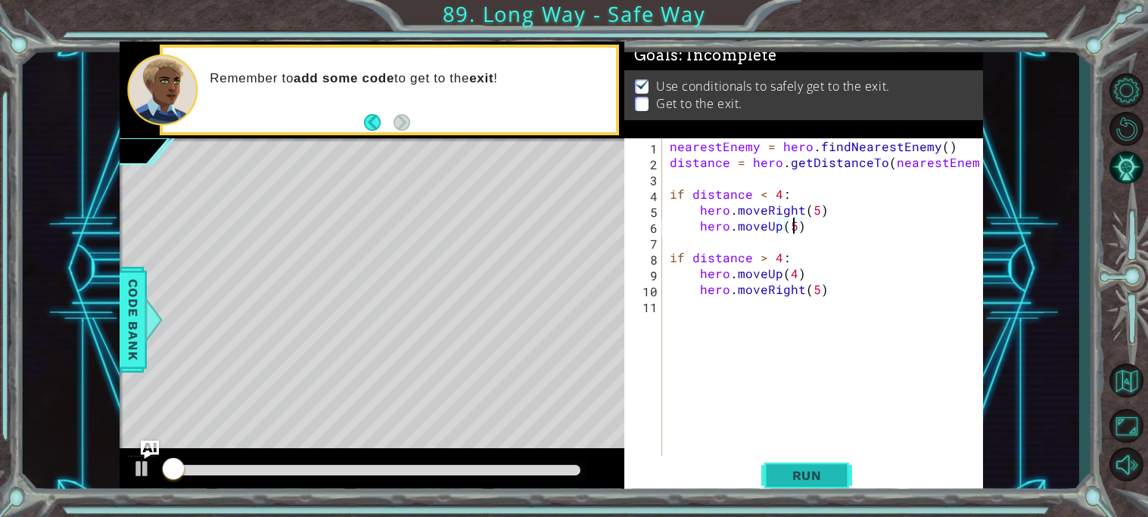
click at [800, 482] on span "Run" at bounding box center [807, 475] width 60 height 15
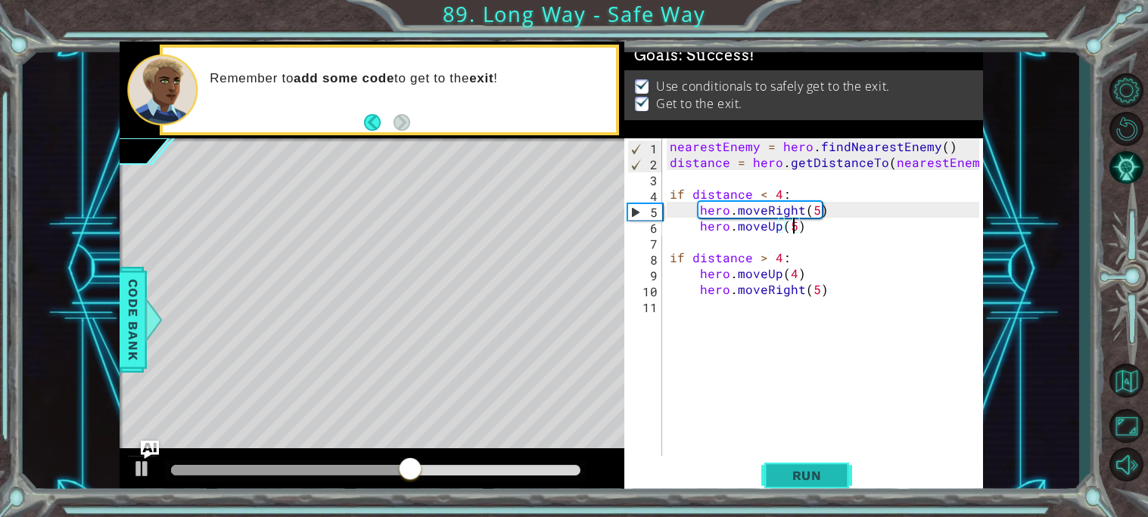
click at [822, 472] on span "Run" at bounding box center [807, 475] width 60 height 15
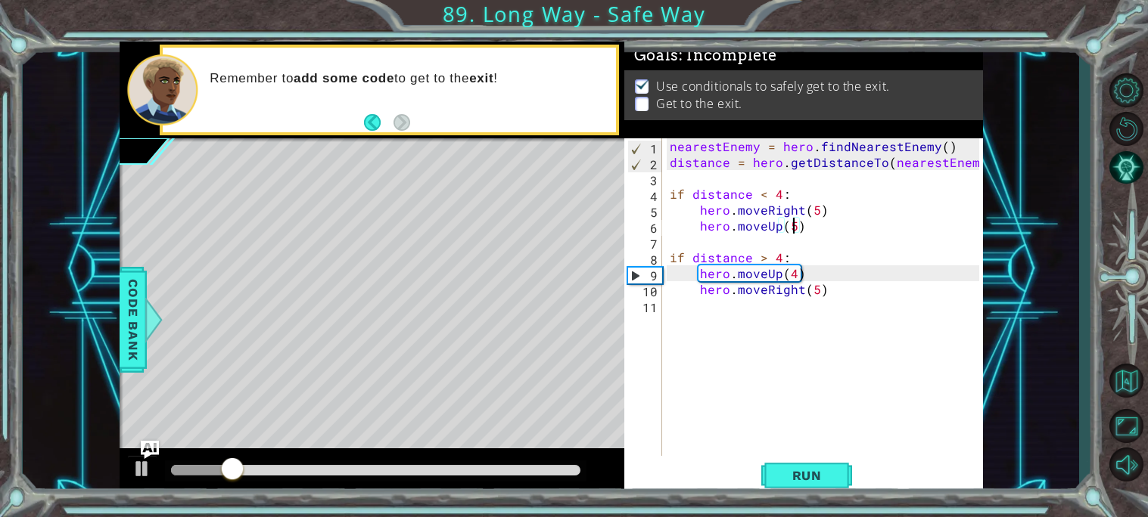
click at [711, 306] on div "nearestEnemy = hero . findNearestEnemy ( ) distance = hero . getDistanceTo ( ne…" at bounding box center [826, 313] width 320 height 350
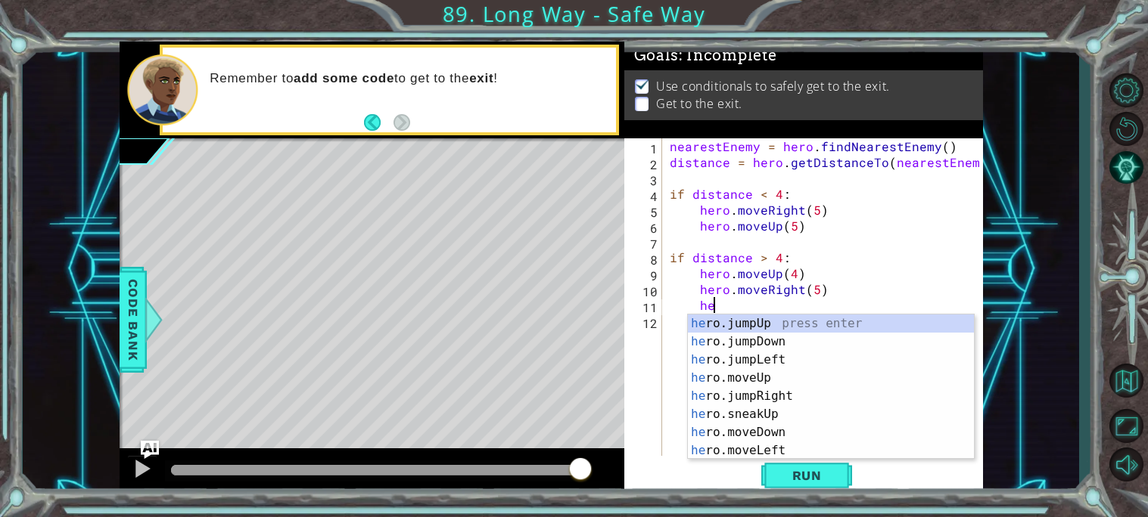
scroll to position [0, 2]
click at [790, 396] on div "hero .jumpUp press enter hero .jumpDown press enter hero .jumpLeft press enter …" at bounding box center [831, 406] width 286 height 182
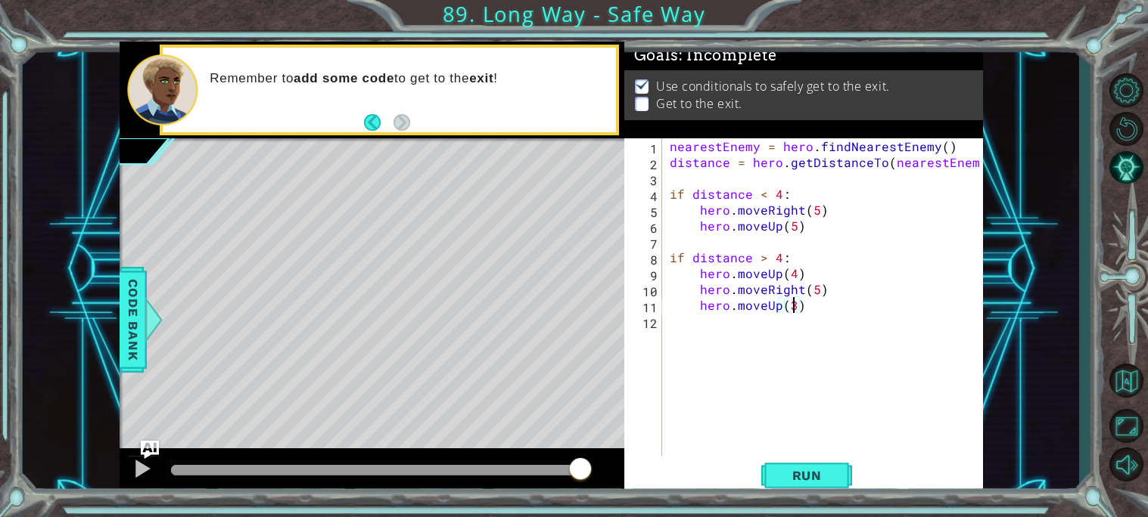
scroll to position [0, 7]
type textarea "hero.moveUp(3)"
click at [822, 474] on span "Run" at bounding box center [807, 475] width 60 height 15
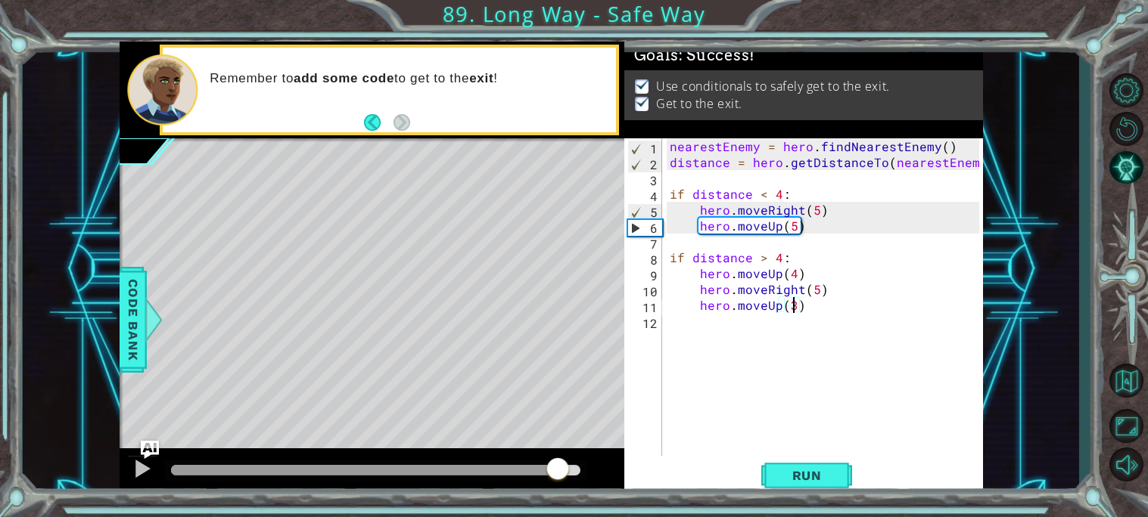
drag, startPoint x: 409, startPoint y: 465, endPoint x: 648, endPoint y: 465, distance: 239.1
click at [648, 465] on div "1 ההההההההההההההההההההההההההההההההההההההההההההההההההההההההההההההההההההההההההההה…" at bounding box center [551, 269] width 863 height 455
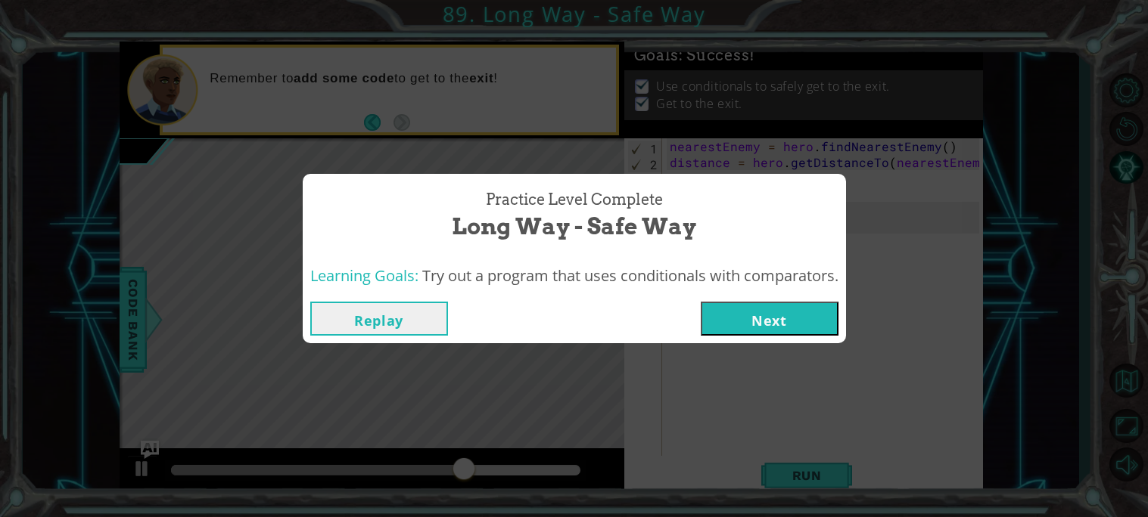
click at [769, 315] on button "Next" at bounding box center [770, 319] width 138 height 34
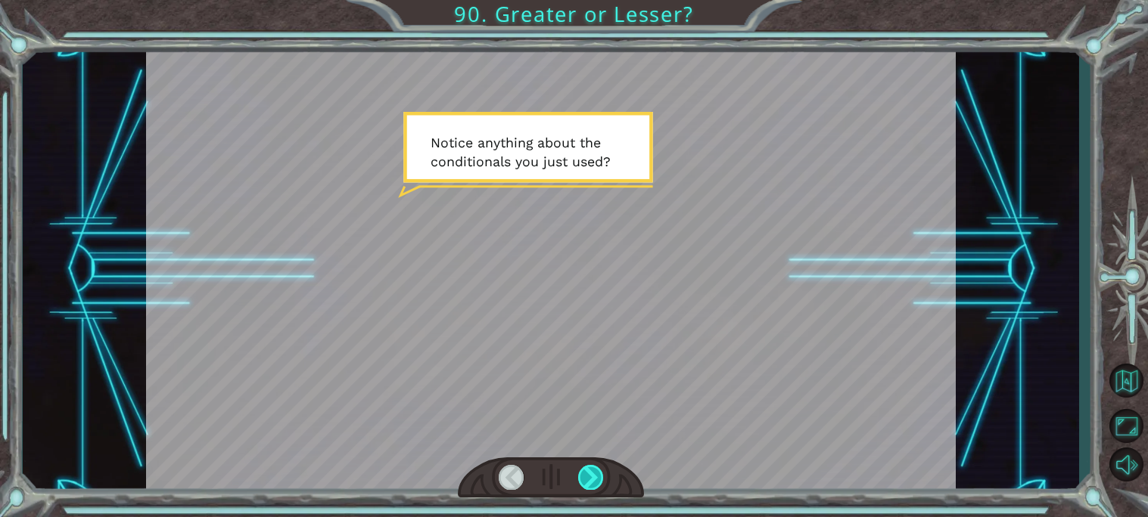
click at [601, 483] on div at bounding box center [591, 477] width 26 height 25
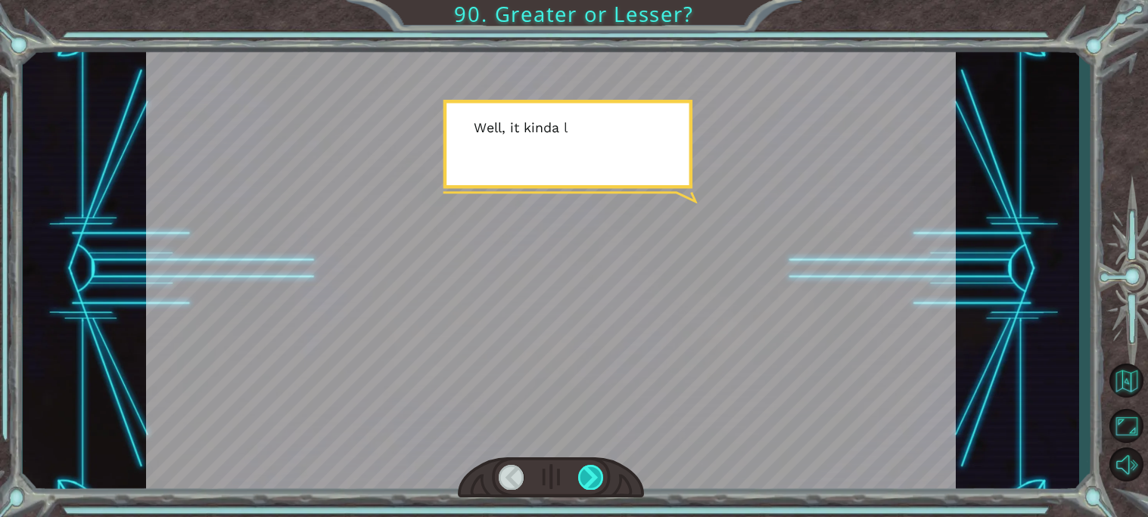
click at [601, 483] on div at bounding box center [591, 477] width 26 height 25
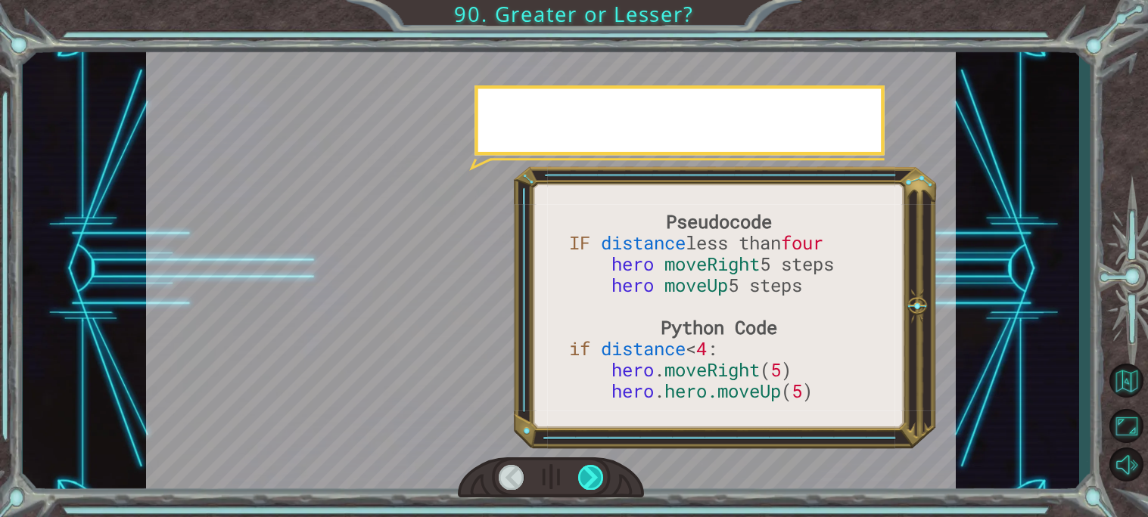
click at [601, 483] on div at bounding box center [591, 477] width 26 height 25
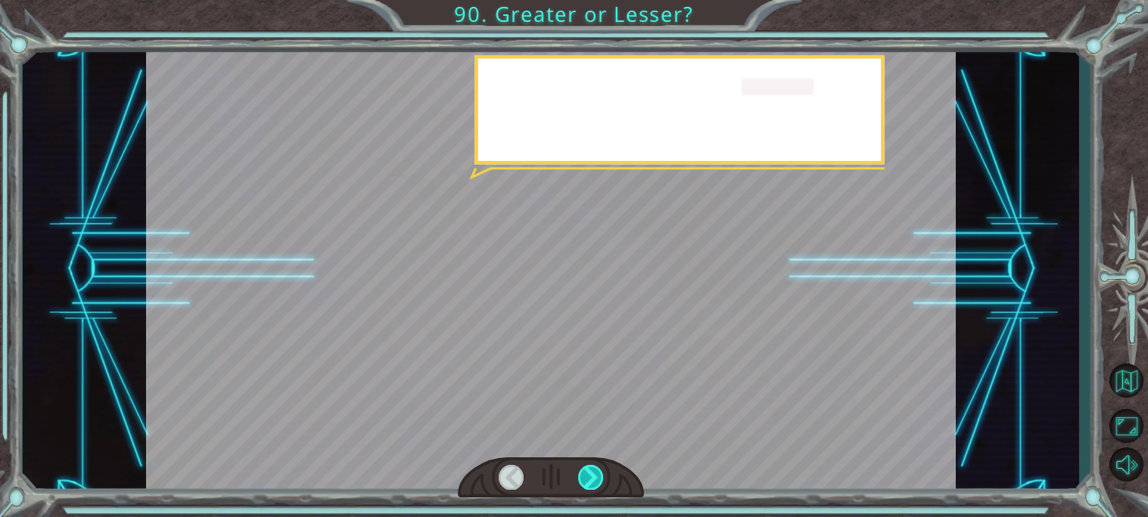
click at [601, 483] on div at bounding box center [591, 477] width 26 height 25
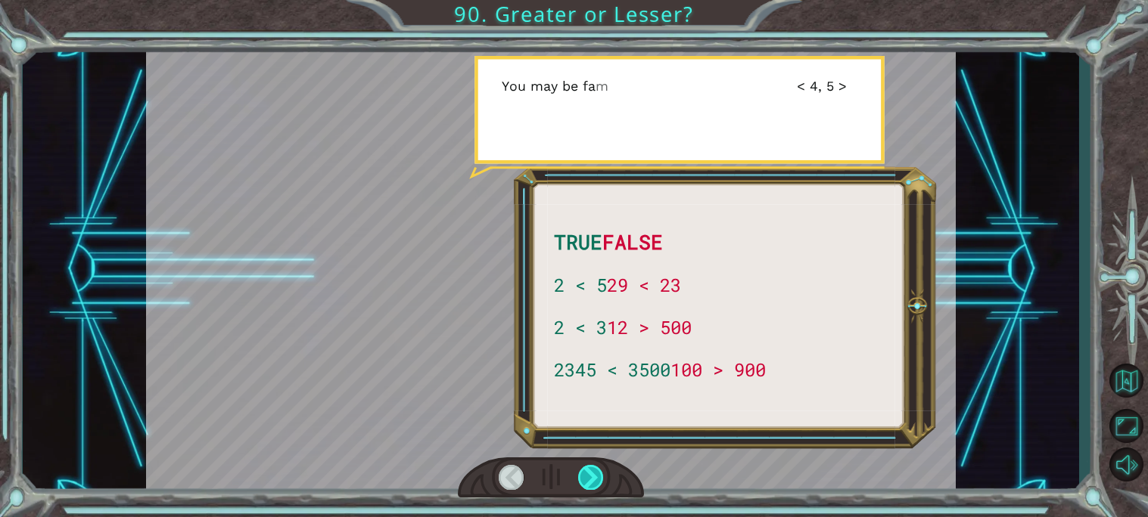
click at [601, 484] on div at bounding box center [591, 477] width 26 height 25
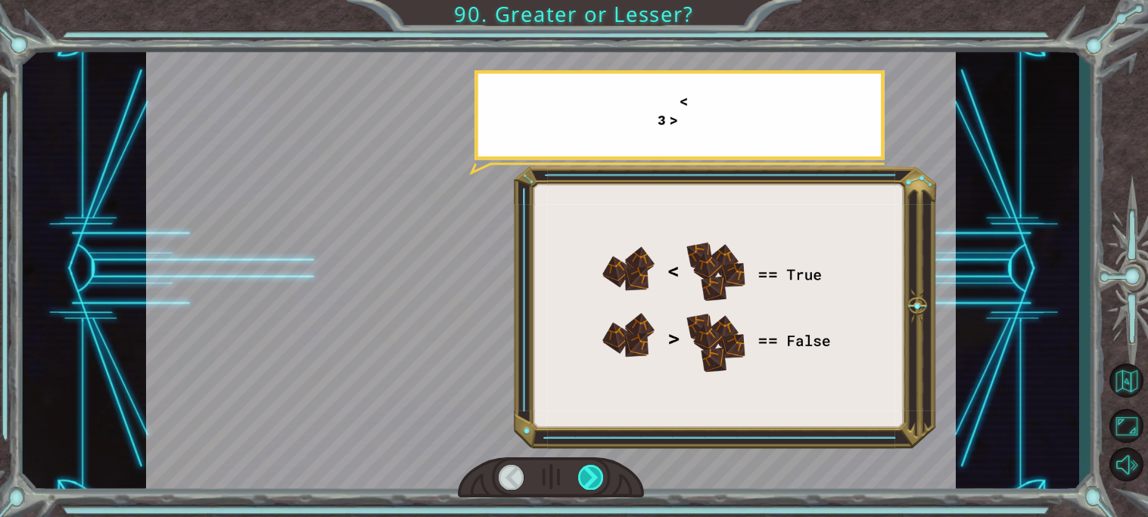
click at [601, 484] on div at bounding box center [591, 477] width 26 height 25
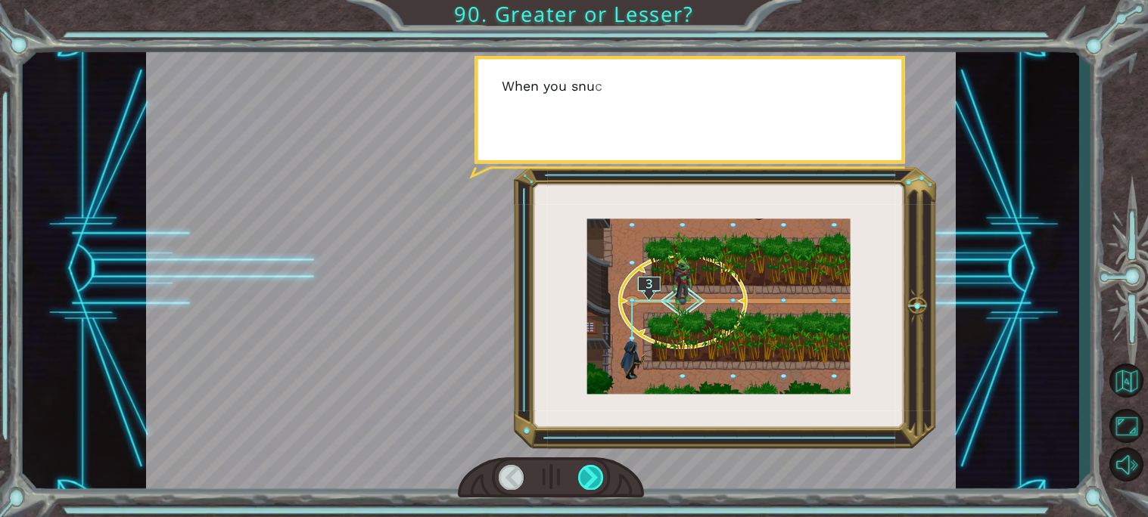
click at [600, 484] on div at bounding box center [591, 477] width 26 height 25
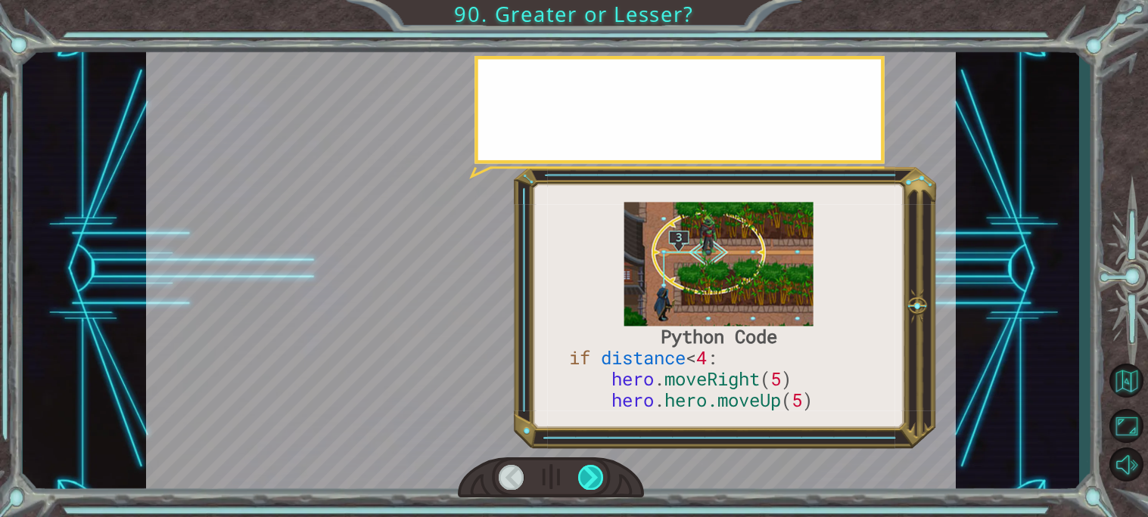
click at [600, 483] on div at bounding box center [591, 477] width 26 height 25
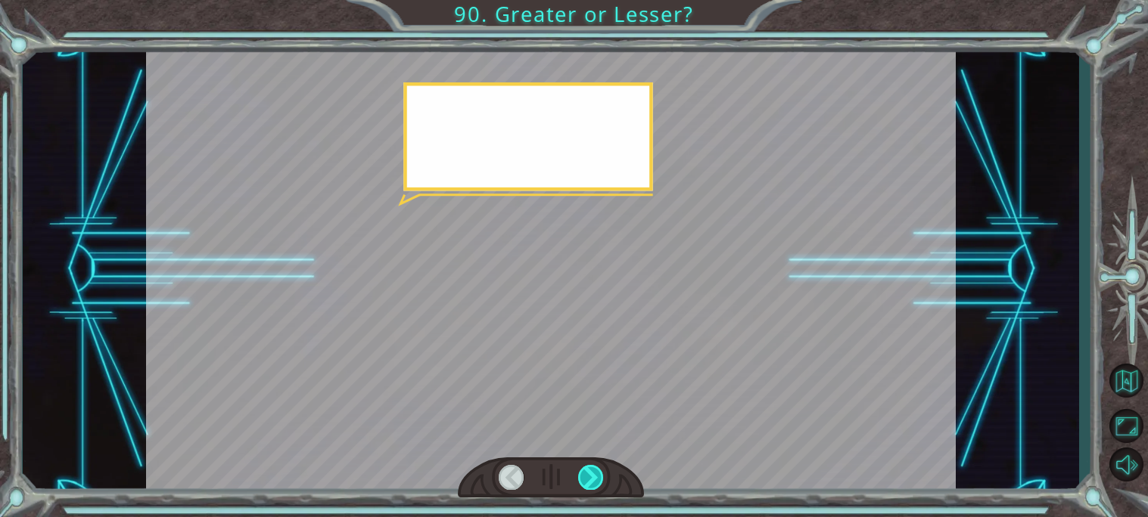
click at [600, 483] on div at bounding box center [591, 477] width 26 height 25
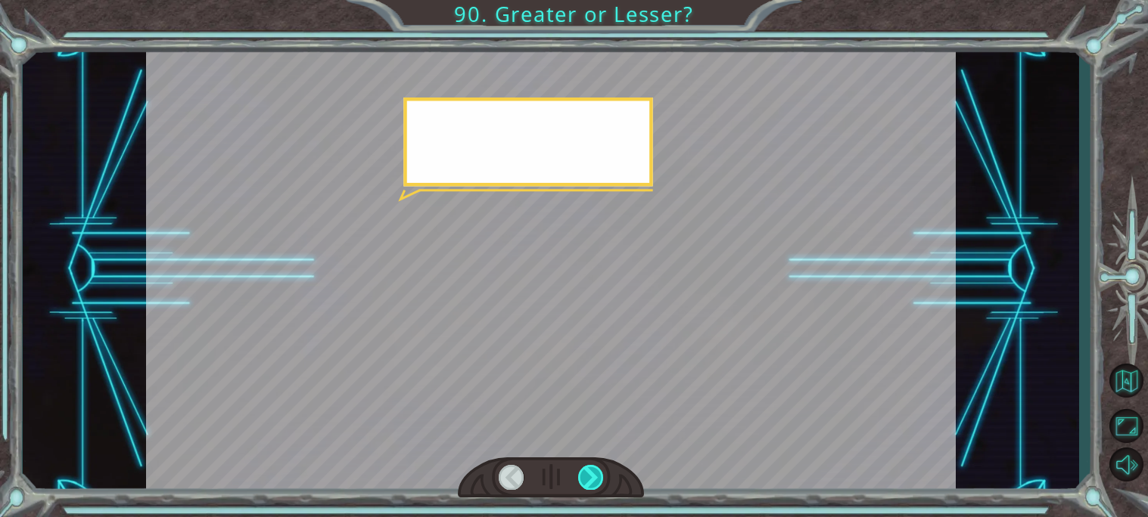
click at [600, 483] on div at bounding box center [591, 477] width 26 height 25
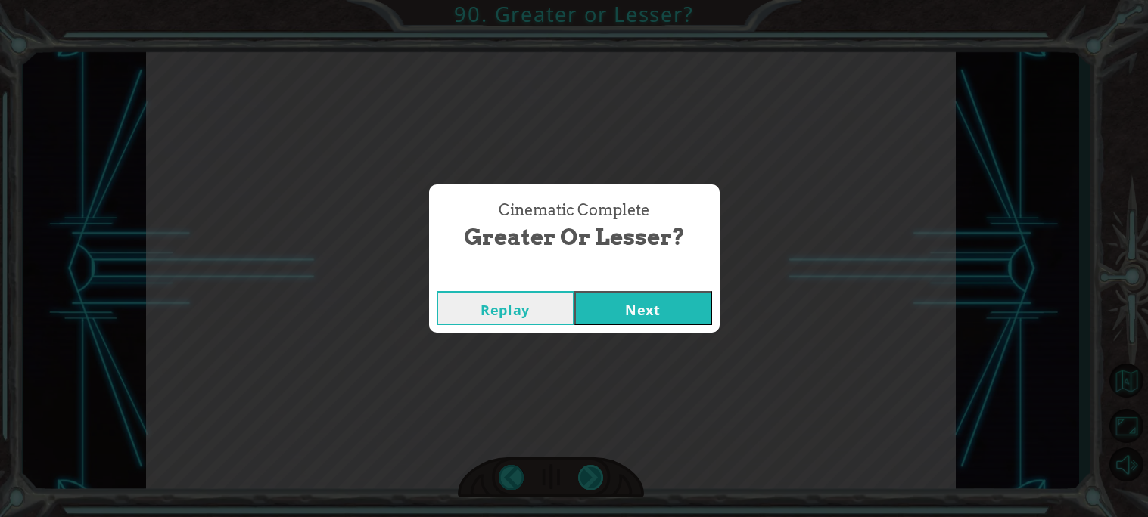
click at [600, 483] on div "Cinematic Complete Greater or Lesser? Replay Next" at bounding box center [574, 258] width 1148 height 517
click at [632, 310] on button "Next" at bounding box center [643, 308] width 138 height 34
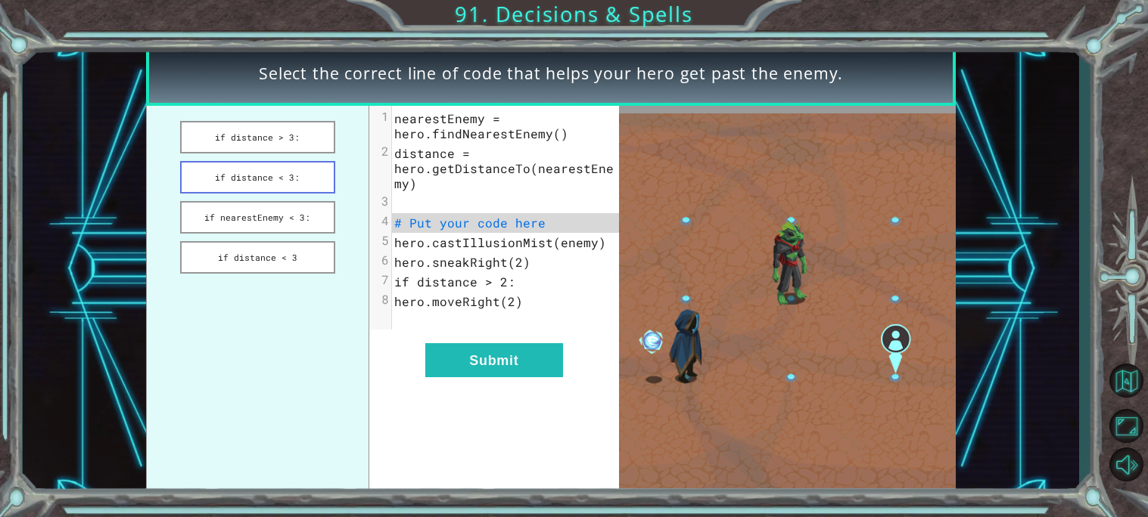
click at [233, 174] on button "if distance < 3:" at bounding box center [257, 177] width 155 height 33
click at [257, 202] on button "if nearestEnemy < 3:" at bounding box center [257, 217] width 155 height 33
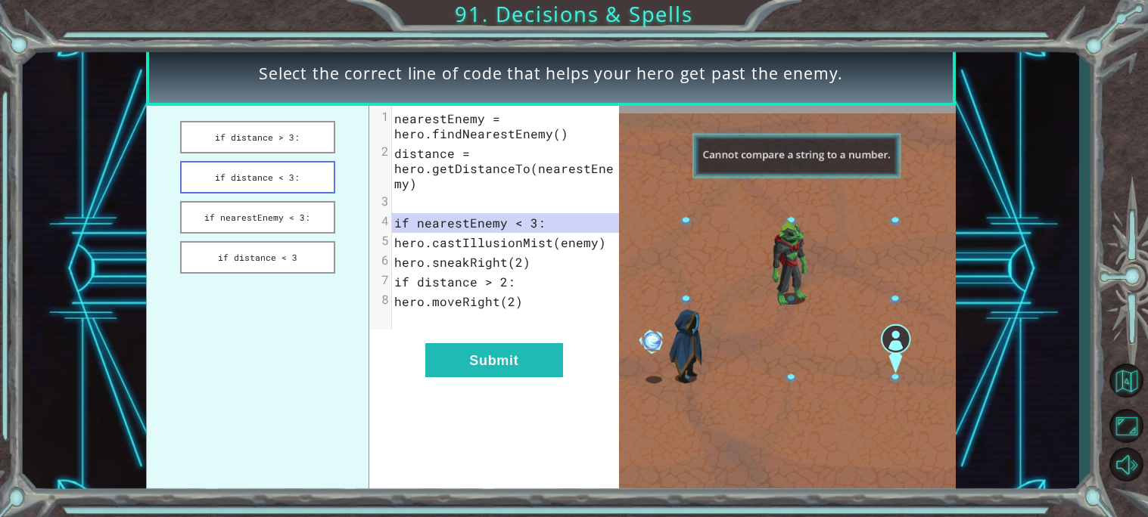
click at [261, 175] on button "if distance < 3:" at bounding box center [257, 177] width 155 height 33
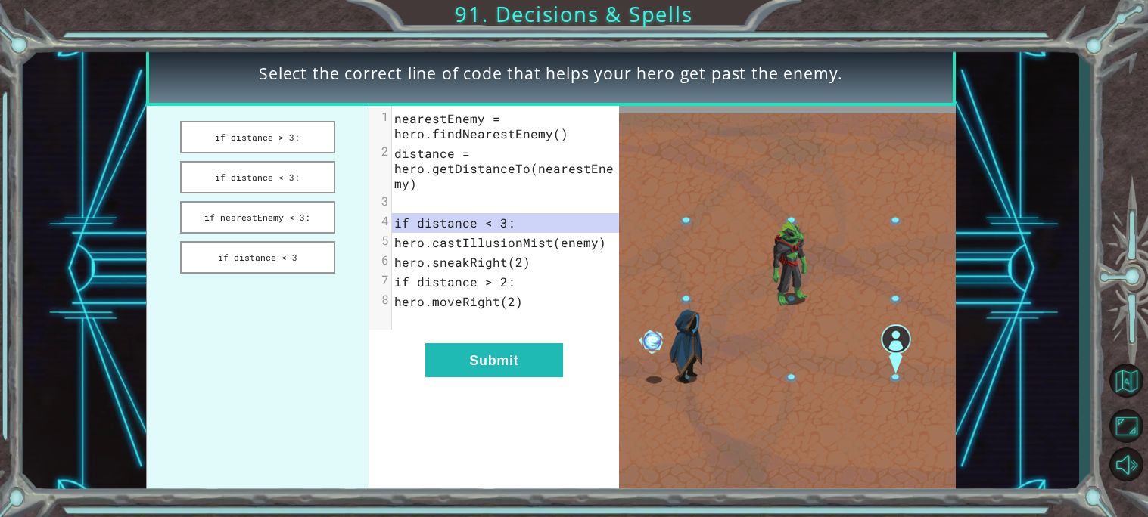
click at [253, 152] on ul "if distance > 3: if distance < 3: if nearestEnemy < 3: if distance < 3" at bounding box center [257, 301] width 223 height 391
click at [245, 128] on button "if distance > 3:" at bounding box center [257, 137] width 155 height 33
click at [276, 250] on button "if distance < 3" at bounding box center [257, 257] width 155 height 33
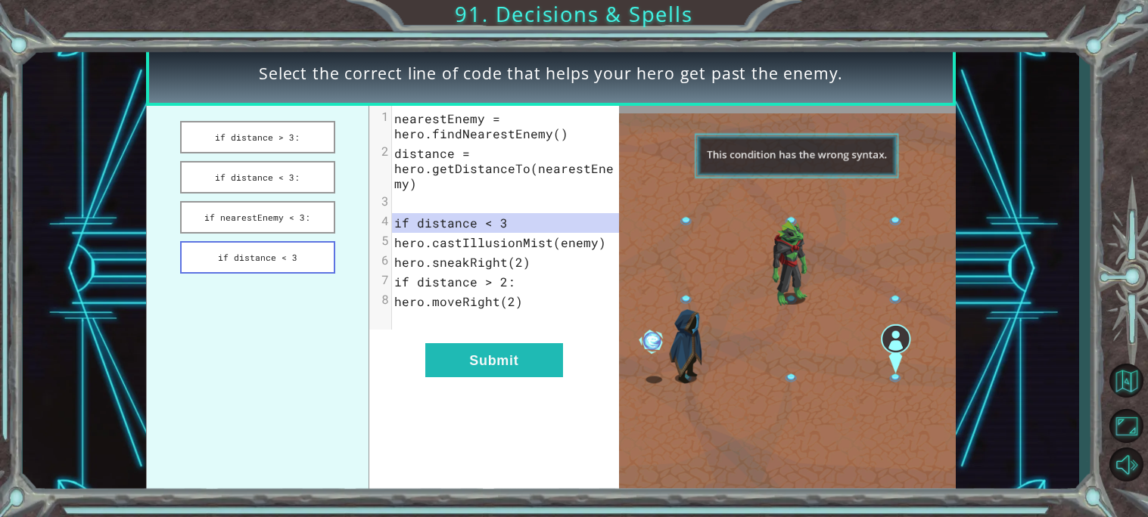
click at [282, 259] on button "if distance < 3" at bounding box center [257, 257] width 155 height 33
click at [256, 211] on button "if nearestEnemy < 3:" at bounding box center [257, 217] width 155 height 33
click at [288, 183] on button "if distance < 3:" at bounding box center [257, 177] width 155 height 33
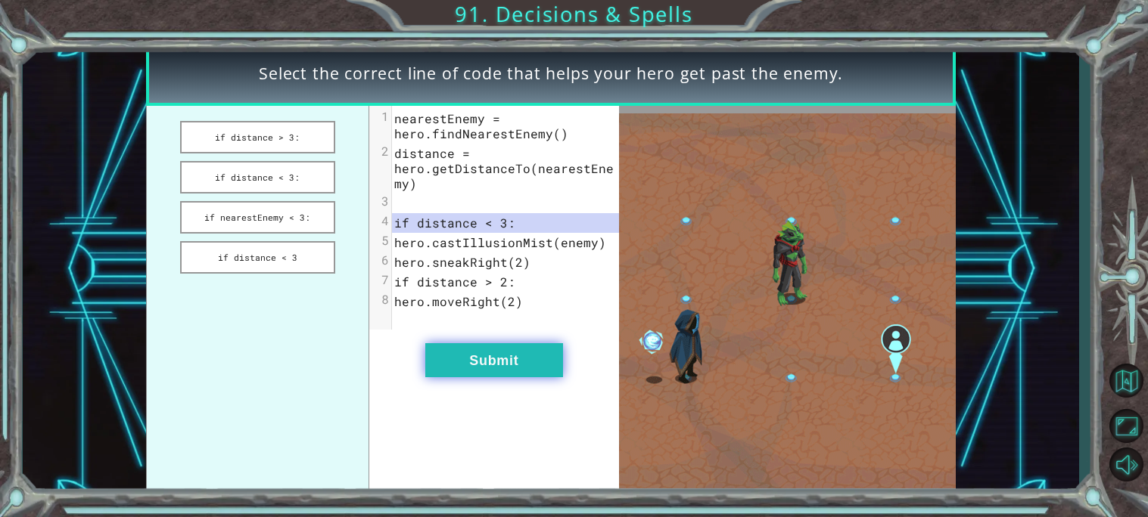
click at [491, 374] on button "Submit" at bounding box center [494, 360] width 138 height 34
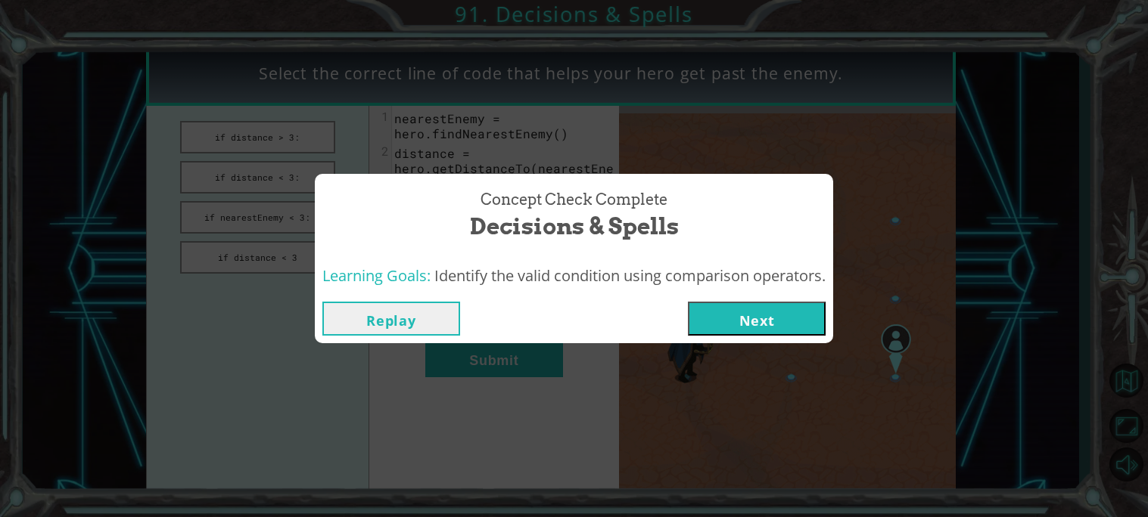
click at [775, 331] on button "Next" at bounding box center [757, 319] width 138 height 34
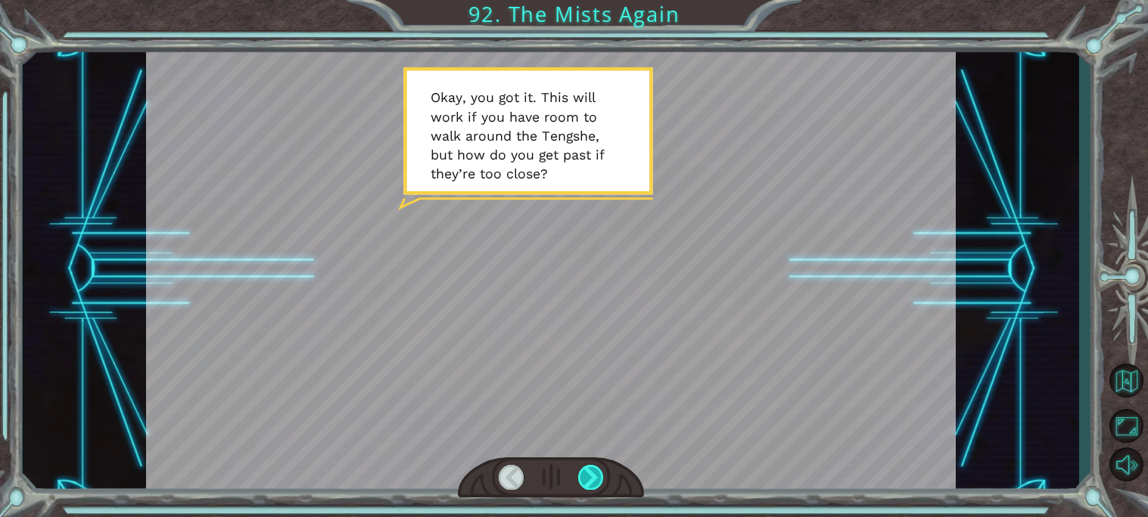
click at [595, 476] on div at bounding box center [591, 477] width 26 height 25
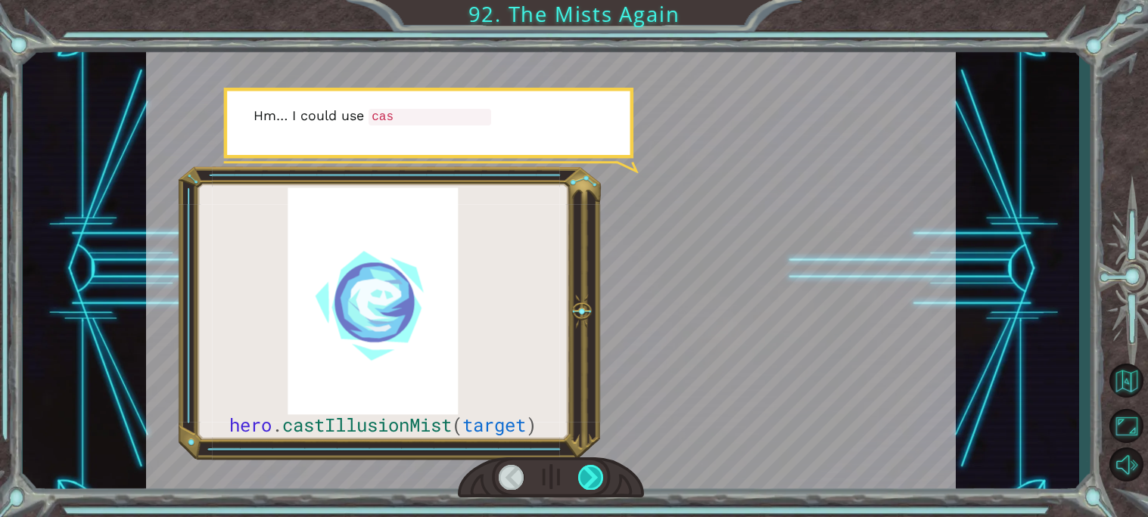
click at [595, 476] on div at bounding box center [591, 477] width 26 height 25
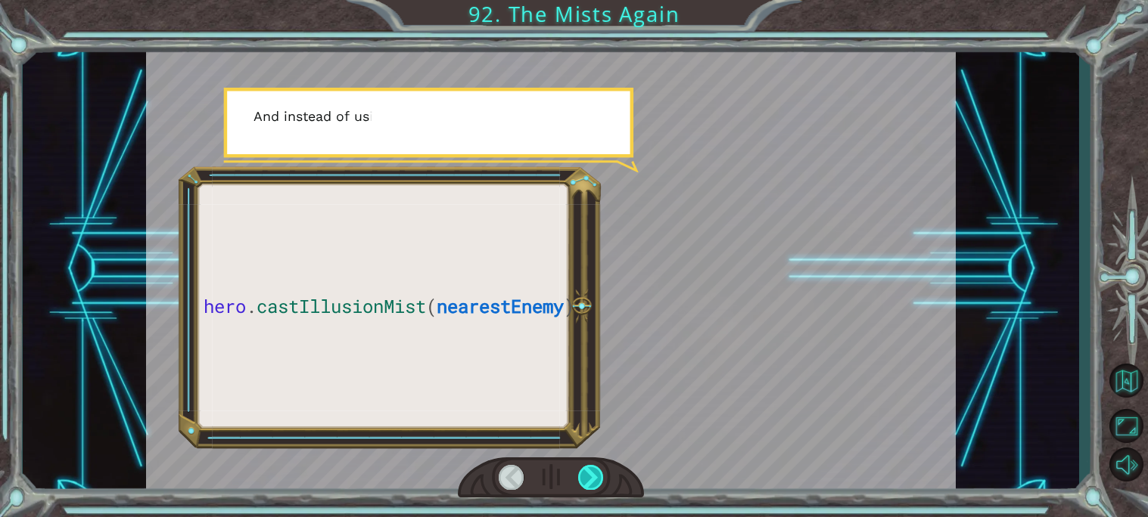
click at [595, 477] on div at bounding box center [591, 477] width 26 height 25
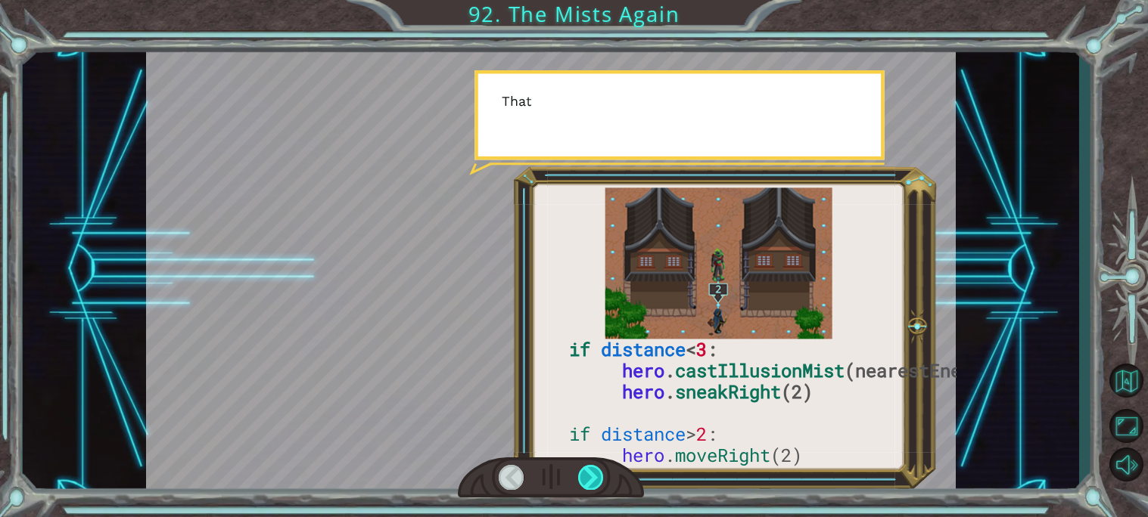
click at [595, 477] on div at bounding box center [591, 477] width 26 height 25
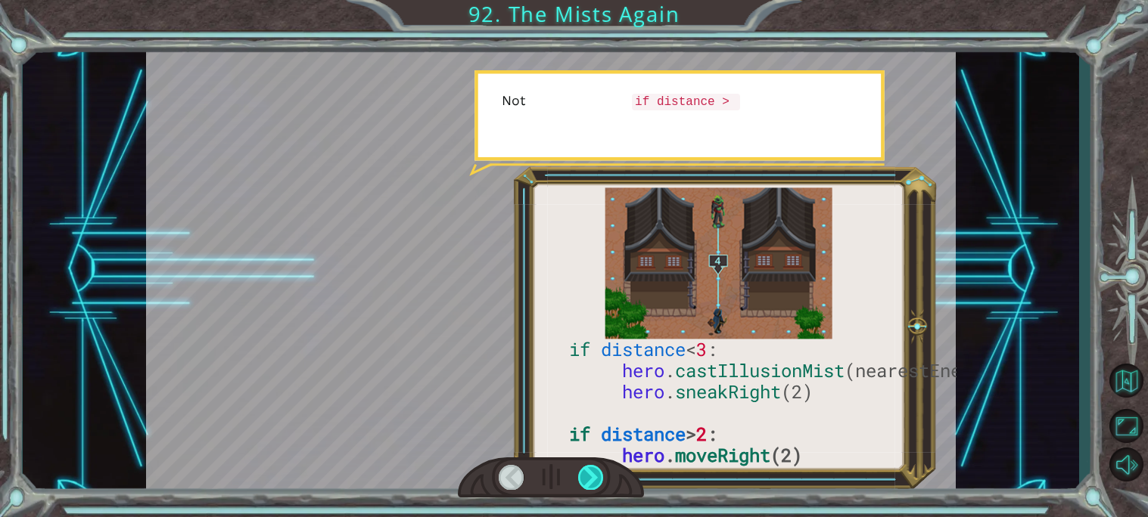
click at [595, 477] on div at bounding box center [591, 477] width 26 height 25
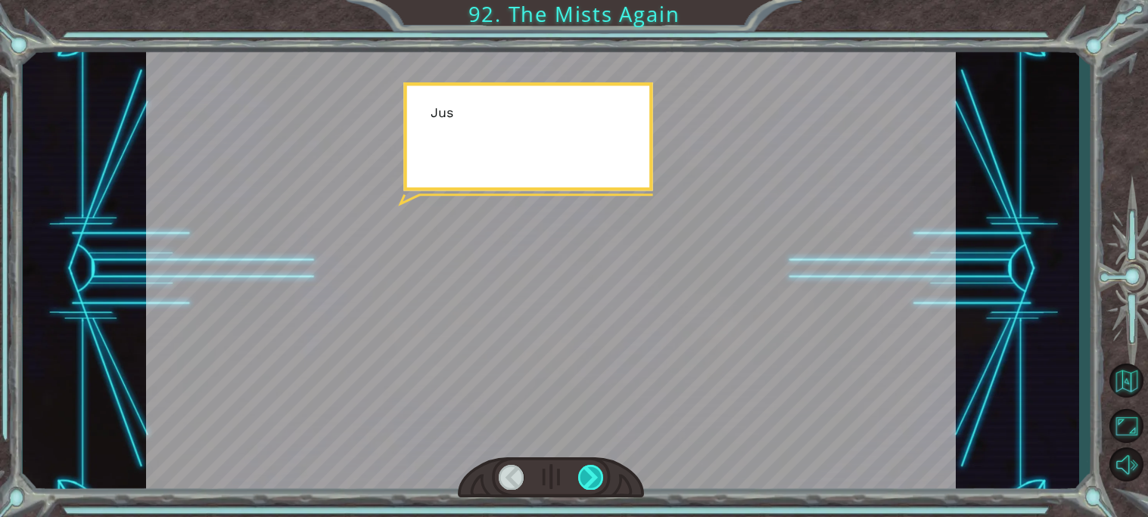
click at [595, 477] on div at bounding box center [591, 477] width 26 height 25
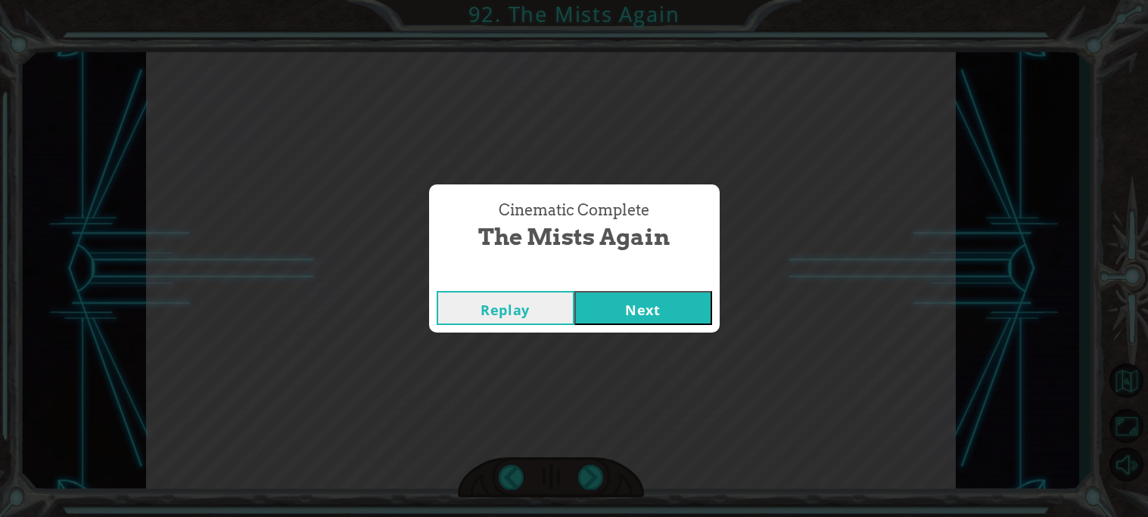
click at [632, 328] on div "Replay Next" at bounding box center [574, 308] width 291 height 49
click at [654, 305] on button "Next" at bounding box center [643, 308] width 138 height 34
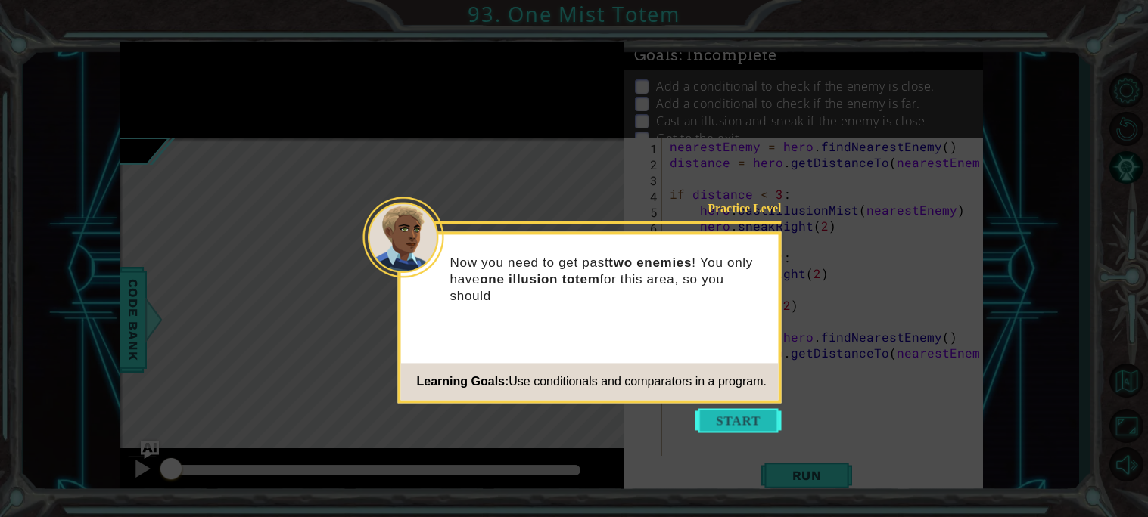
click at [734, 421] on button "Start" at bounding box center [738, 421] width 86 height 24
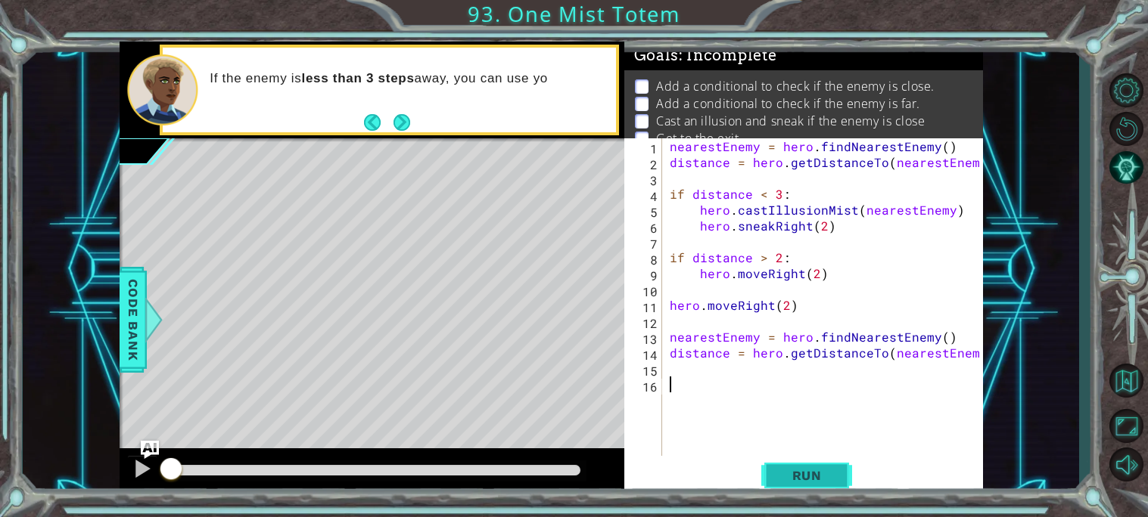
click at [849, 474] on button "Run" at bounding box center [806, 476] width 91 height 36
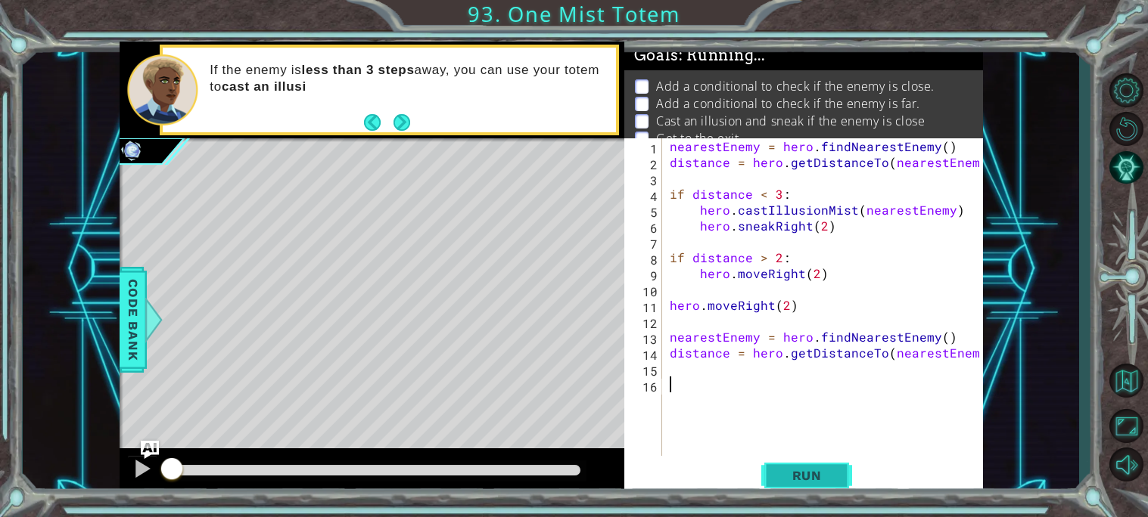
click at [844, 471] on button "Run" at bounding box center [806, 476] width 91 height 36
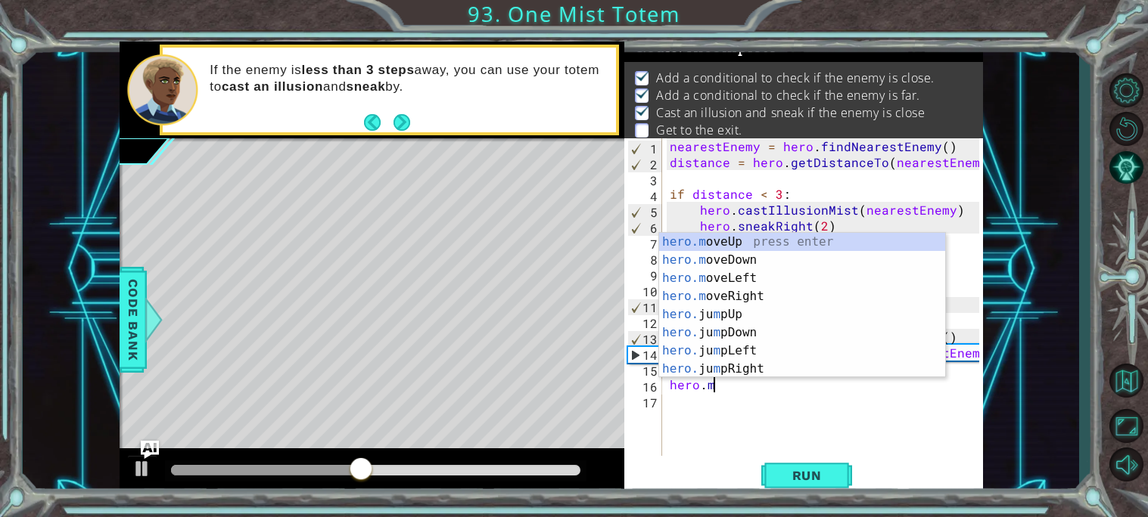
scroll to position [0, 2]
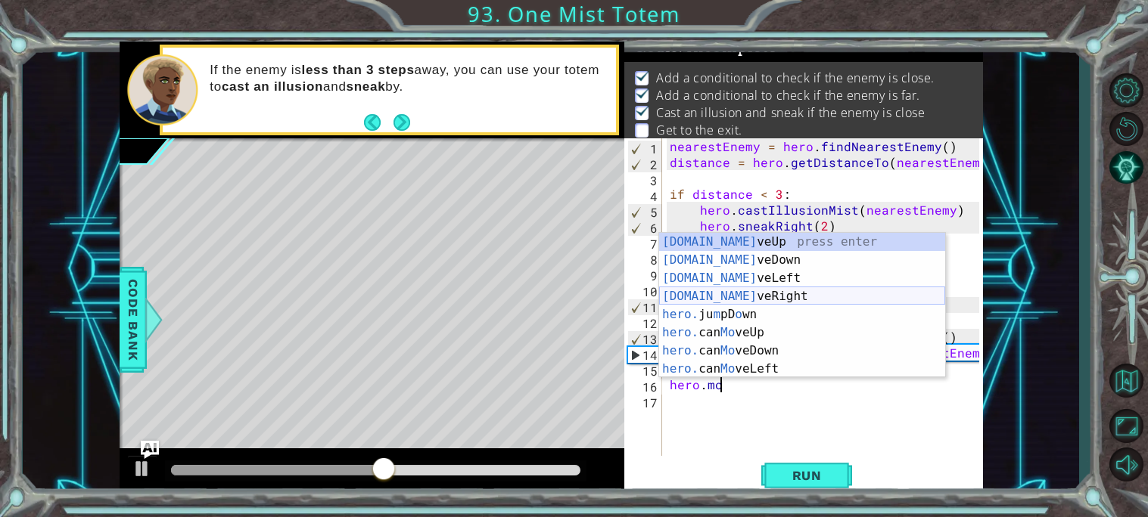
click at [708, 294] on div "[DOMAIN_NAME] veUp press enter [DOMAIN_NAME] veDown press enter [DOMAIN_NAME] v…" at bounding box center [802, 324] width 286 height 182
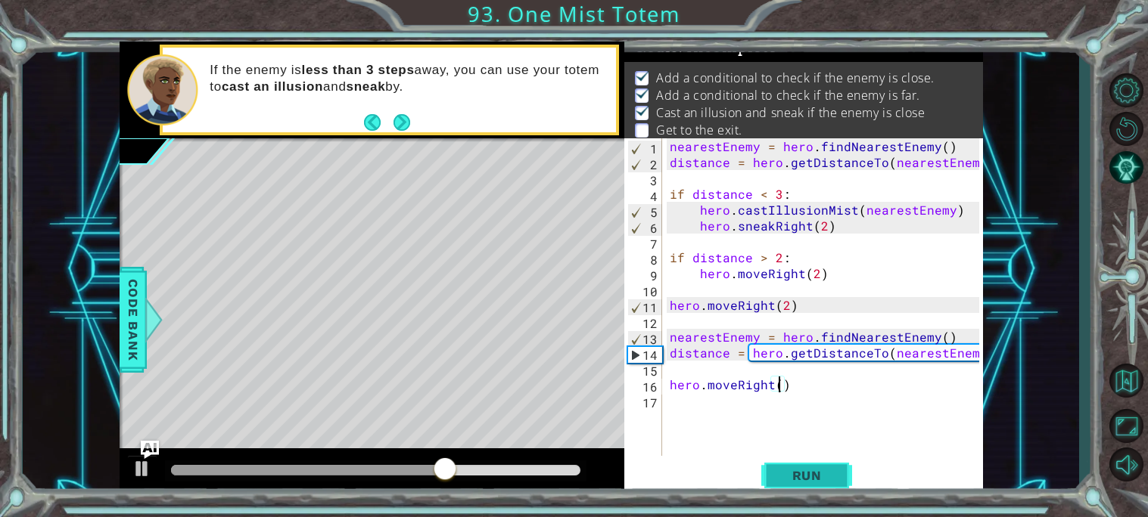
scroll to position [0, 6]
type textarea "hero.moveRight(4)"
click at [811, 490] on button "Run" at bounding box center [806, 476] width 91 height 36
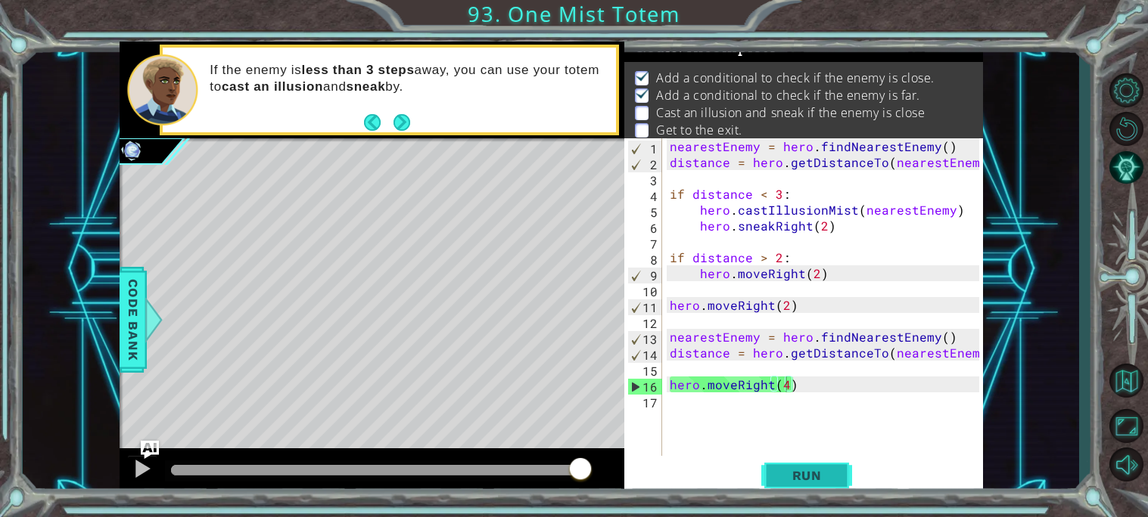
click at [781, 486] on button "Run" at bounding box center [806, 476] width 91 height 36
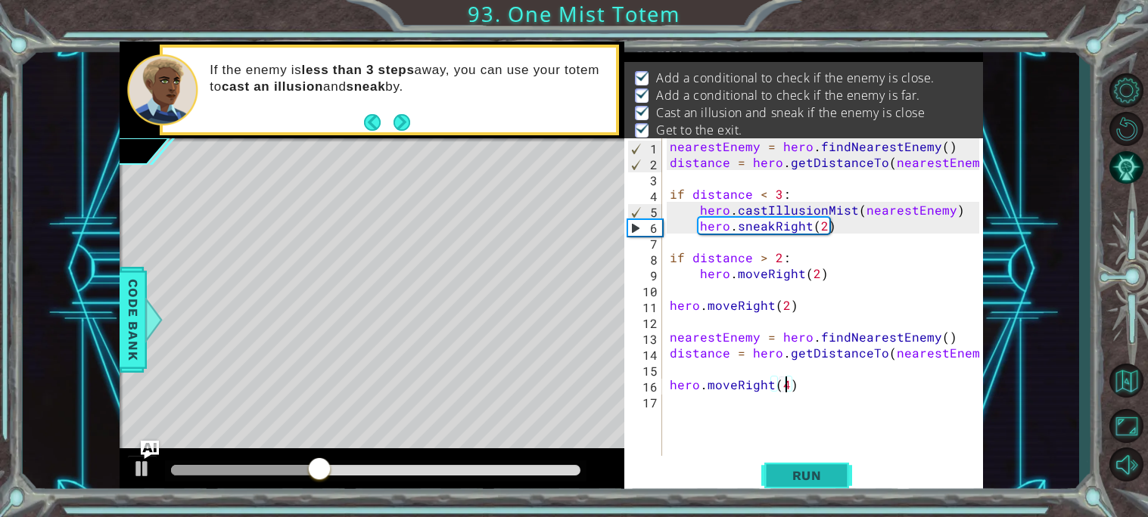
click at [776, 483] on button "Run" at bounding box center [806, 476] width 91 height 36
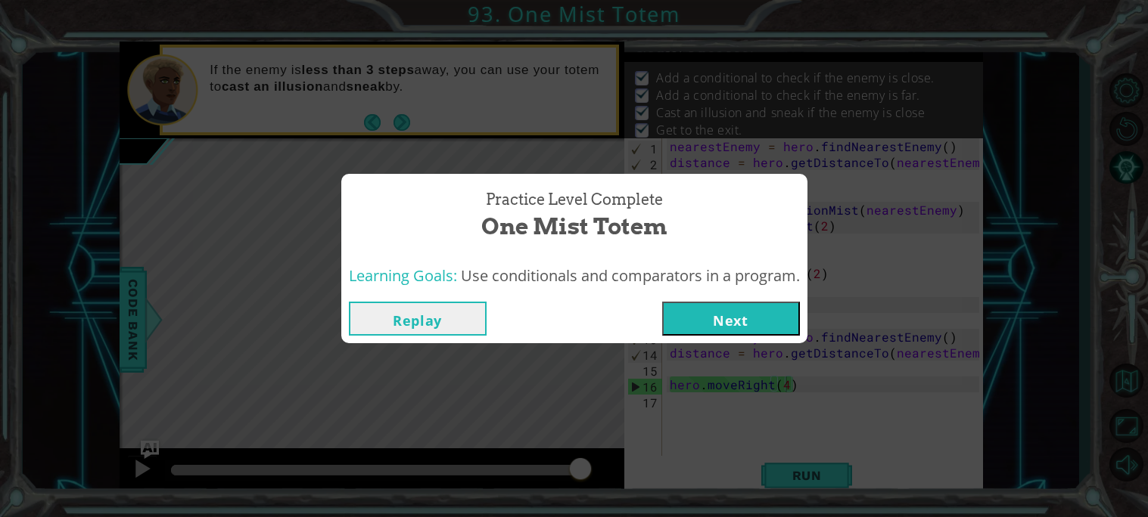
click at [749, 319] on button "Next" at bounding box center [731, 319] width 138 height 34
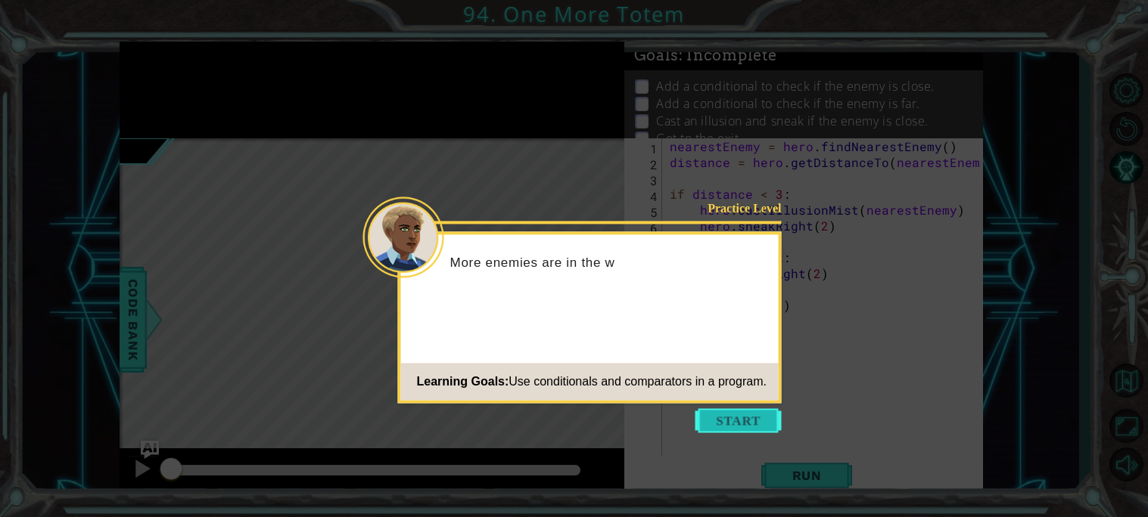
click at [744, 416] on button "Start" at bounding box center [738, 421] width 86 height 24
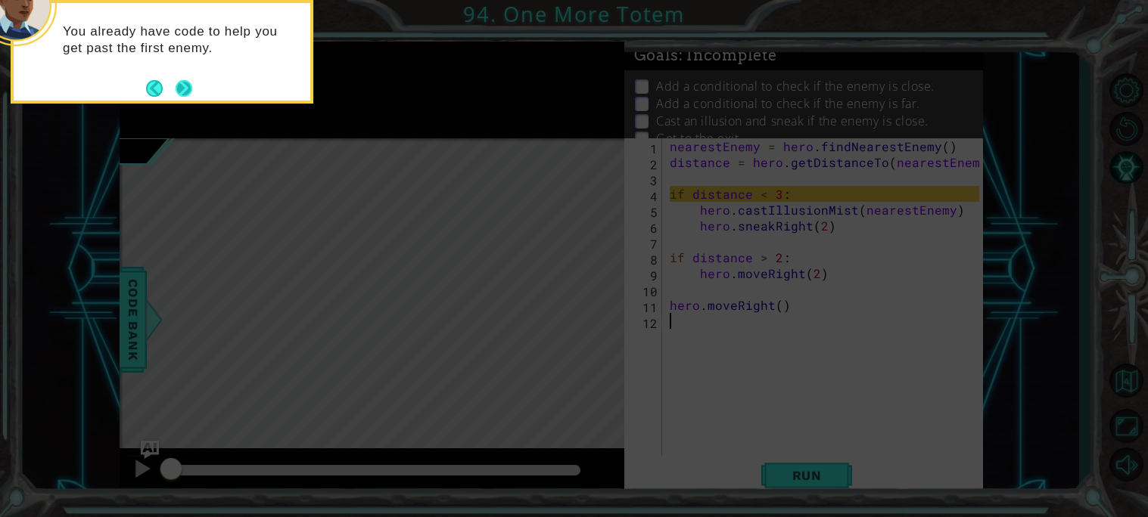
click at [187, 96] on button "Next" at bounding box center [183, 88] width 27 height 27
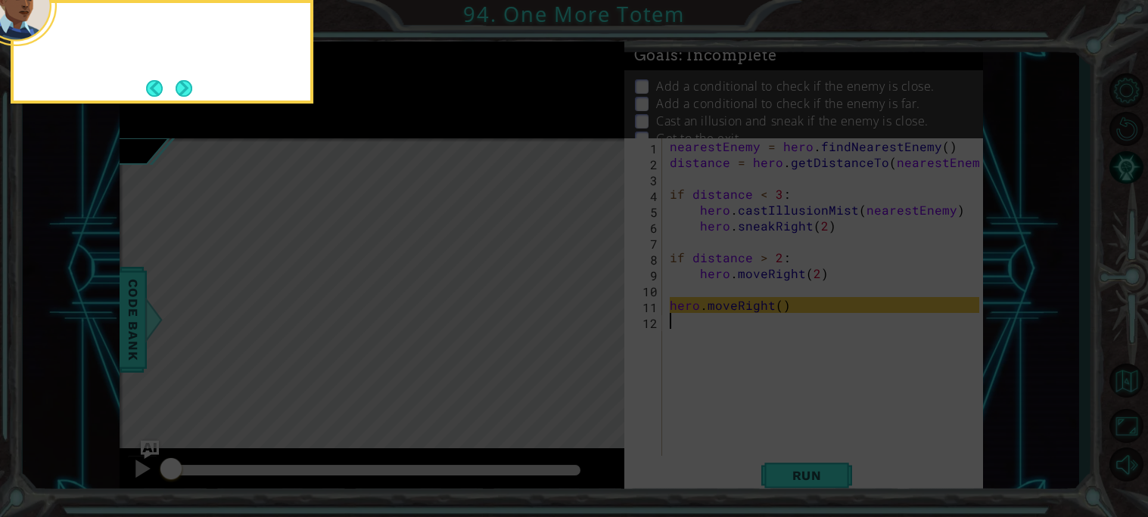
click at [187, 96] on button "Next" at bounding box center [184, 88] width 17 height 17
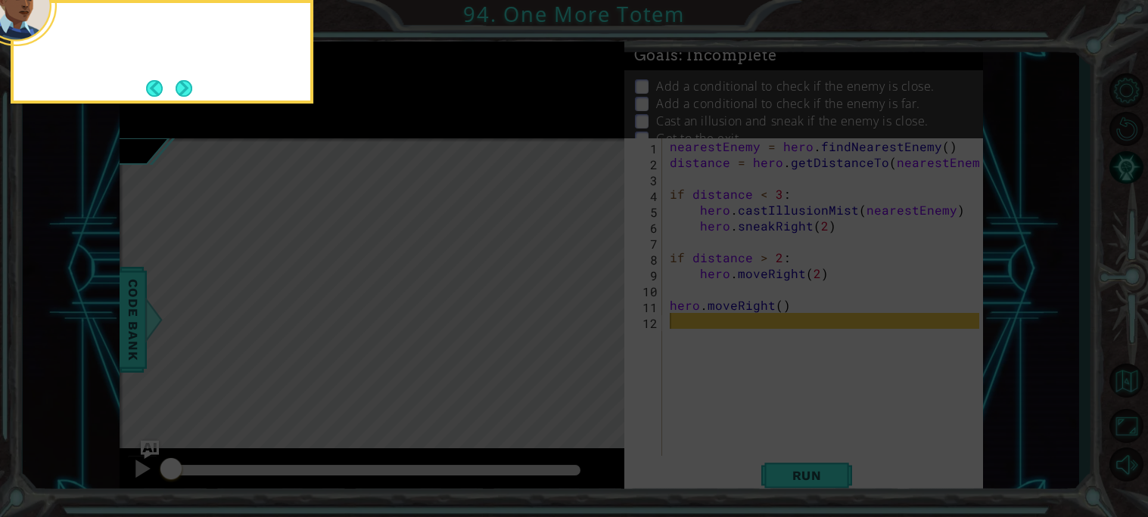
click at [187, 96] on button "Next" at bounding box center [184, 88] width 18 height 18
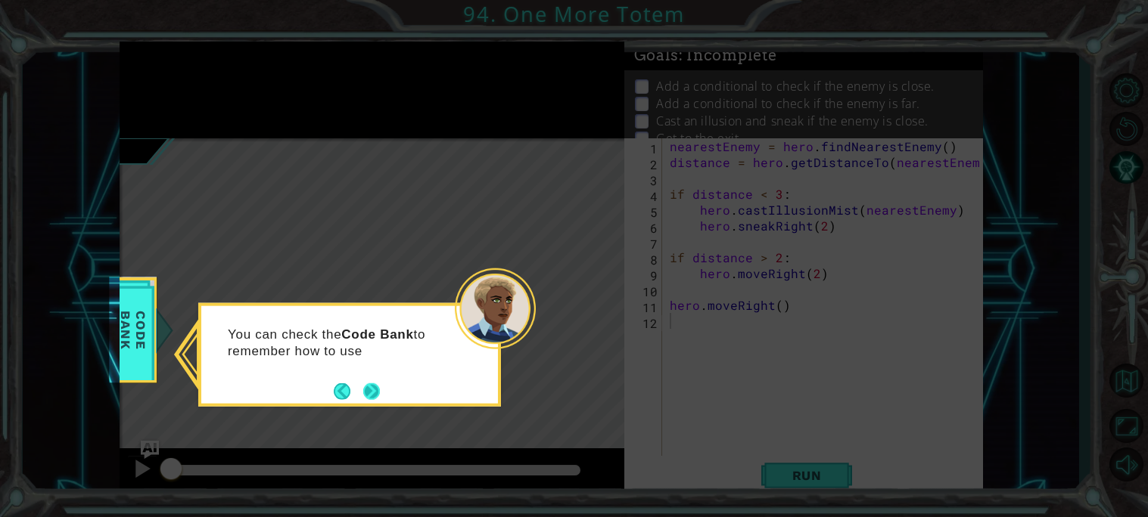
click at [371, 393] on button "Next" at bounding box center [371, 391] width 17 height 17
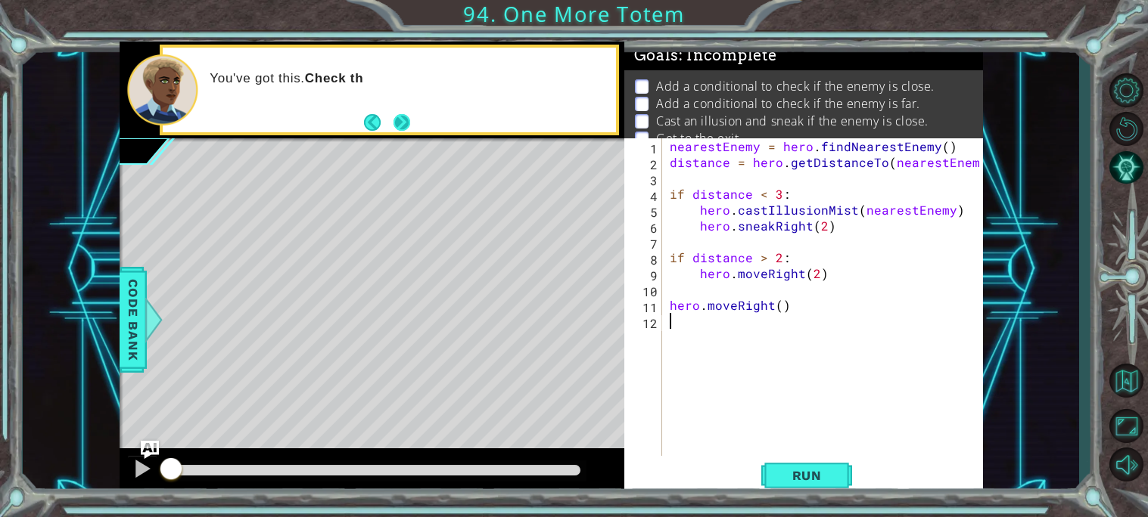
click at [405, 129] on button "Next" at bounding box center [401, 121] width 17 height 17
click at [724, 320] on div "nearestEnemy = hero . findNearestEnemy ( ) distance = hero . getDistanceTo ( ne…" at bounding box center [826, 313] width 320 height 350
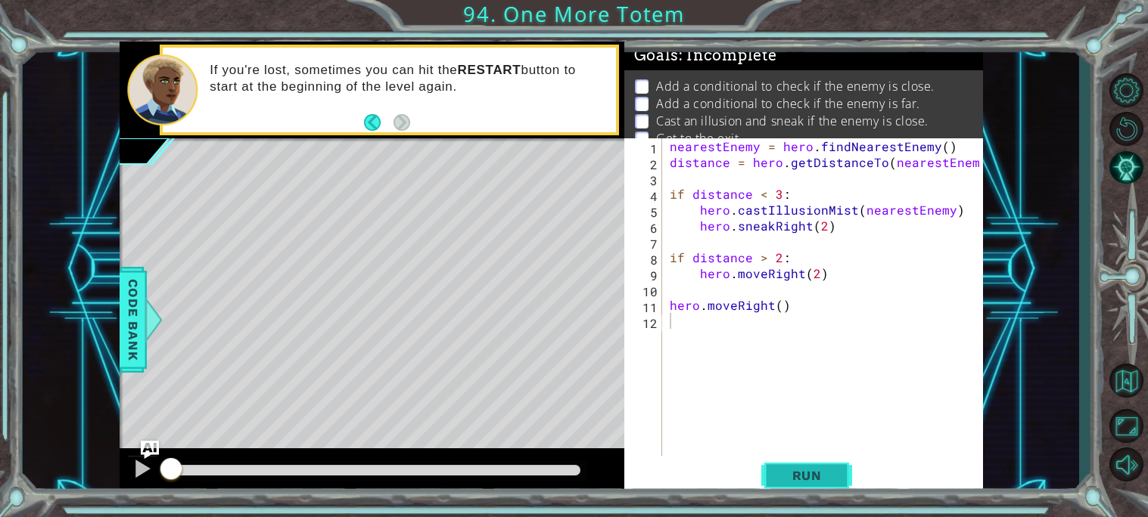
click at [809, 474] on span "Run" at bounding box center [807, 475] width 60 height 15
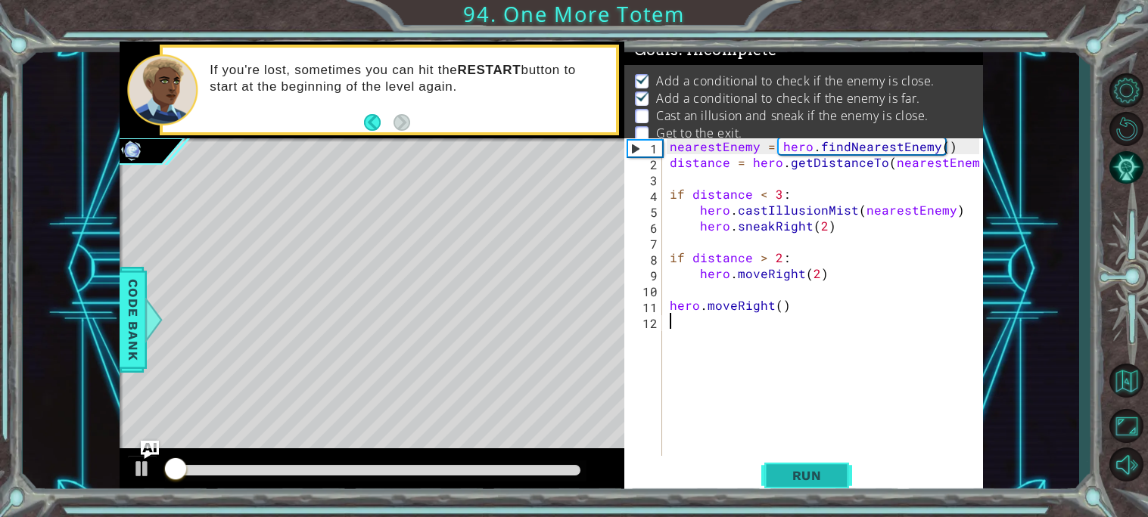
scroll to position [8, 0]
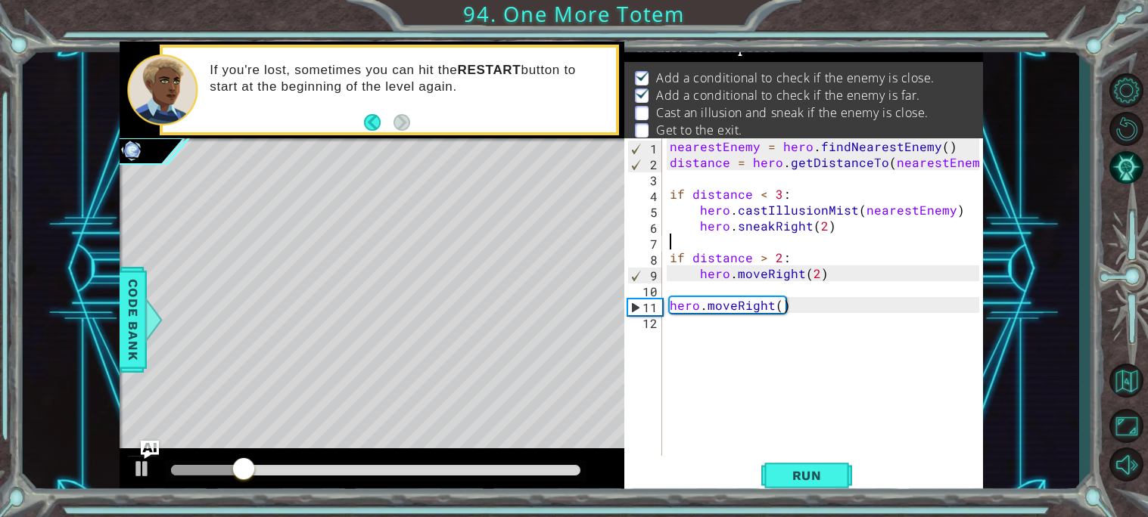
click at [817, 237] on div "nearestEnemy = hero . findNearestEnemy ( ) distance = hero . getDistanceTo ( ne…" at bounding box center [826, 313] width 320 height 350
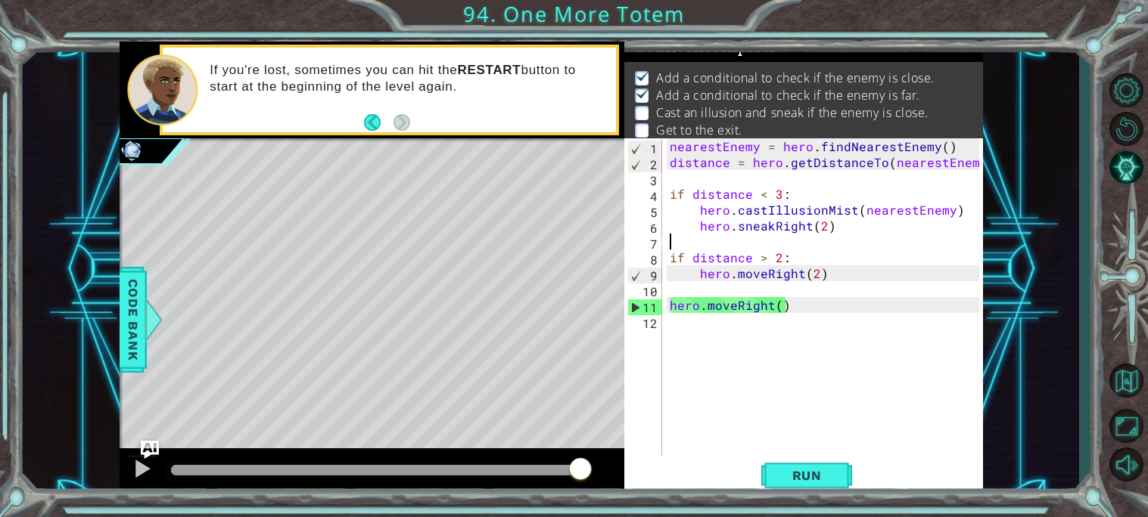
click at [694, 331] on div "nearestEnemy = hero . findNearestEnemy ( ) distance = hero . getDistanceTo ( ne…" at bounding box center [826, 313] width 320 height 350
click at [797, 312] on div "nearestEnemy = hero . findNearestEnemy ( ) distance = hero . getDistanceTo ( ne…" at bounding box center [826, 313] width 320 height 350
type textarea "hero.moveRight()"
click at [797, 312] on div "nearestEnemy = hero . findNearestEnemy ( ) distance = hero . getDistanceTo ( ne…" at bounding box center [826, 313] width 320 height 350
click at [796, 308] on div "nearestEnemy = hero . findNearestEnemy ( ) distance = hero . getDistanceTo ( ne…" at bounding box center [826, 313] width 320 height 350
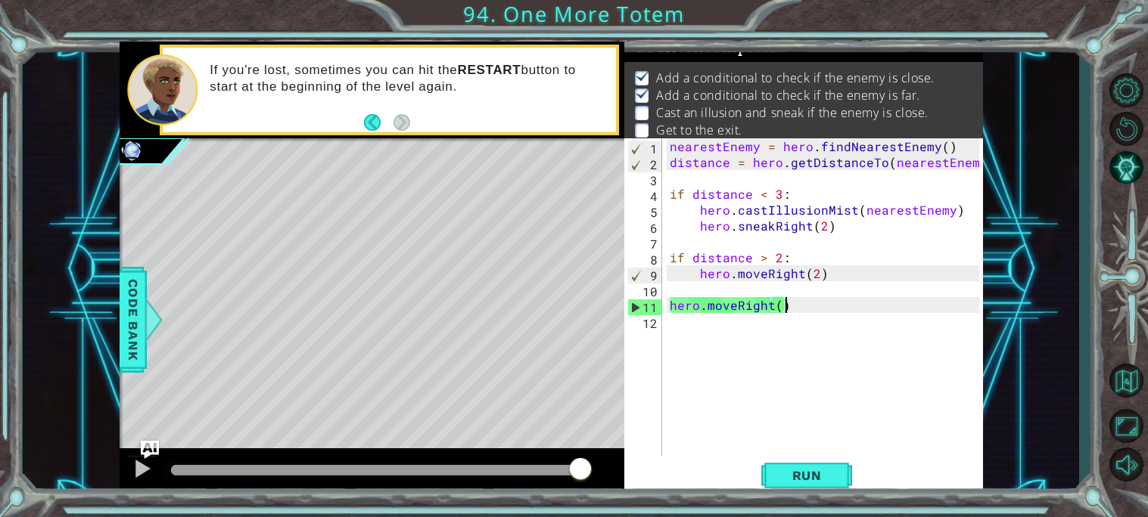
click at [713, 333] on div "nearestEnemy = hero . findNearestEnemy ( ) distance = hero . getDistanceTo ( ne…" at bounding box center [826, 313] width 320 height 350
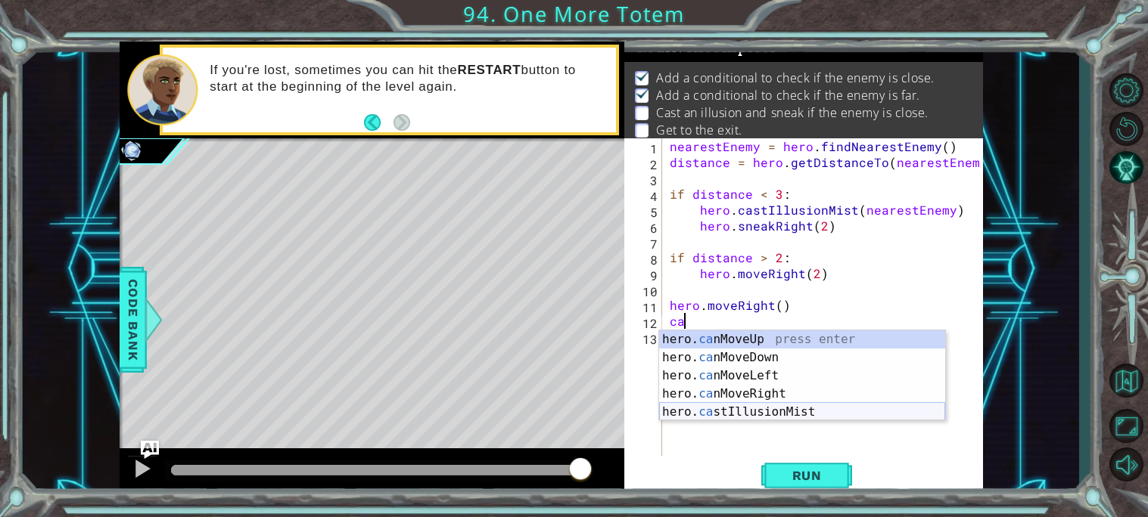
click at [713, 410] on div "hero. ca nMoveUp press enter hero. ca nMoveDown press enter hero. ca nMoveLeft …" at bounding box center [802, 394] width 286 height 127
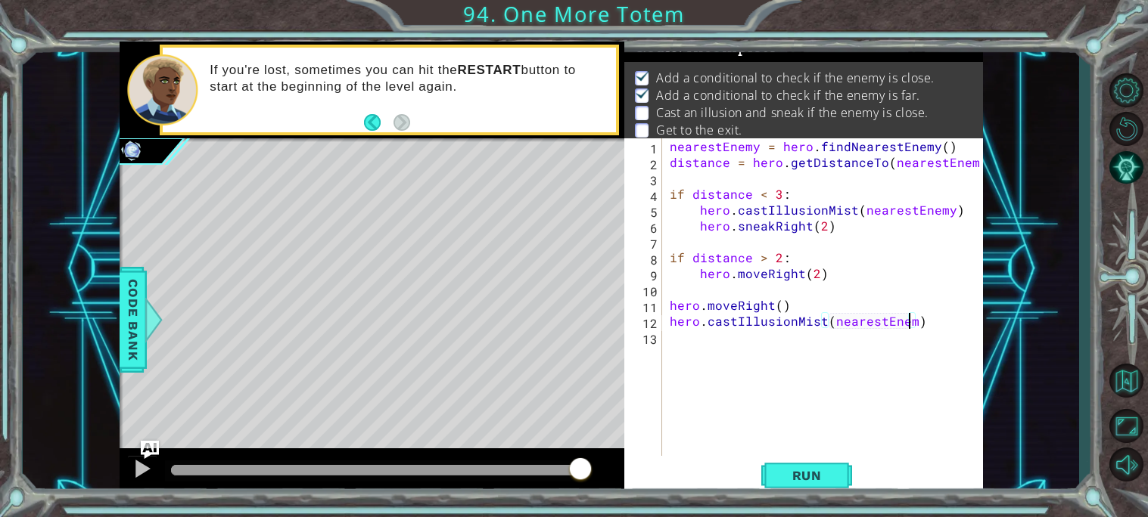
scroll to position [0, 14]
type textarea "hero.castIllusionMist(nearestEnemy)"
click at [819, 471] on span "Run" at bounding box center [807, 475] width 60 height 15
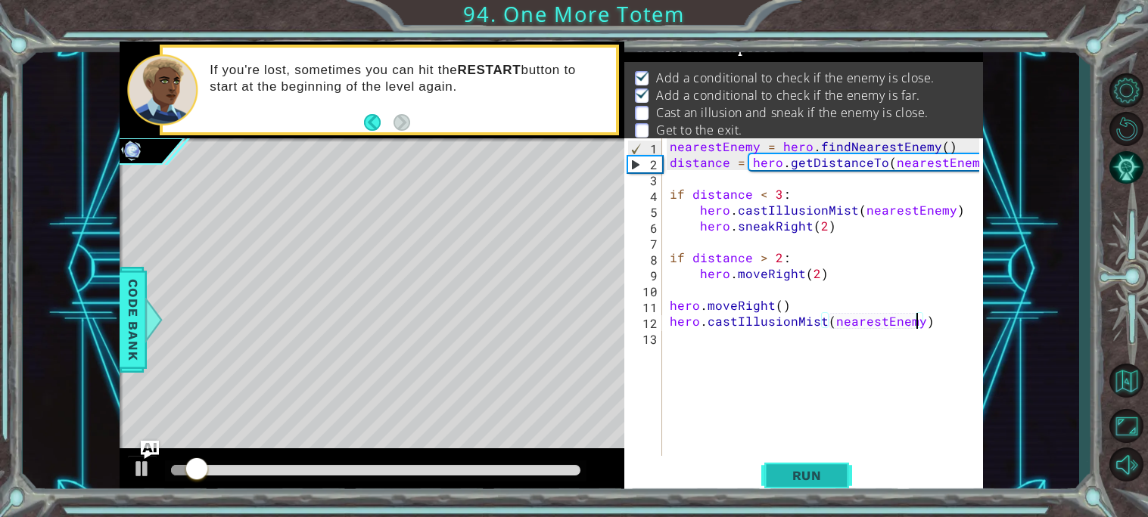
click at [808, 490] on button "Run" at bounding box center [806, 476] width 91 height 36
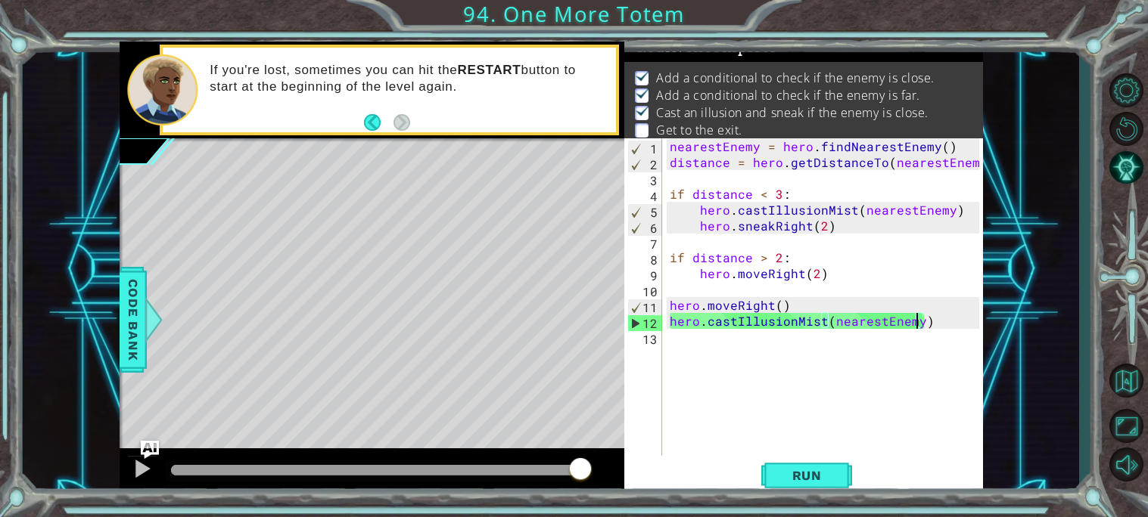
click at [734, 340] on div "nearestEnemy = hero . findNearestEnemy ( ) distance = hero . getDistanceTo ( ne…" at bounding box center [826, 313] width 320 height 350
click at [831, 479] on span "Run" at bounding box center [807, 475] width 60 height 15
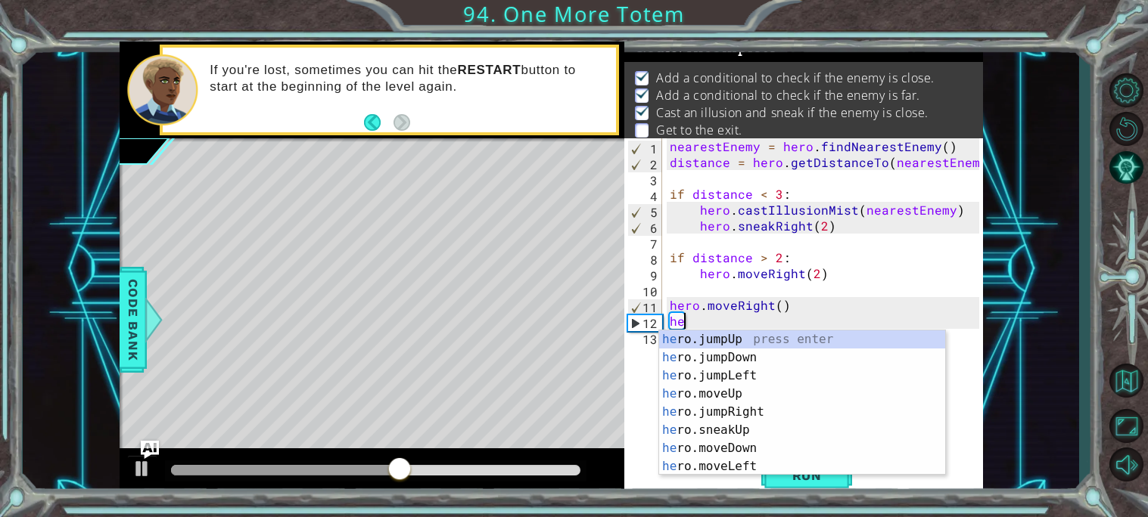
type textarea "h"
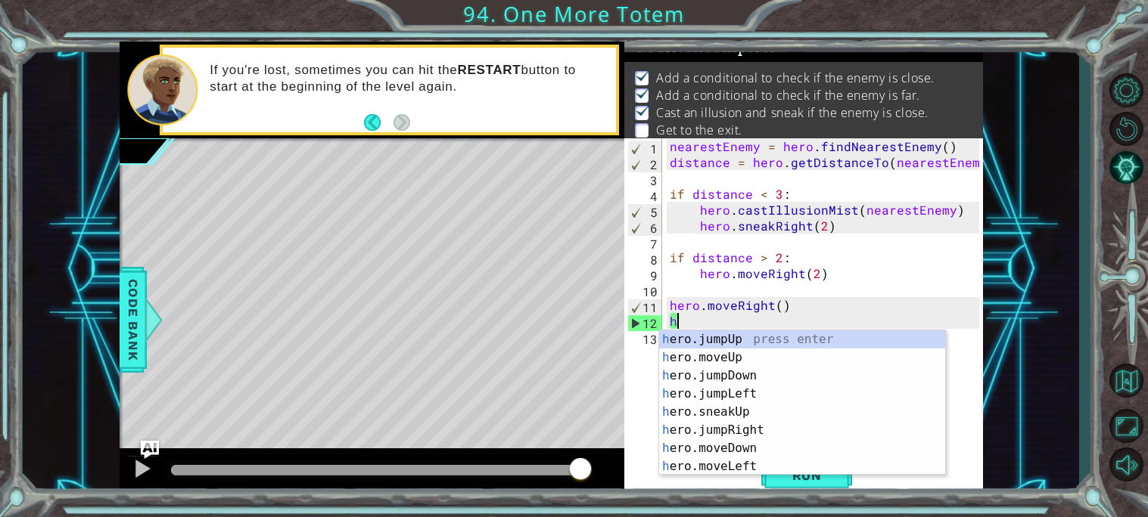
type textarea "h"
